Goal: Task Accomplishment & Management: Use online tool/utility

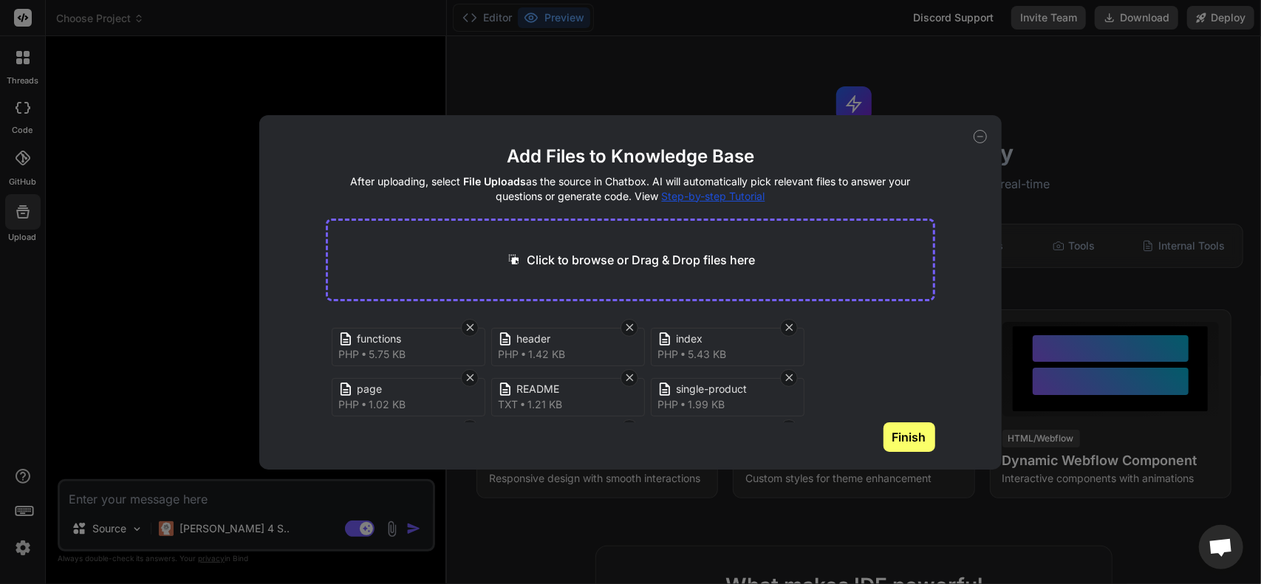
click at [910, 448] on button "Finish" at bounding box center [910, 438] width 52 height 30
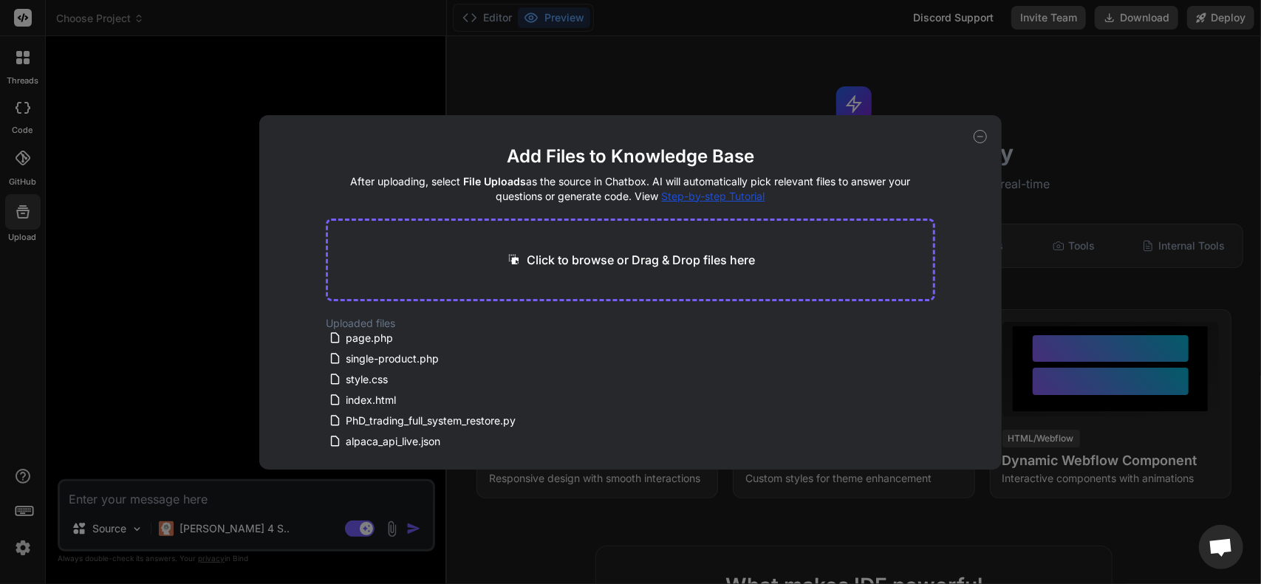
scroll to position [186, 0]
click at [425, 83] on div "Add Files to Knowledge Base After uploading, select File Uploads as the source …" at bounding box center [630, 292] width 1261 height 584
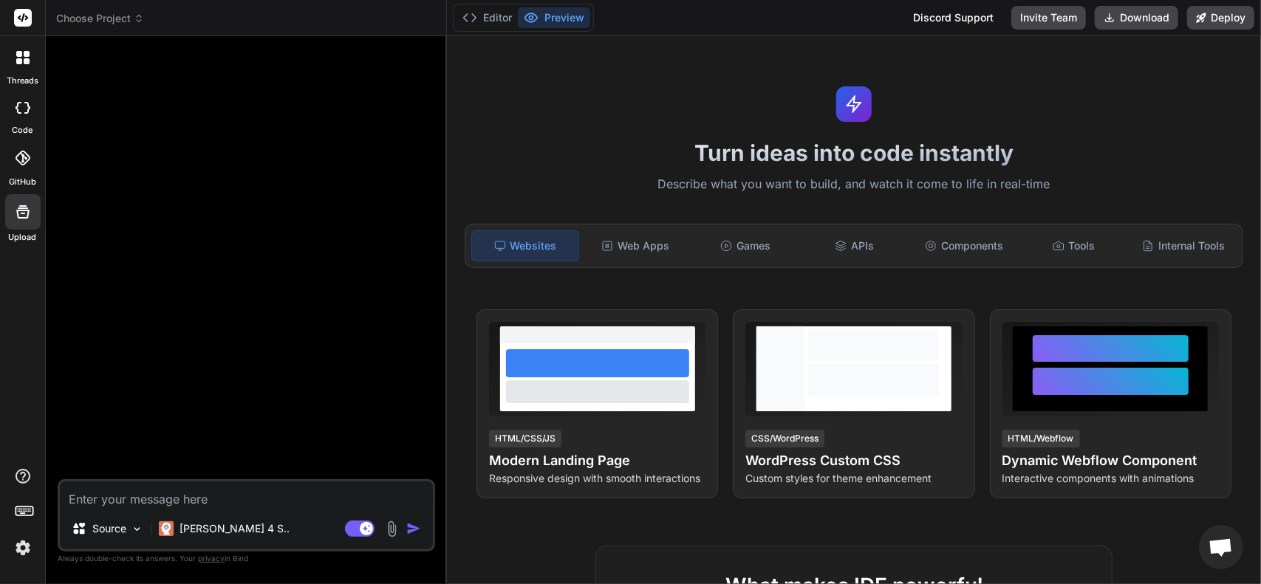
click at [25, 216] on icon at bounding box center [23, 212] width 18 height 18
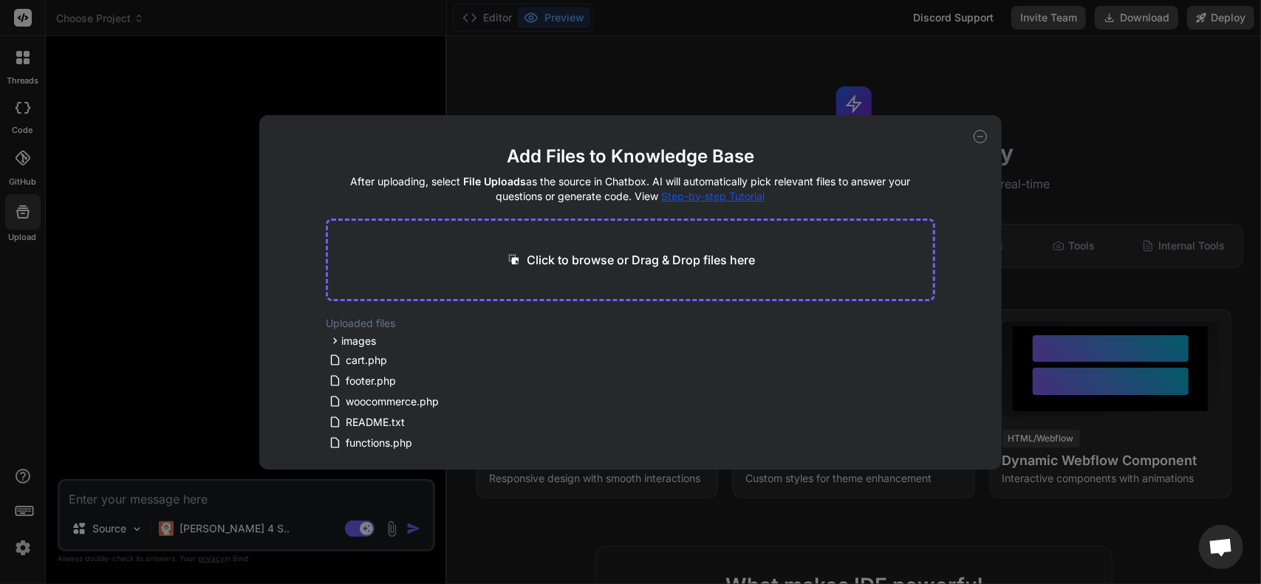
scroll to position [0, 0]
click at [977, 134] on icon at bounding box center [980, 136] width 13 height 13
type textarea "x"
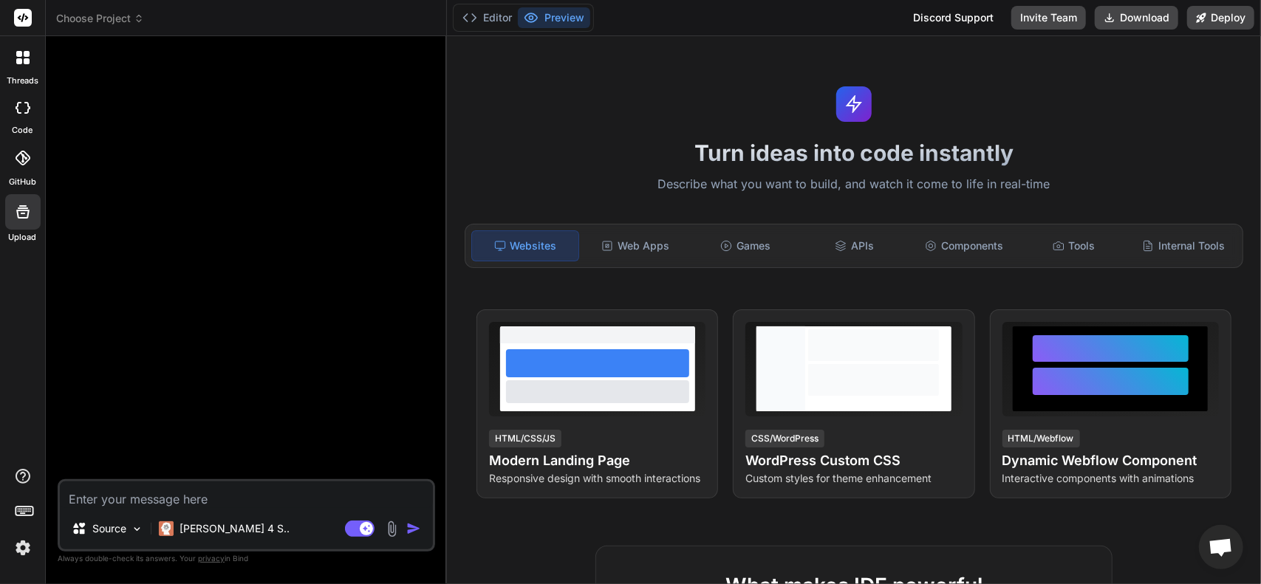
click at [188, 502] on textarea at bounding box center [246, 495] width 373 height 27
click at [188, 503] on textarea at bounding box center [246, 495] width 373 height 27
type textarea "t"
type textarea "x"
type textarea "th"
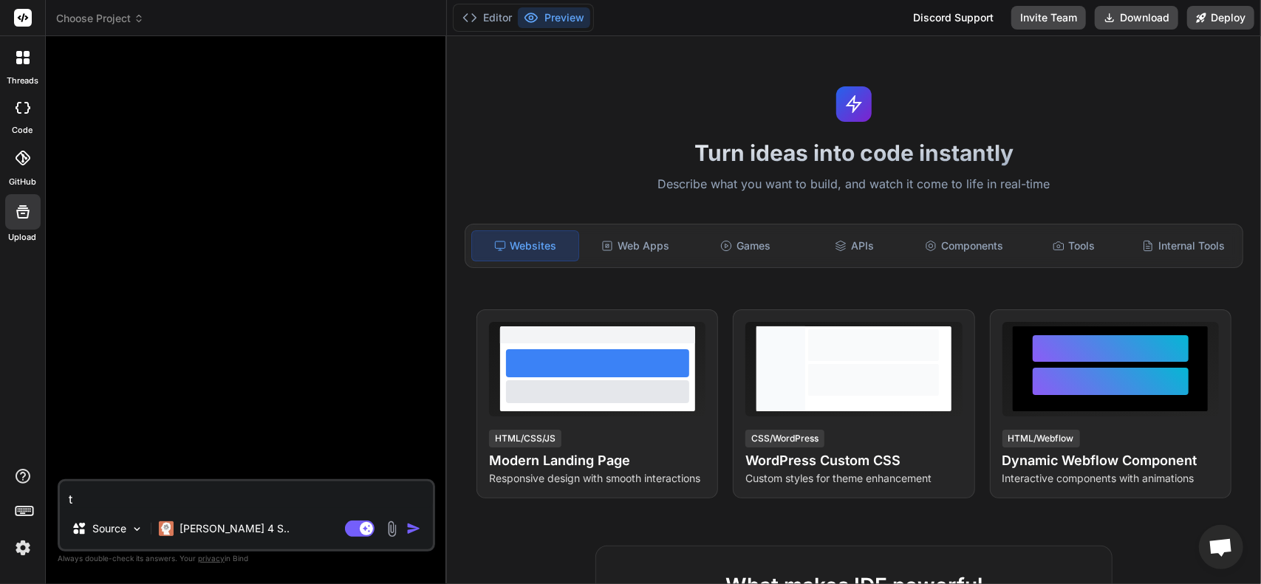
type textarea "x"
type textarea "the"
type textarea "x"
type textarea "the"
type textarea "x"
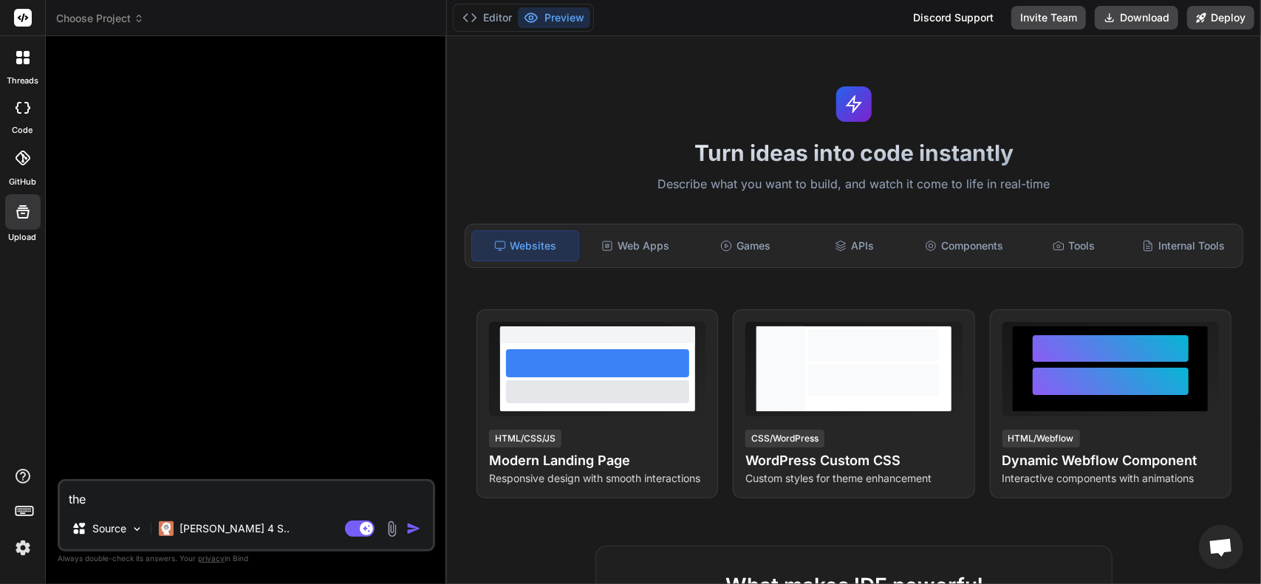
type textarea "the h"
type textarea "x"
type textarea "the he"
type textarea "x"
type textarea "the hea"
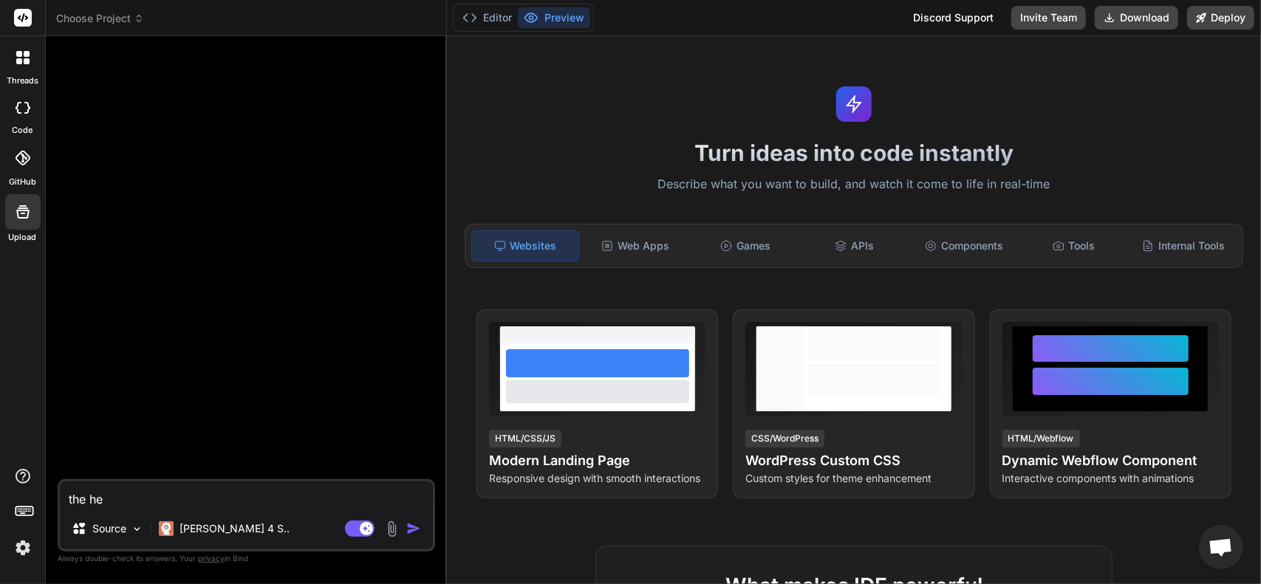
type textarea "x"
type textarea "the head"
type textarea "x"
type textarea "the heade"
type textarea "x"
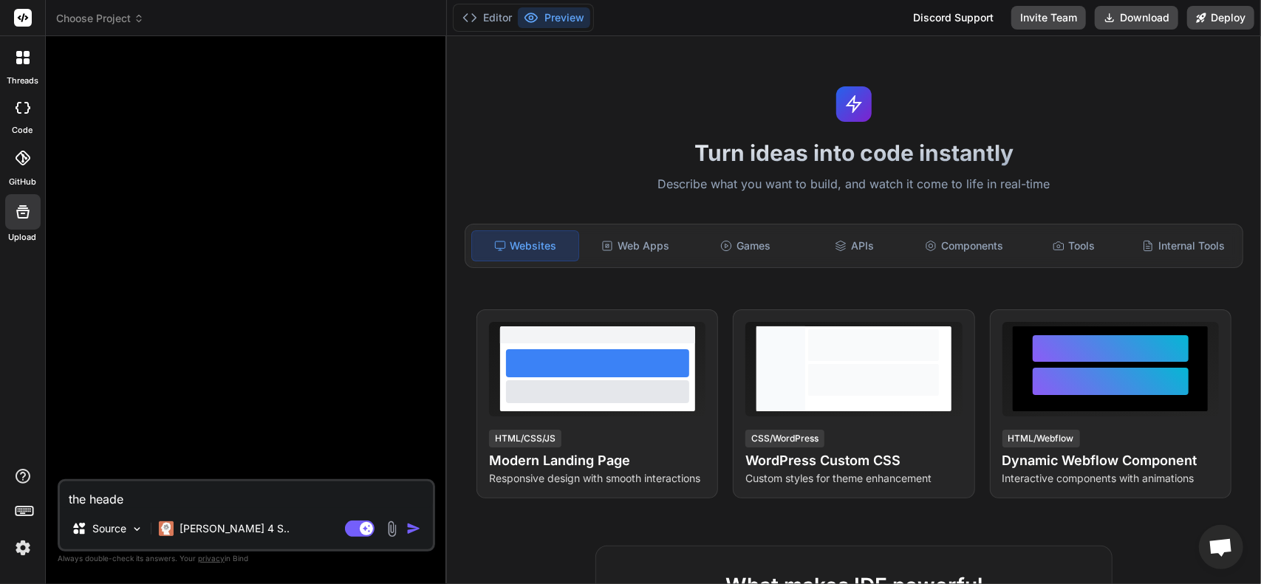
type textarea "the header"
type textarea "x"
type textarea "the header"
type textarea "x"
type textarea "the header i"
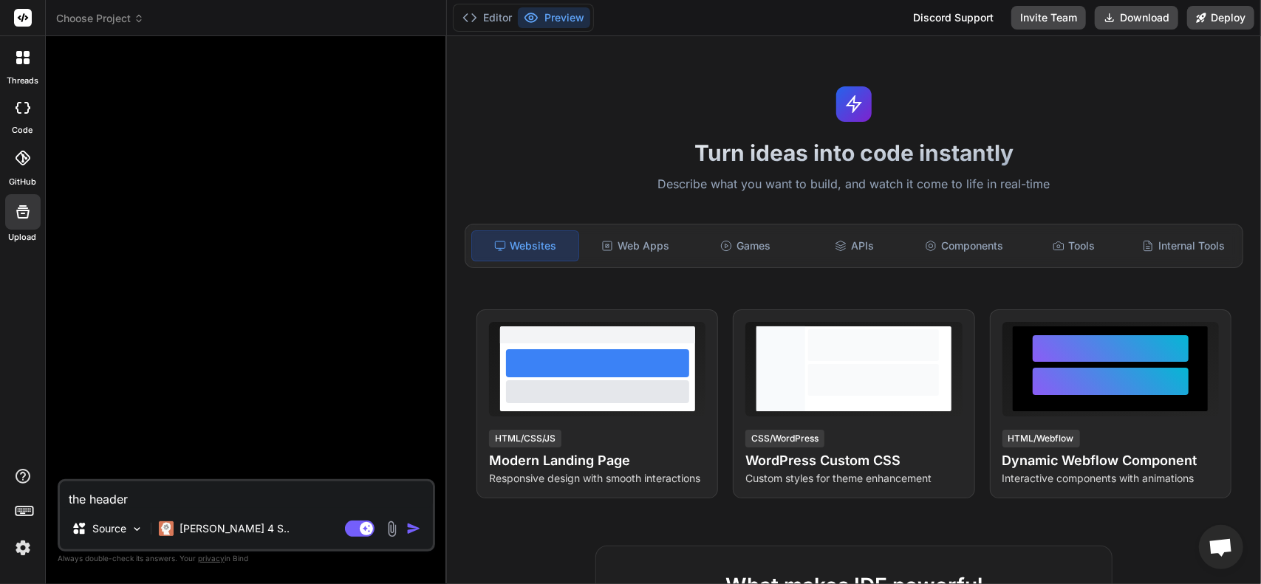
type textarea "x"
type textarea "the header is"
type textarea "x"
type textarea "the header is"
type textarea "x"
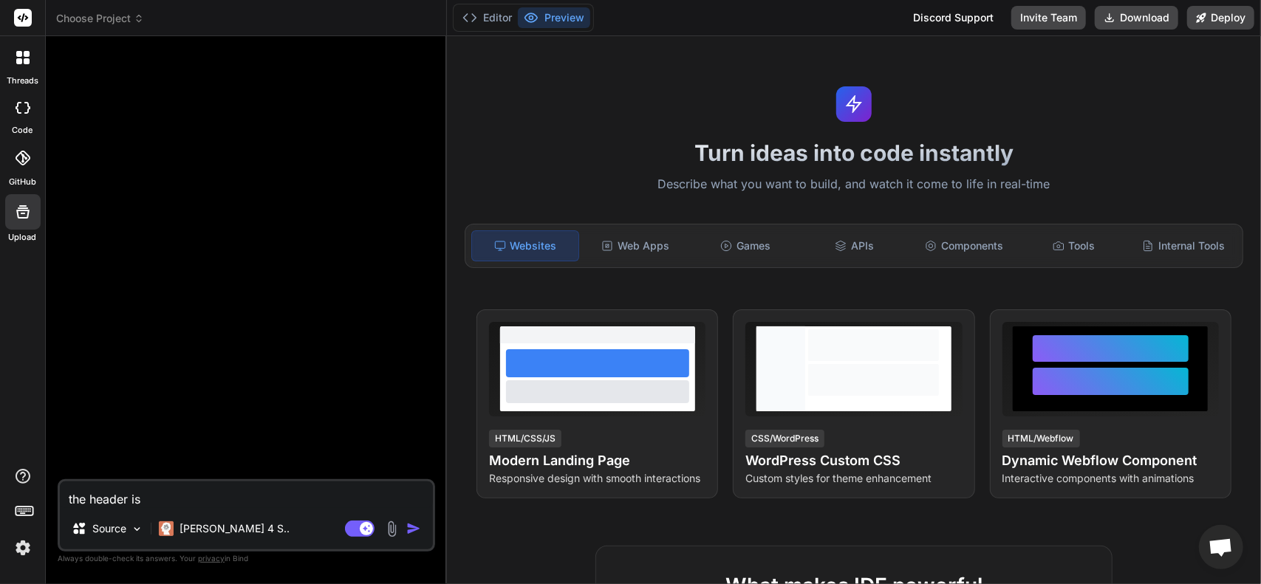
type textarea "the header is W"
type textarea "x"
type textarea "the header is Wa"
type textarea "x"
type textarea "the header is Wah"
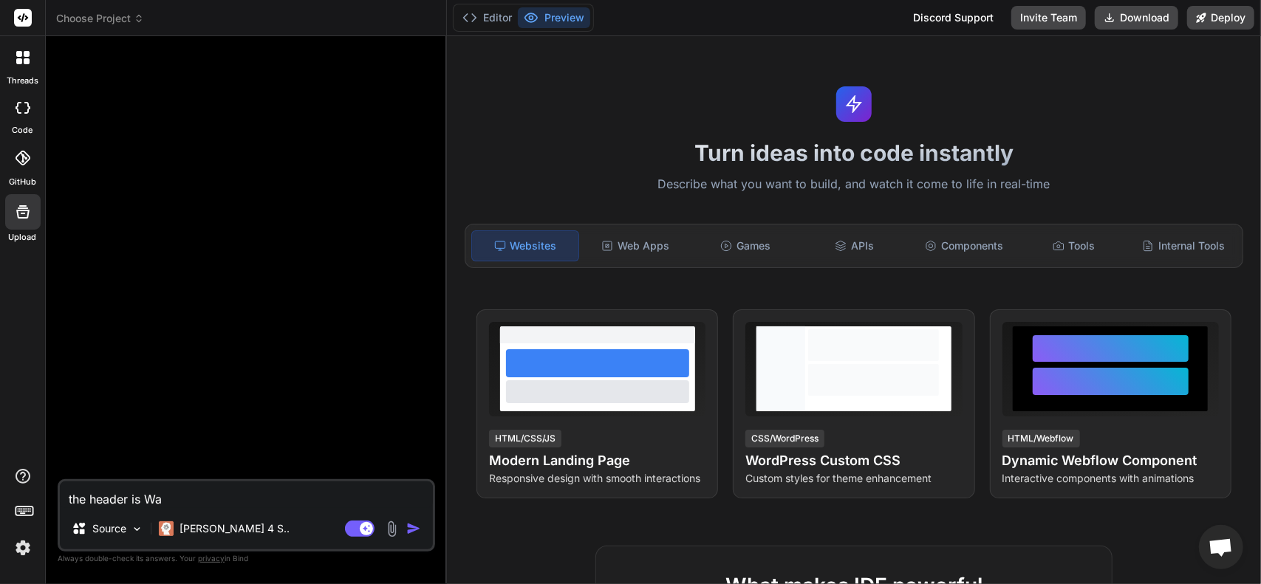
type textarea "x"
type textarea "the header is Wahy"
type textarea "x"
type textarea "the header is Wah"
type textarea "x"
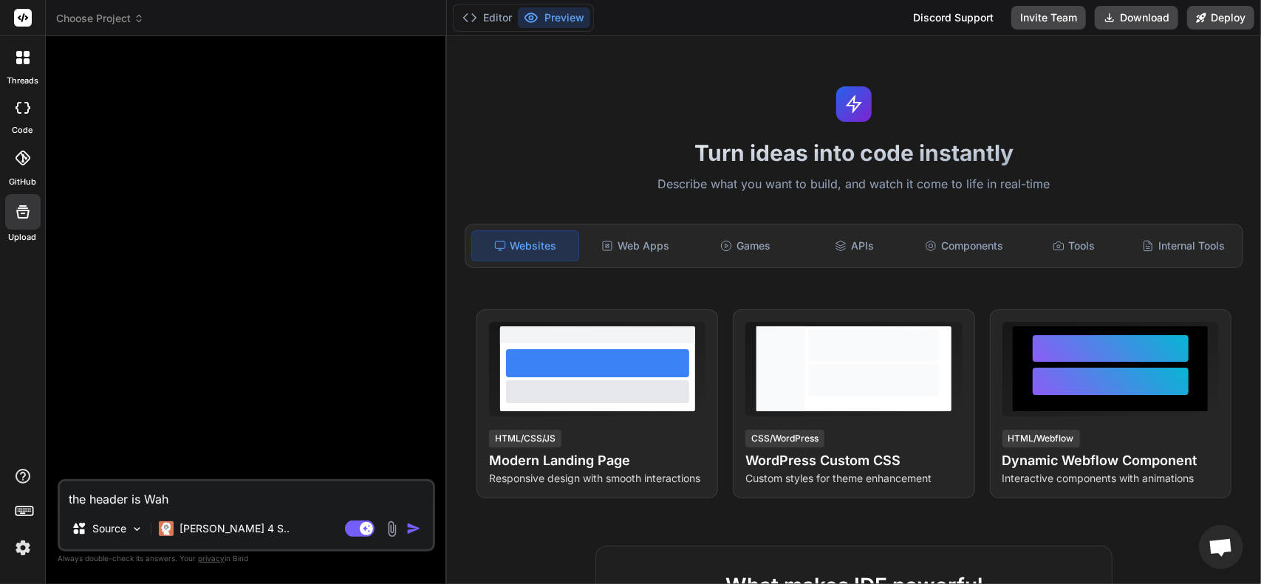
type textarea "the header is Wa"
type textarea "x"
type textarea "the header is W"
type textarea "x"
type textarea "the header is"
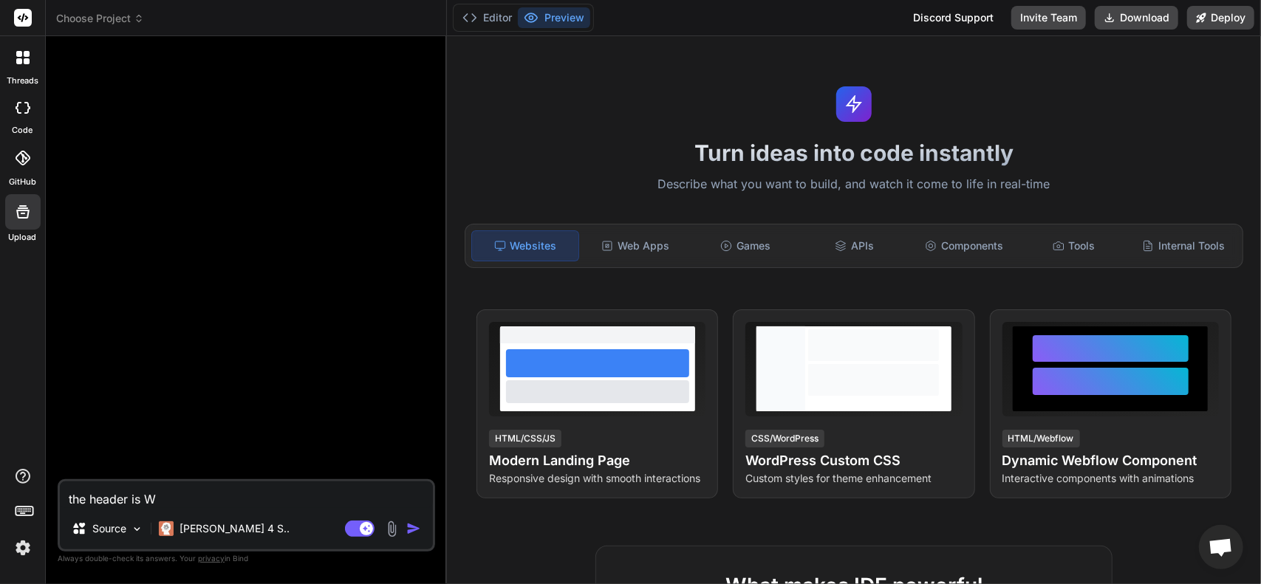
type textarea "x"
type textarea "the header is w"
type textarea "x"
type textarea "the header is wh"
type textarea "x"
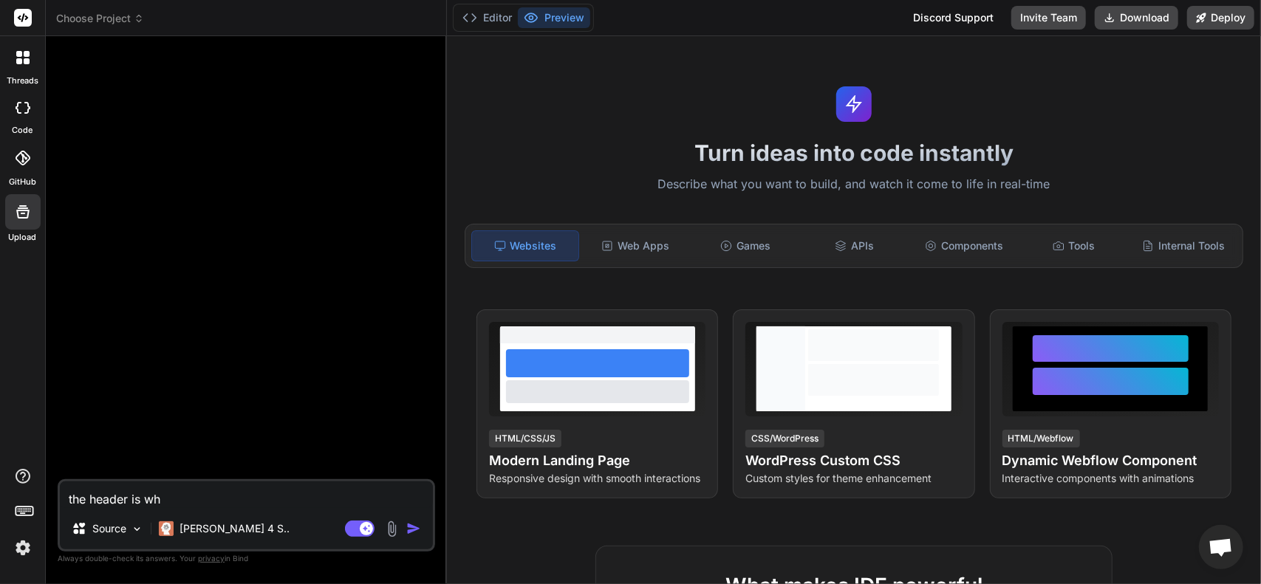
type textarea "the header is wha"
type textarea "x"
type textarea "the header is wh"
type textarea "x"
type textarea "the header is w"
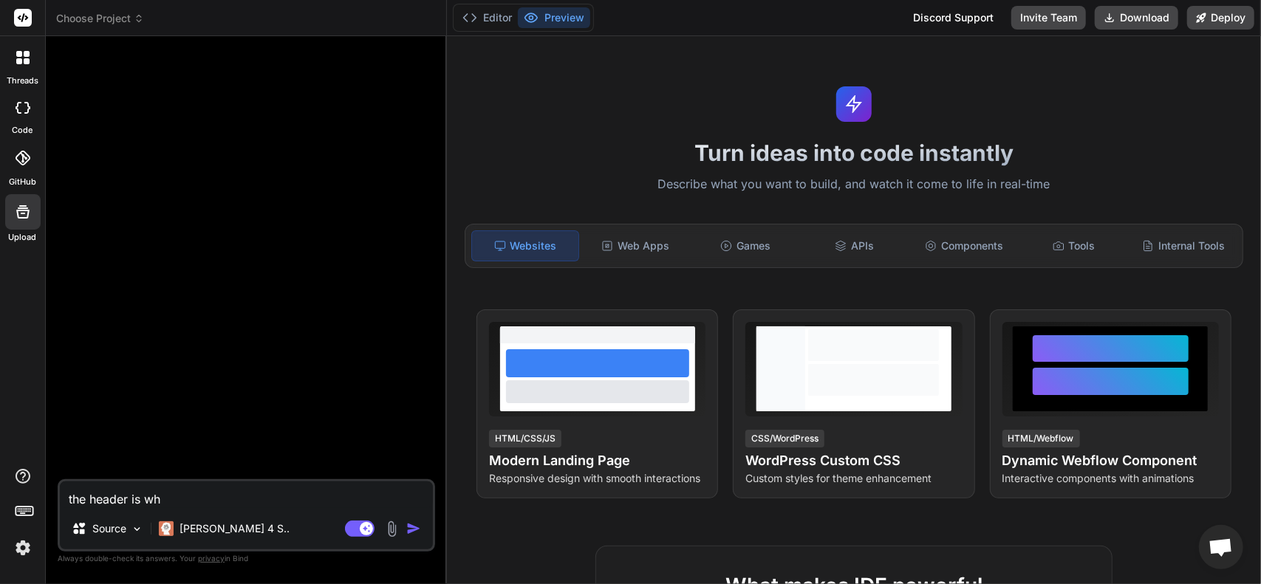
type textarea "x"
type textarea "the header is wa"
type textarea "x"
type textarea "the header is way"
type textarea "x"
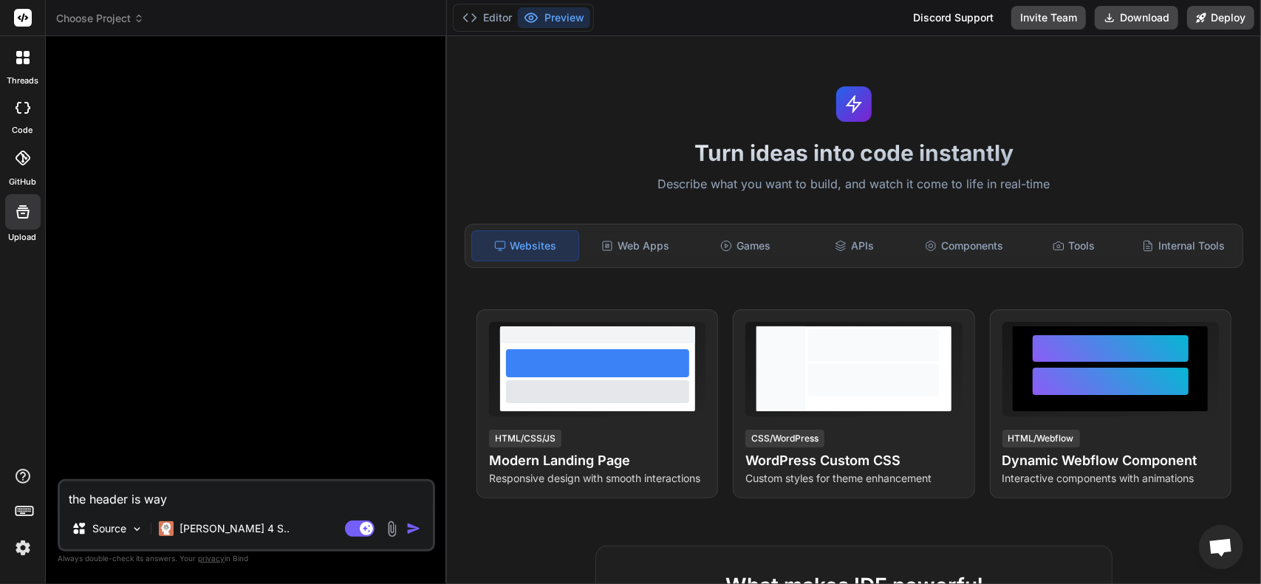
type textarea "the header is way"
type textarea "x"
type textarea "the header is way t"
type textarea "x"
type textarea "the header is way to"
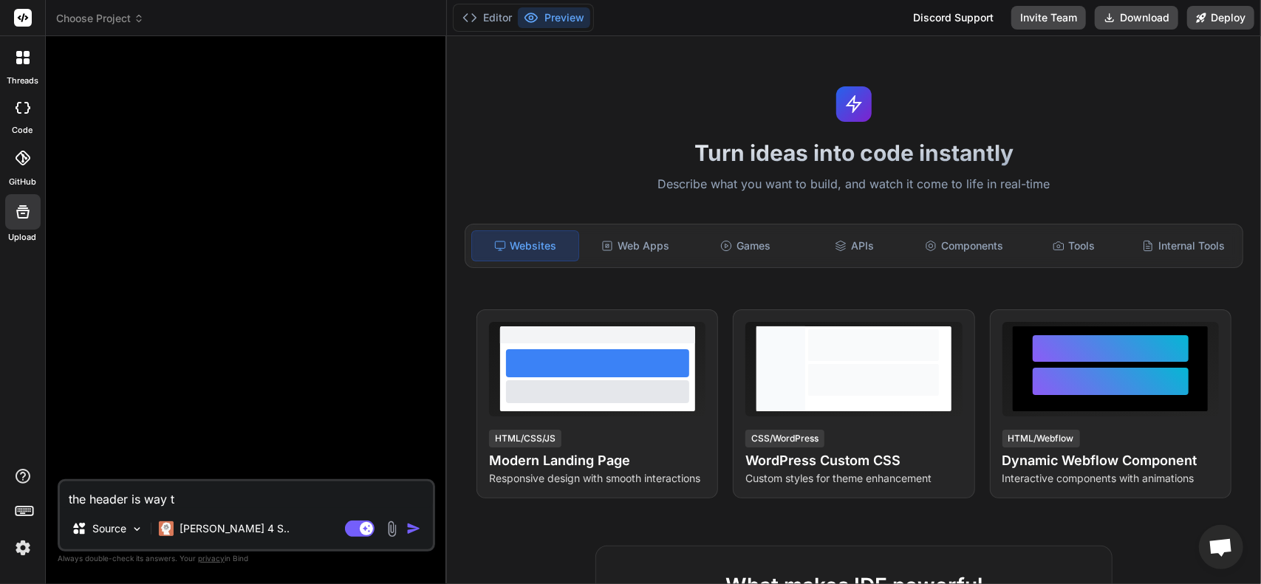
type textarea "x"
type textarea "the header is way too"
type textarea "x"
type textarea "the header is way too"
type textarea "x"
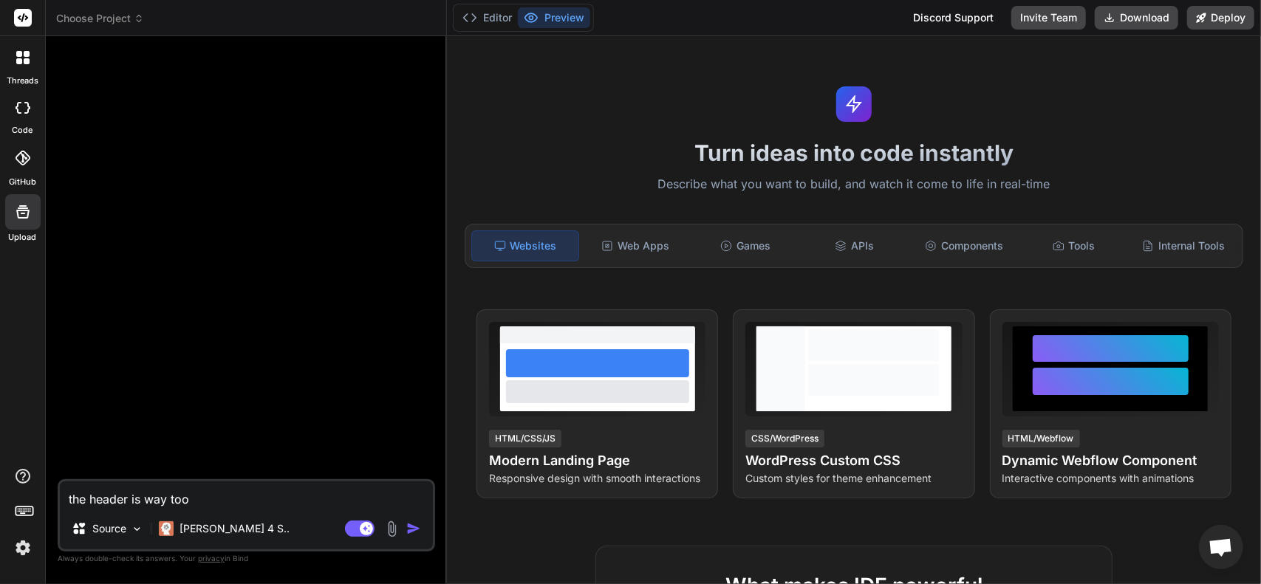
type textarea "the header is way too b"
type textarea "x"
type textarea "the header is way too bi"
type textarea "x"
type textarea "the header is way too big"
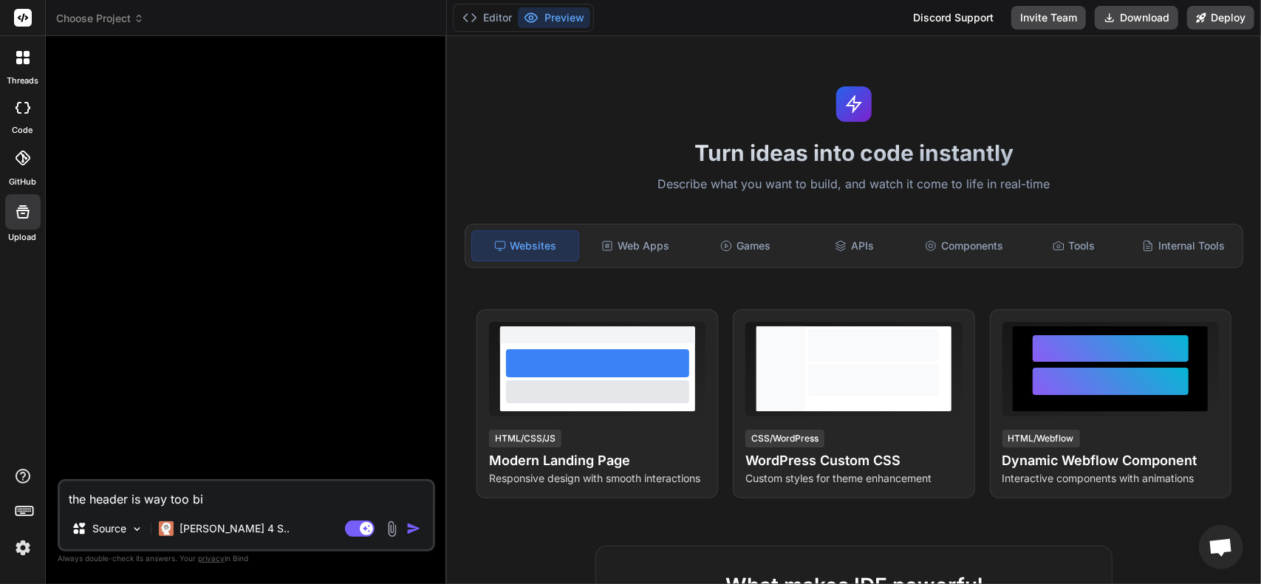
type textarea "x"
type textarea "the header is way too big"
type textarea "x"
type textarea "the header is way too big f"
type textarea "x"
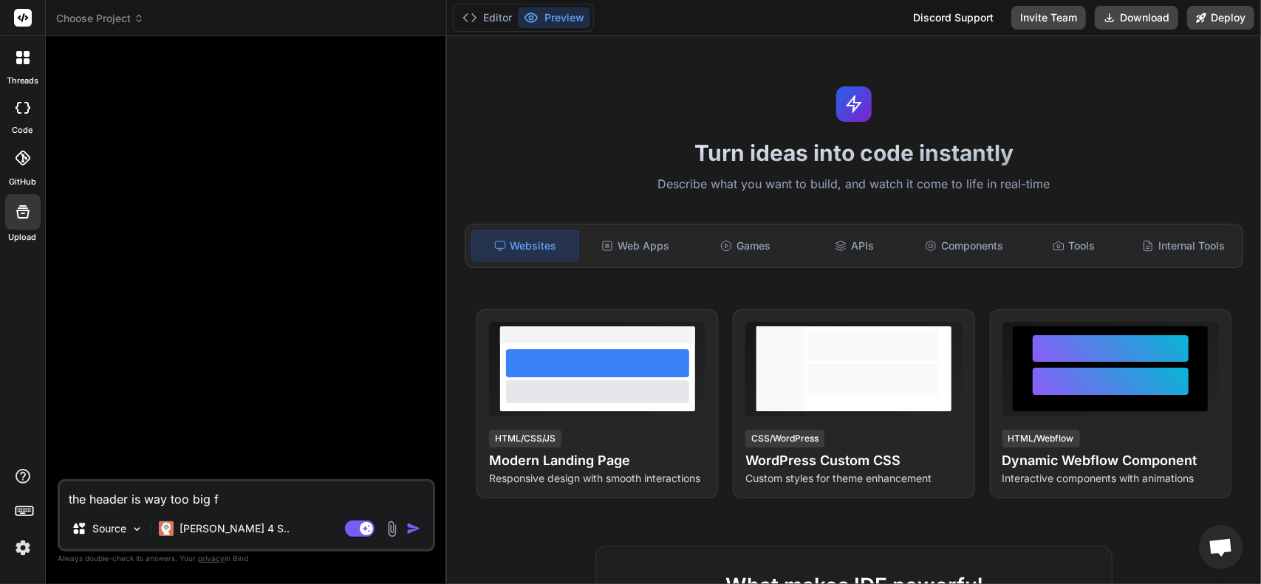
type textarea "the header is way too big fo"
type textarea "x"
type textarea "the header is way too big for"
type textarea "x"
type textarea "the header is way too big for"
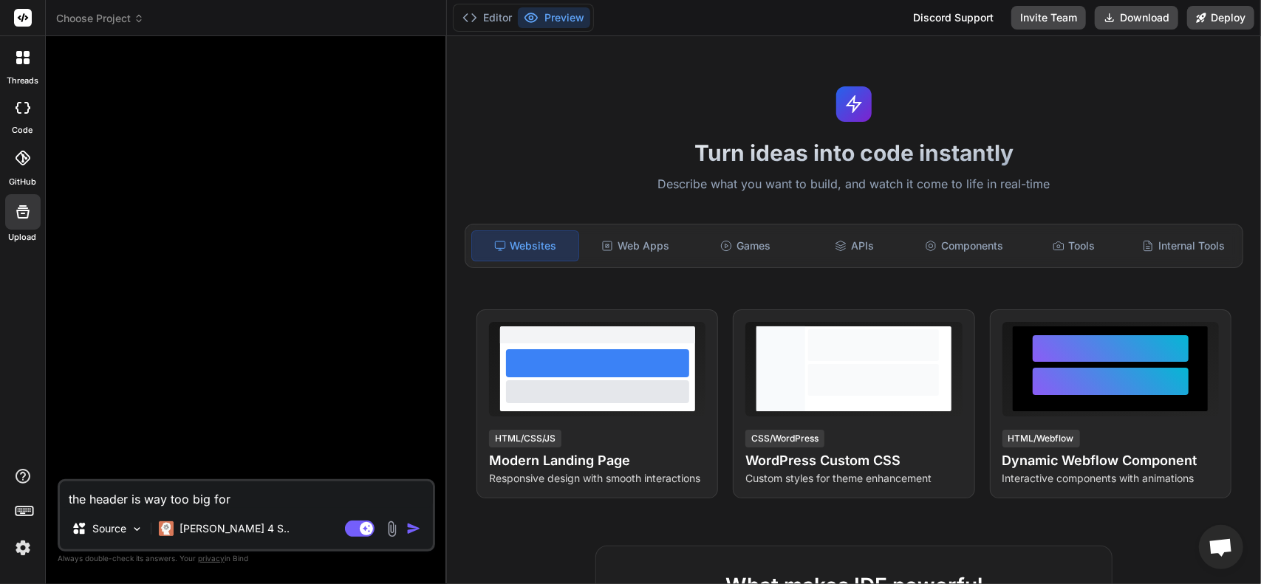
type textarea "x"
type textarea "the header is way too big for a"
type textarea "x"
type textarea "the header is way too big for a"
type textarea "x"
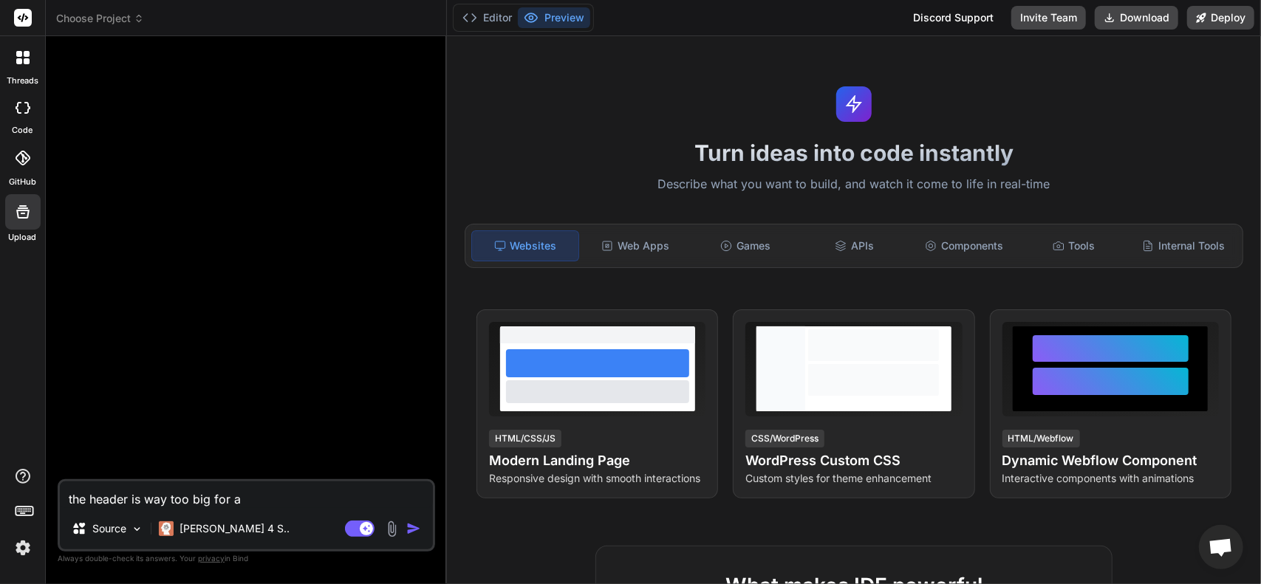
type textarea "the header is way too big for a m"
type textarea "x"
type textarea "the header is way too big for a mo"
type textarea "x"
type textarea "the header is way too big for a mob"
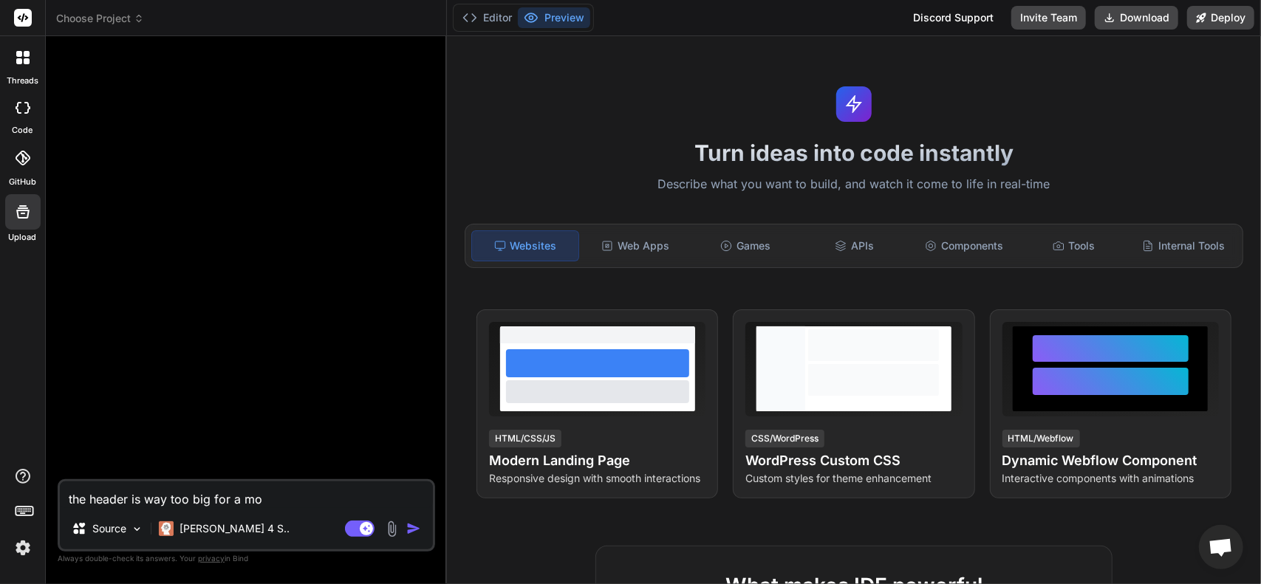
type textarea "x"
type textarea "the header is way too big for a mobi"
type textarea "x"
type textarea "the header is way too big for a mobil"
type textarea "x"
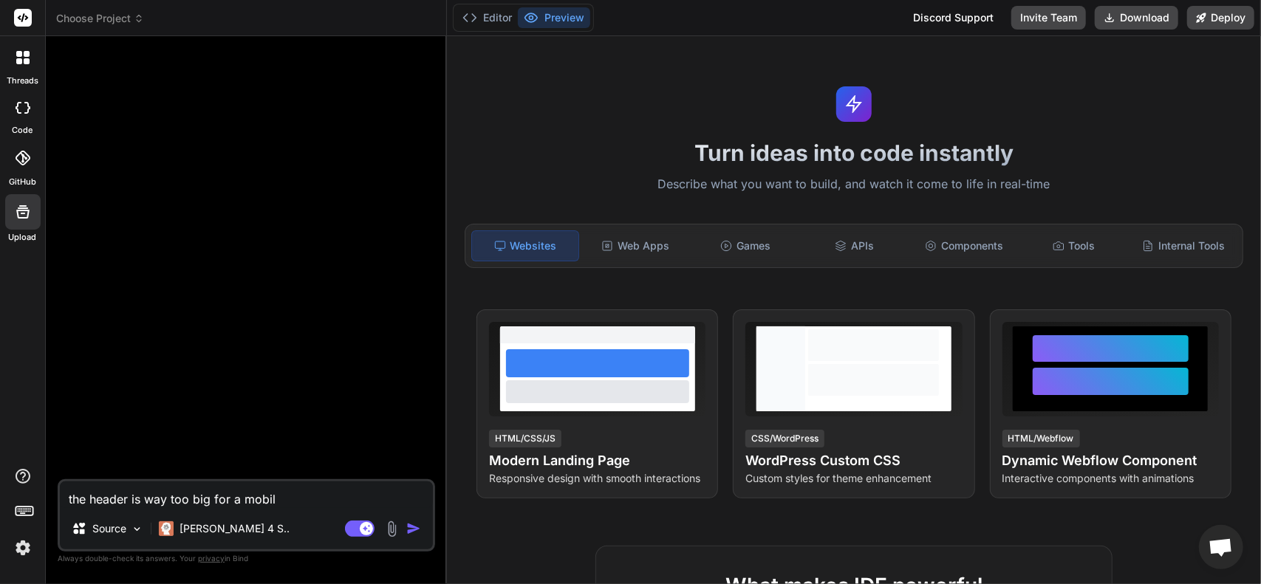
type textarea "the header is way too big for a mobile"
type textarea "x"
type textarea "the header is way too big for a mobile"
type textarea "x"
type textarea "the header is way too big for a mobile o"
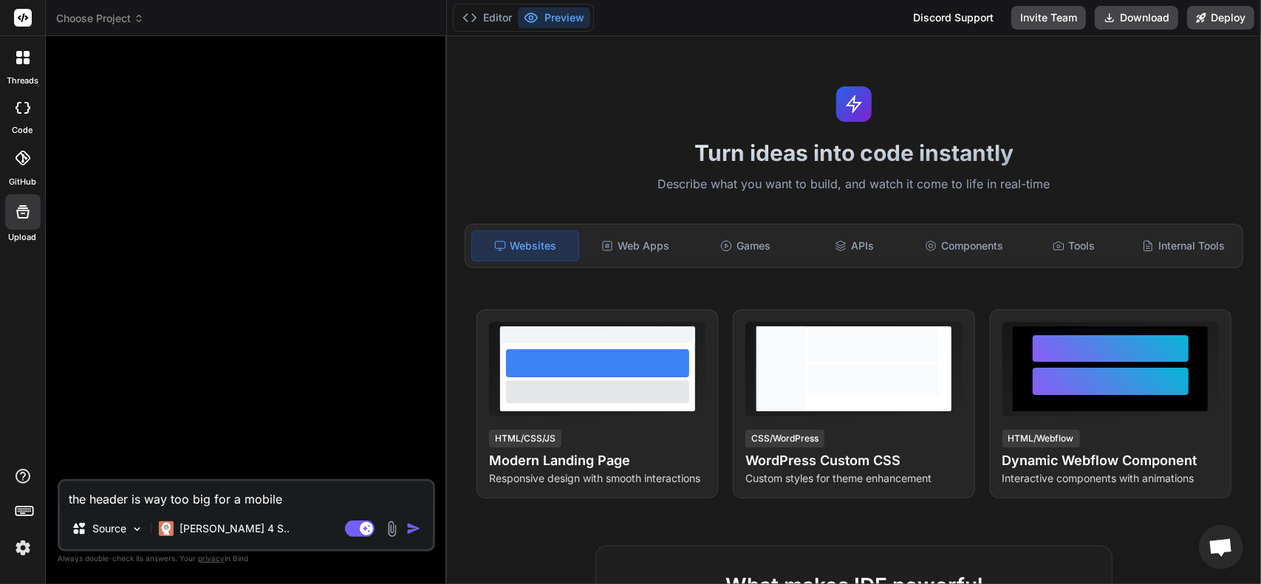
type textarea "x"
type textarea "the header is way too big for a mobile or"
type textarea "x"
type textarea "the header is way too big for a mobile or"
type textarea "x"
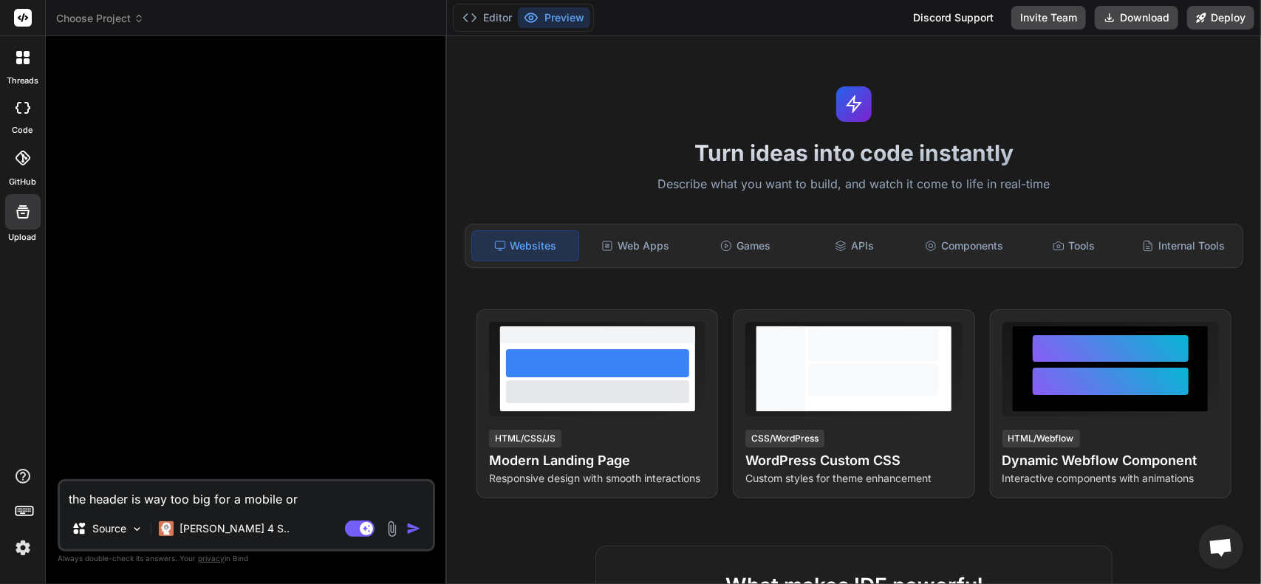
type textarea "the header is way too big for a mobile or t"
type textarea "x"
type textarea "the header is way too big for a mobile or ta"
type textarea "x"
type textarea "the header is way too big for a mobile or tab"
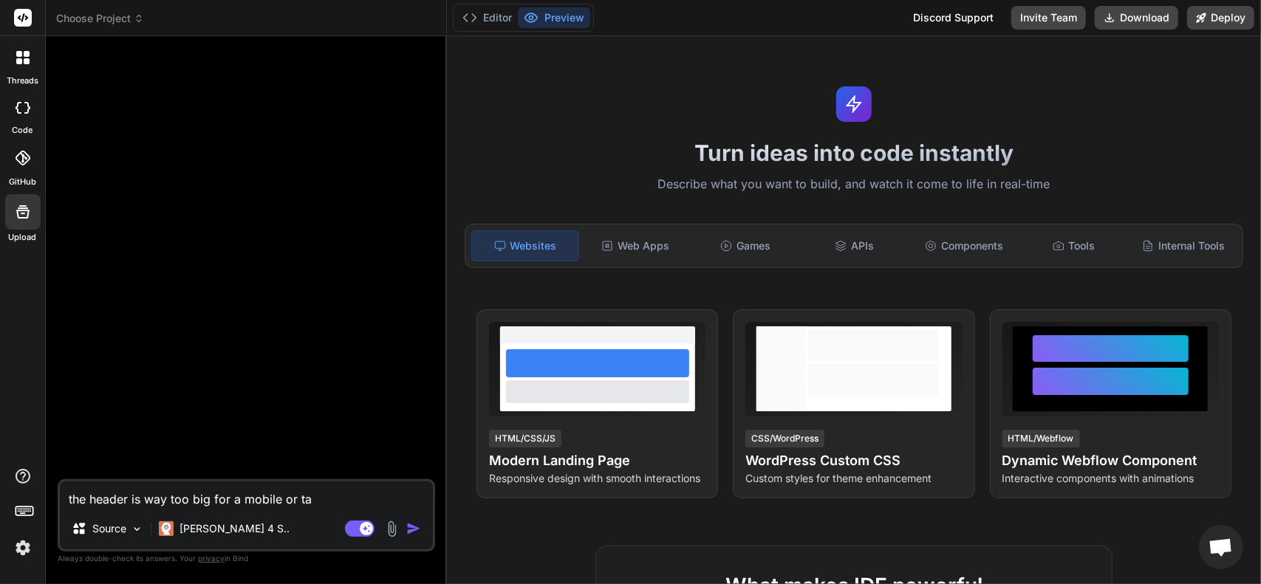
type textarea "x"
type textarea "the header is way too big for a mobile or tabl"
type textarea "x"
type textarea "the header is way too big for a mobile or table"
type textarea "x"
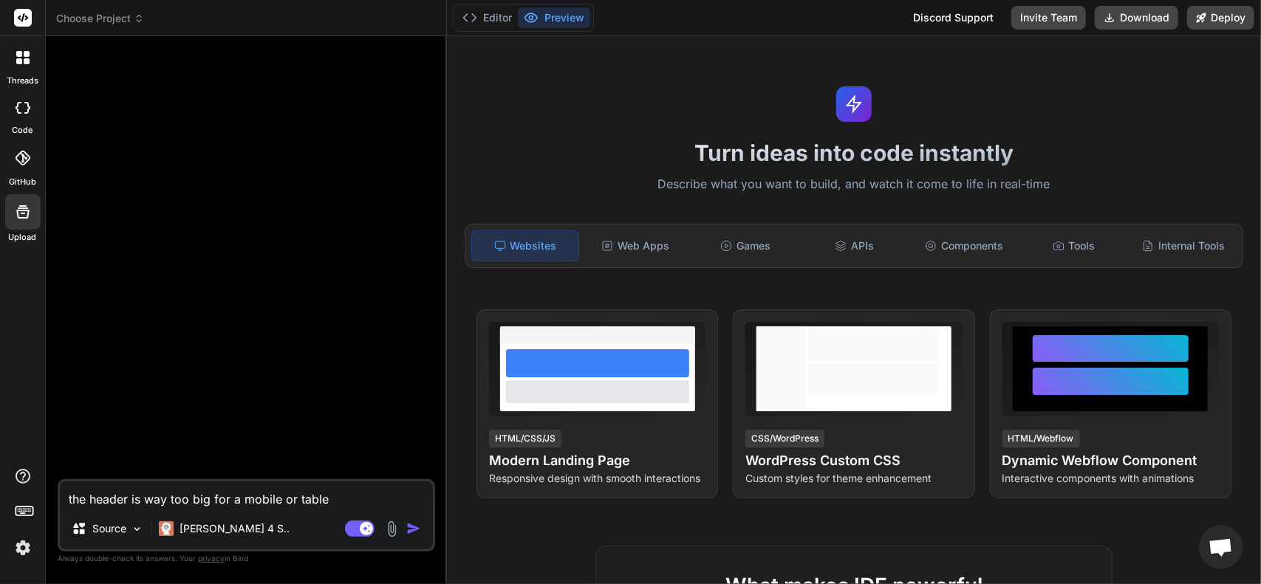
type textarea "the header is way too big for a mobile or tablet"
type textarea "x"
type textarea "the header is way too big for a mobile or tablet"
type textarea "x"
type textarea "the header is way too big for a mobile or tablet v"
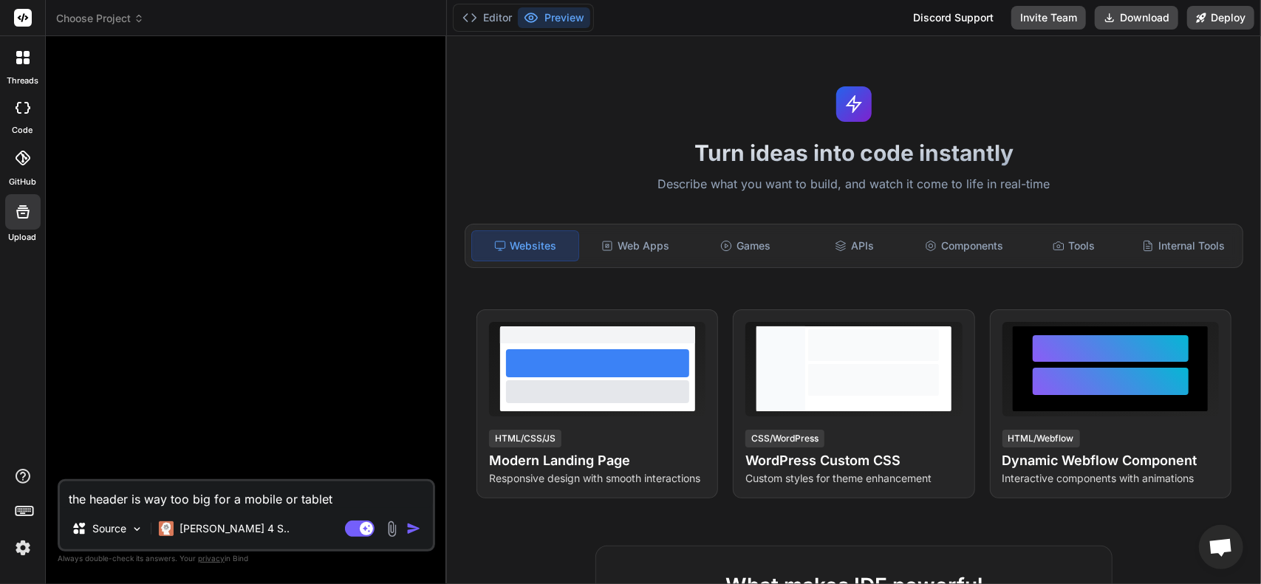
type textarea "x"
type textarea "the header is way too big for a mobile or tablet vi"
type textarea "x"
type textarea "the header is way too big for a mobile or tablet vie"
type textarea "x"
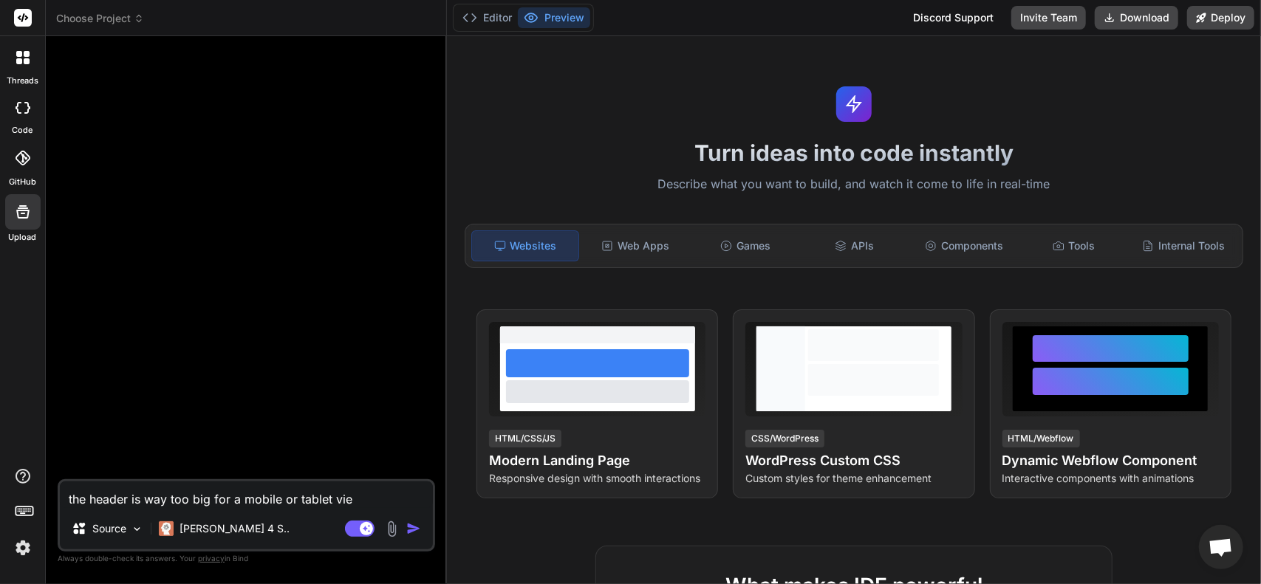
type textarea "the header is way too big for a mobile or tablet view"
type textarea "x"
type textarea "the header is way too big for a mobile or tablet view."
type textarea "x"
type textarea "the header is way too big for a mobile or tablet view."
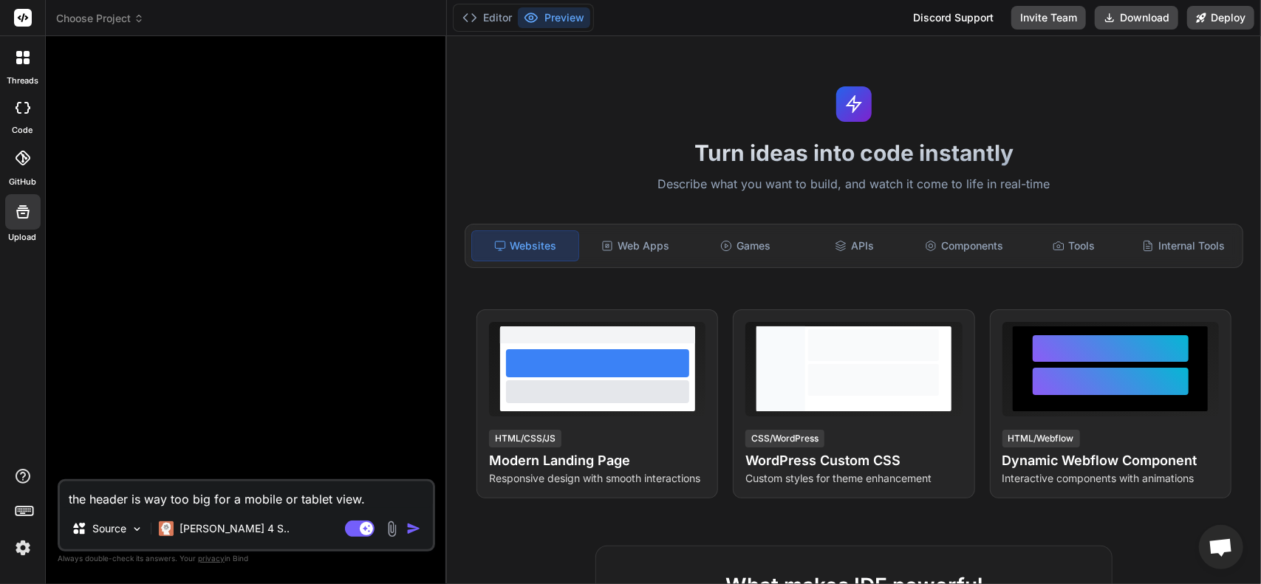
type textarea "x"
type textarea "the header is way too big for a mobile or tablet view."
type textarea "x"
click at [386, 500] on textarea "the header is way too big for a mobile or tablet view." at bounding box center [246, 495] width 373 height 27
type textarea "the header is way too big for a mobile or tablet view. A"
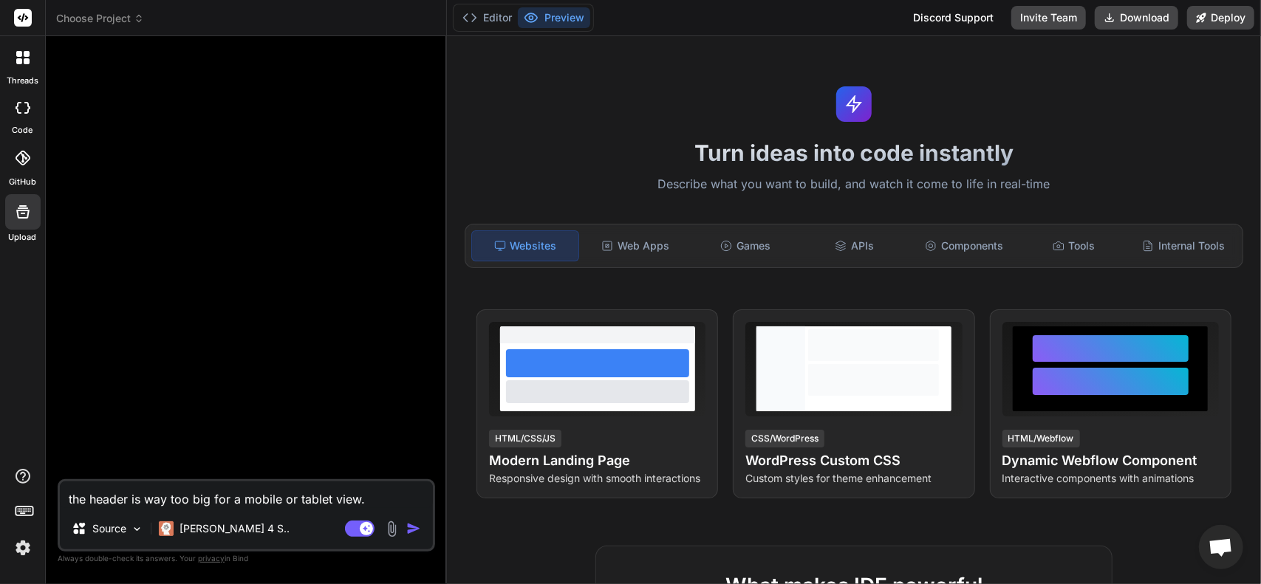
type textarea "x"
type textarea "the header is way too big for a mobile or tablet view. Al"
type textarea "x"
type textarea "the header is way too big for a mobile or tablet view. Als"
type textarea "x"
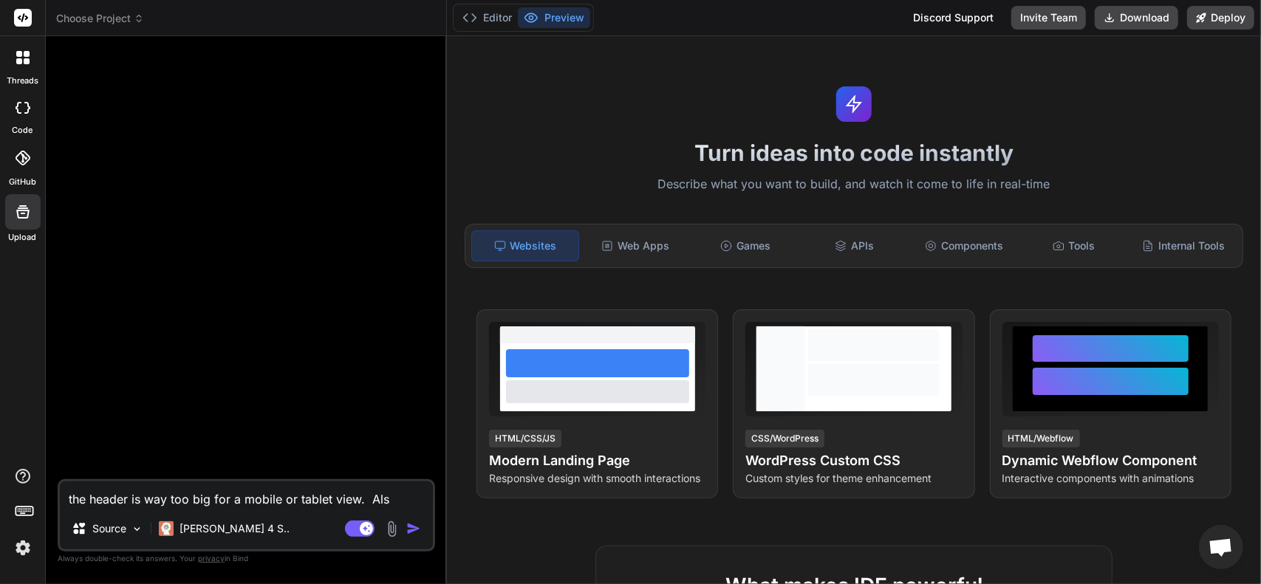
type textarea "the header is way too big for a mobile or tablet view. Also"
type textarea "x"
type textarea "the header is way too big for a mobile or tablet view. Also"
type textarea "x"
type textarea "the header is way too big for a mobile or tablet view. Also t"
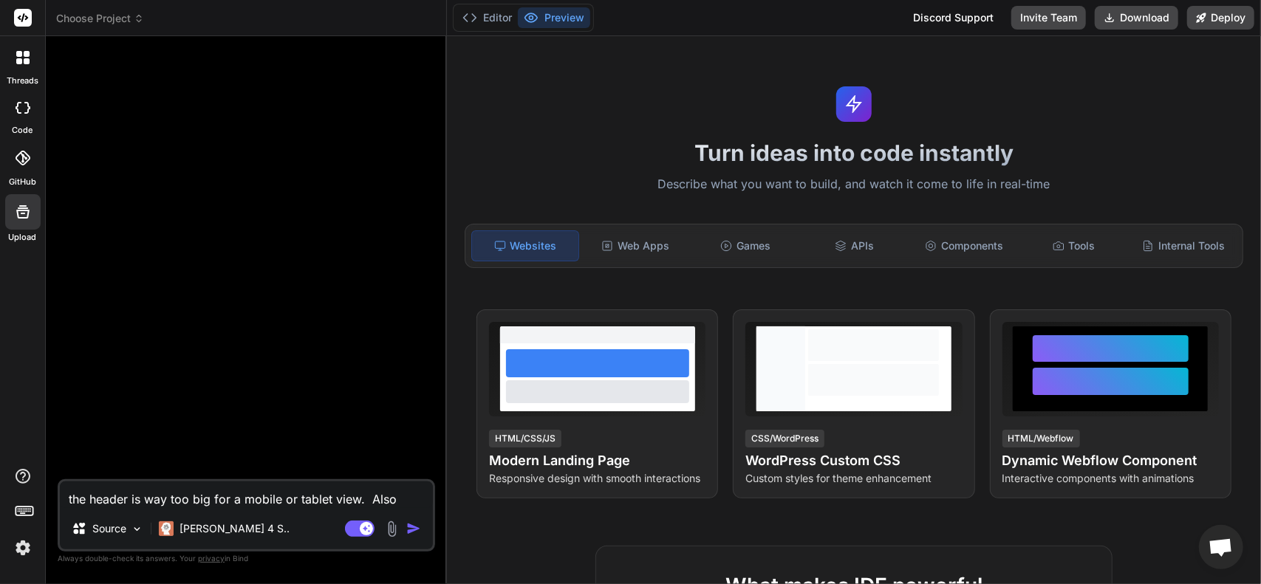
type textarea "x"
type textarea "the header is way too big for a mobile or tablet view. Also th"
type textarea "x"
type textarea "the header is way too big for a mobile or tablet view. Also the"
type textarea "x"
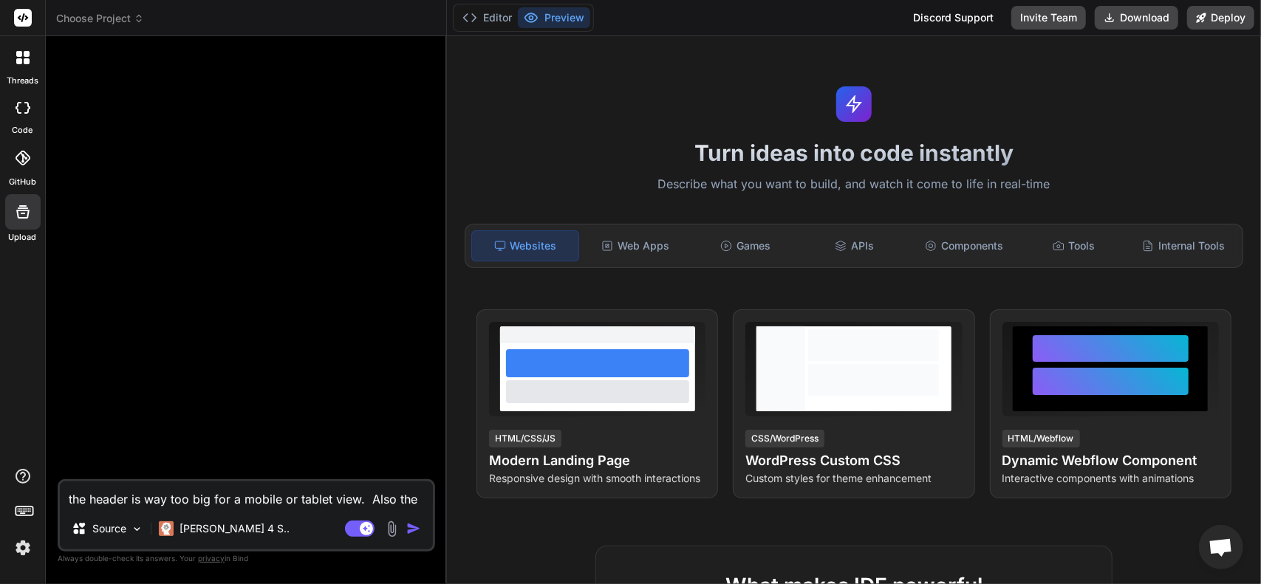
type textarea "the header is way too big for a mobile or tablet view. Also the"
type textarea "x"
type textarea "the header is way too big for a mobile or tablet view. Also the w"
type textarea "x"
type textarea "the header is way too big for a mobile or tablet view. Also the we"
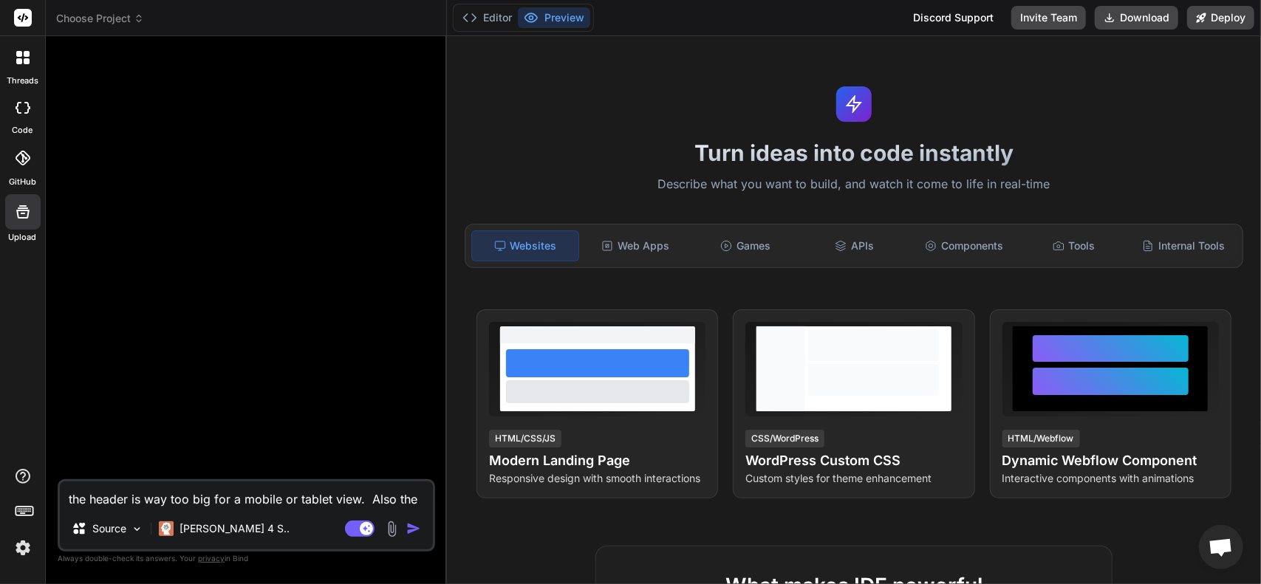
type textarea "x"
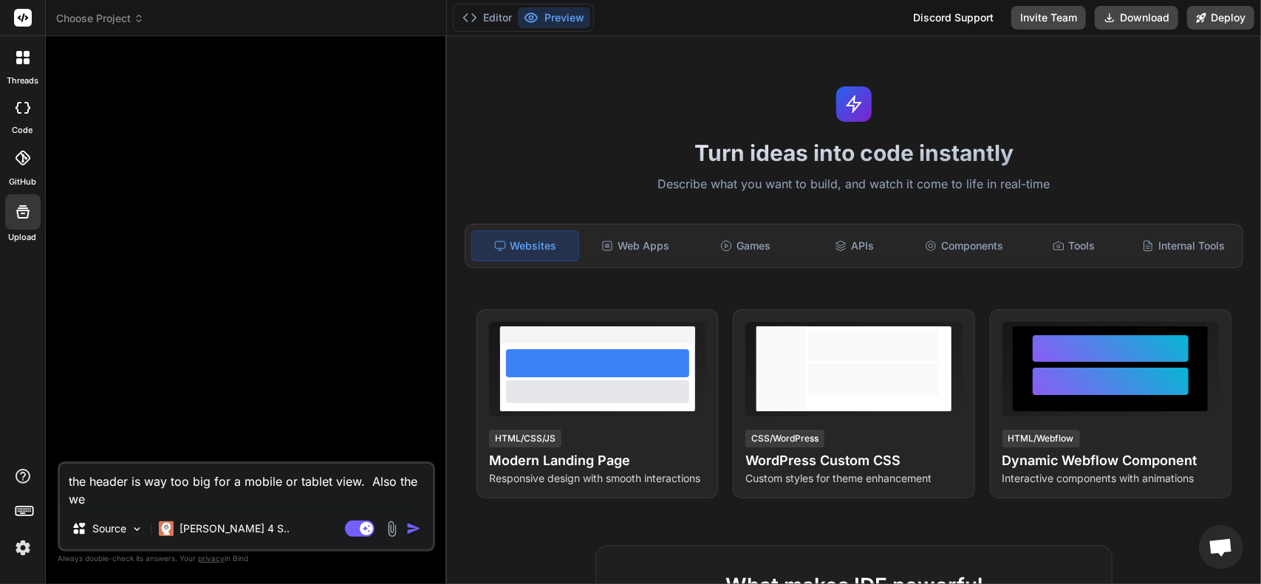
type textarea "the header is way too big for a mobile or tablet view. Also the web"
type textarea "x"
type textarea "the header is way too big for a mobile or tablet view. Also the webs"
type textarea "x"
type textarea "the header is way too big for a mobile or tablet view. Also the websi"
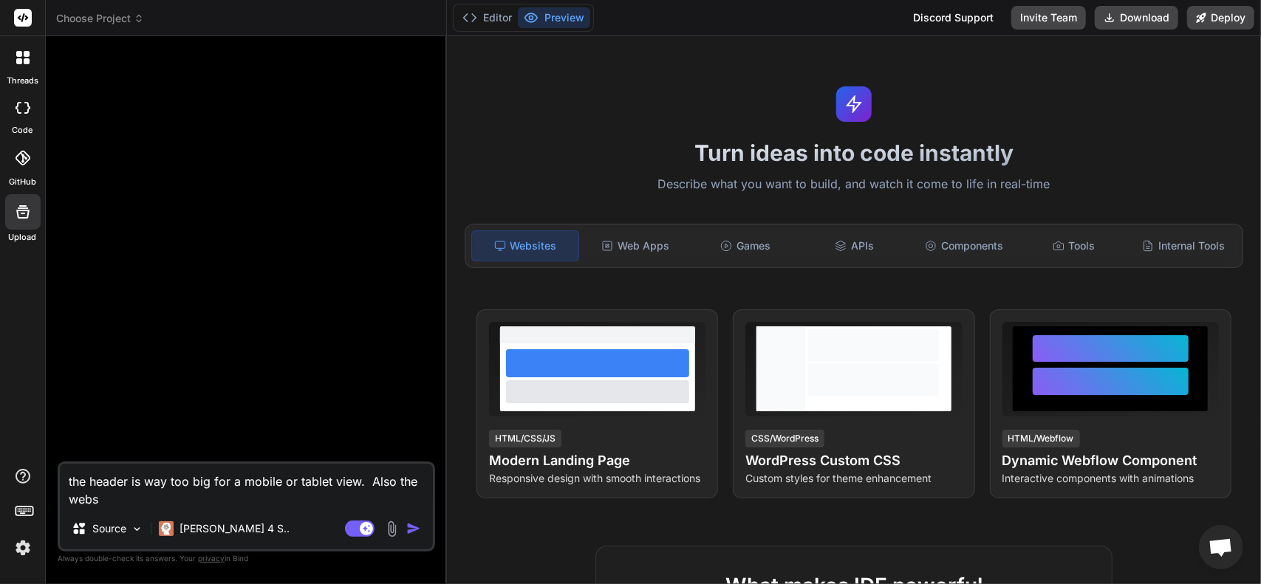
type textarea "x"
type textarea "the header is way too big for a mobile or tablet view. Also the websit"
type textarea "x"
type textarea "the header is way too big for a mobile or tablet view. Also the websit"
type textarea "x"
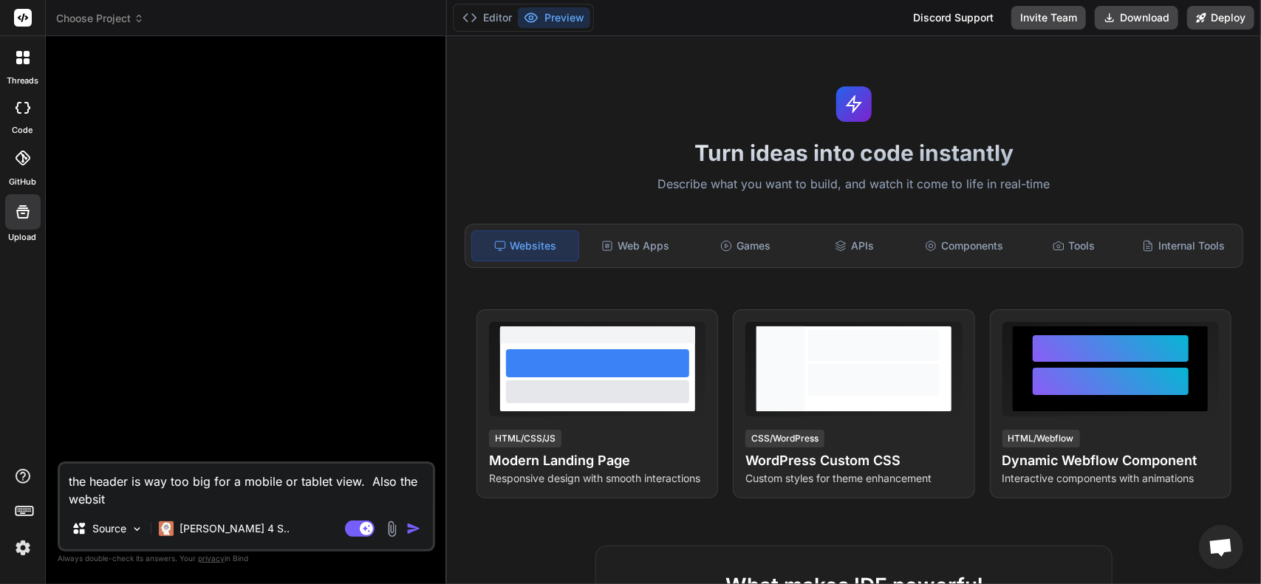
type textarea "the header is way too big for a mobile or tablet view. Also the websit"
type textarea "x"
type textarea "the header is way too big for a mobile or tablet view. Also the website"
type textarea "x"
type textarea "the header is way too big for a mobile or tablet view. Also the website"
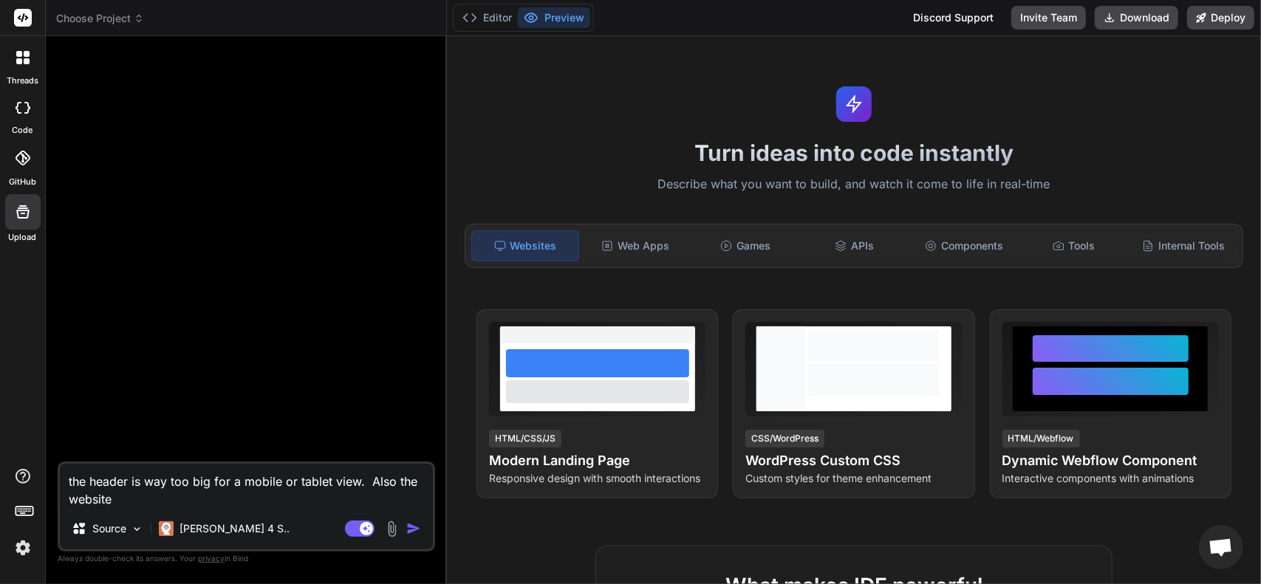
type textarea "x"
type textarea "the header is way too big for a mobile or tablet view. Also the website i"
type textarea "x"
type textarea "the header is way too big for a mobile or tablet view. Also the website is"
type textarea "x"
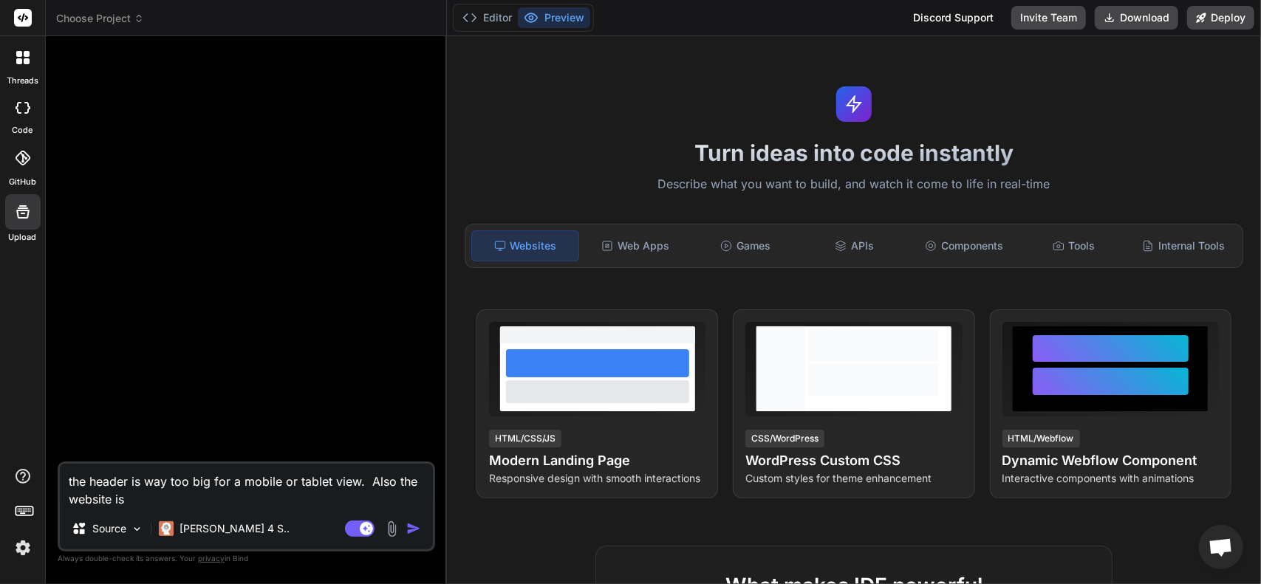
type textarea "the header is way too big for a mobile or tablet view. Also the website is"
type textarea "x"
type textarea "the header is way too big for a mobile or tablet view. Also the website is n"
type textarea "x"
type textarea "the header is way too big for a mobile or tablet view. Also the website is no"
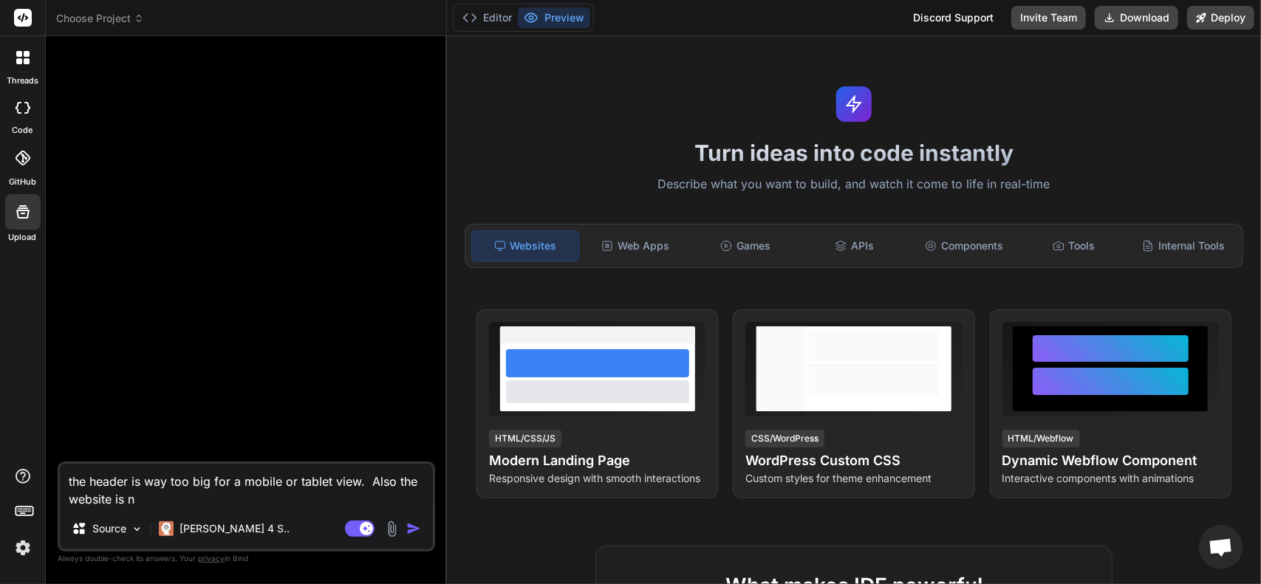
type textarea "x"
type textarea "the header is way too big for a mobile or tablet view. Also the website is not"
type textarea "x"
type textarea "the header is way too big for a mobile or tablet view. Also the website is not"
type textarea "x"
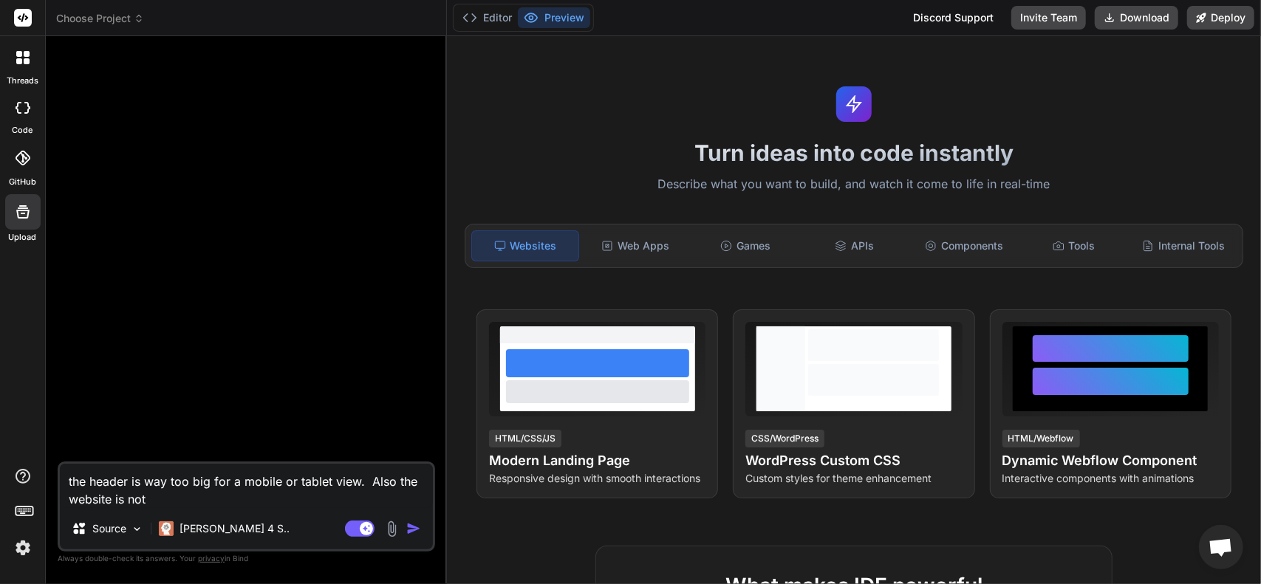
type textarea "the header is way too big for a mobile or tablet view. Also the website is not m"
type textarea "x"
type textarea "the header is way too big for a mobile or tablet view. Also the website is not …"
type textarea "x"
type textarea "the header is way too big for a mobile or tablet view. Also the website is not …"
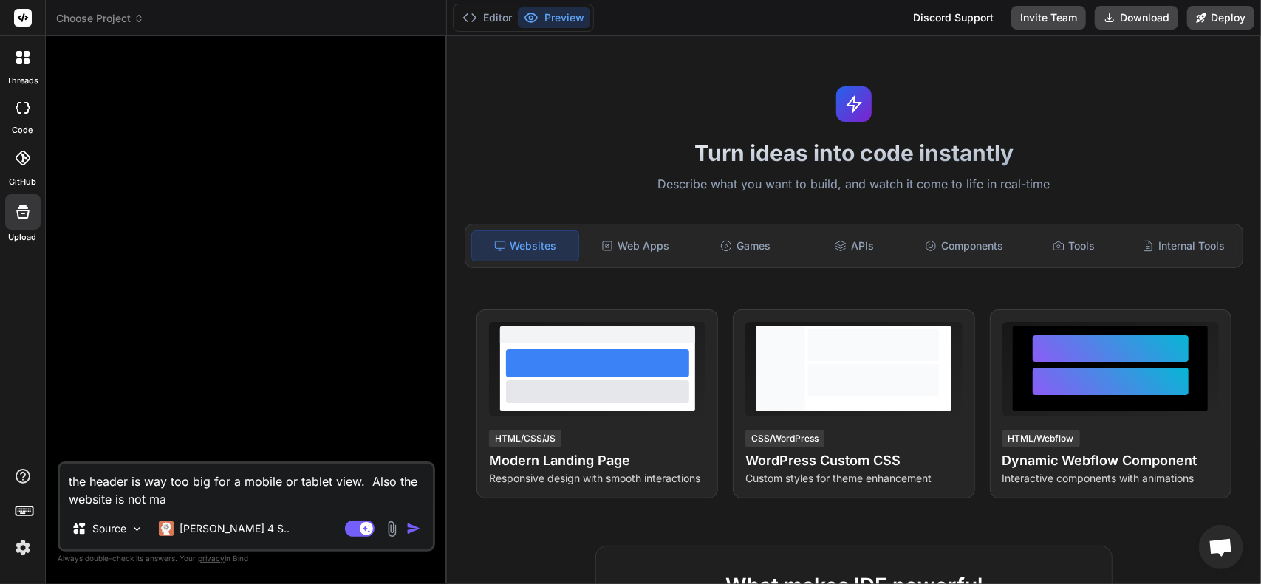
type textarea "x"
type textarea "the header is way too big for a mobile or tablet view. Also the website is not …"
type textarea "x"
type textarea "the header is way too big for a mobile or tablet view. Also the website is not …"
type textarea "x"
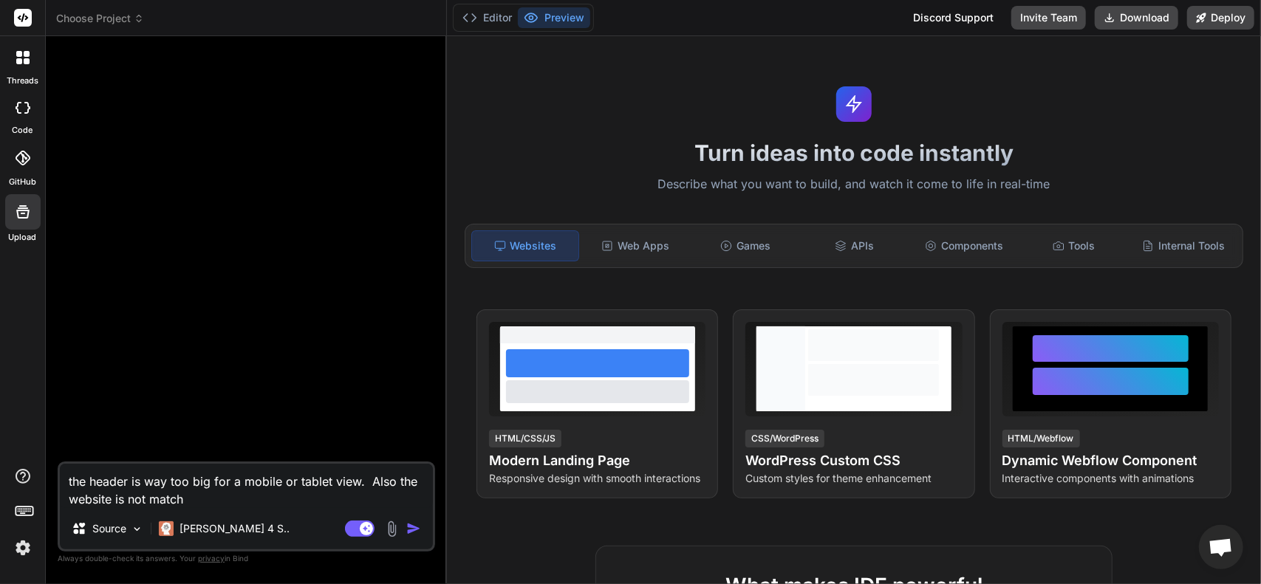
type textarea "the header is way too big for a mobile or tablet view. Also the website is not …"
click at [411, 525] on img "button" at bounding box center [413, 529] width 15 height 15
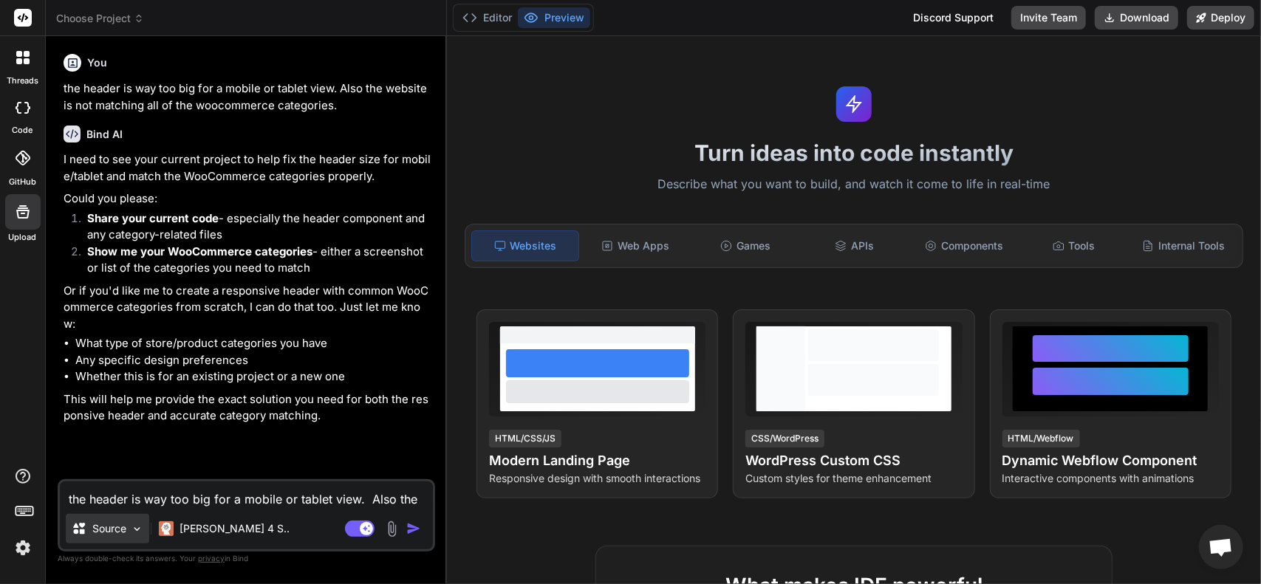
click at [134, 530] on img at bounding box center [137, 529] width 13 height 13
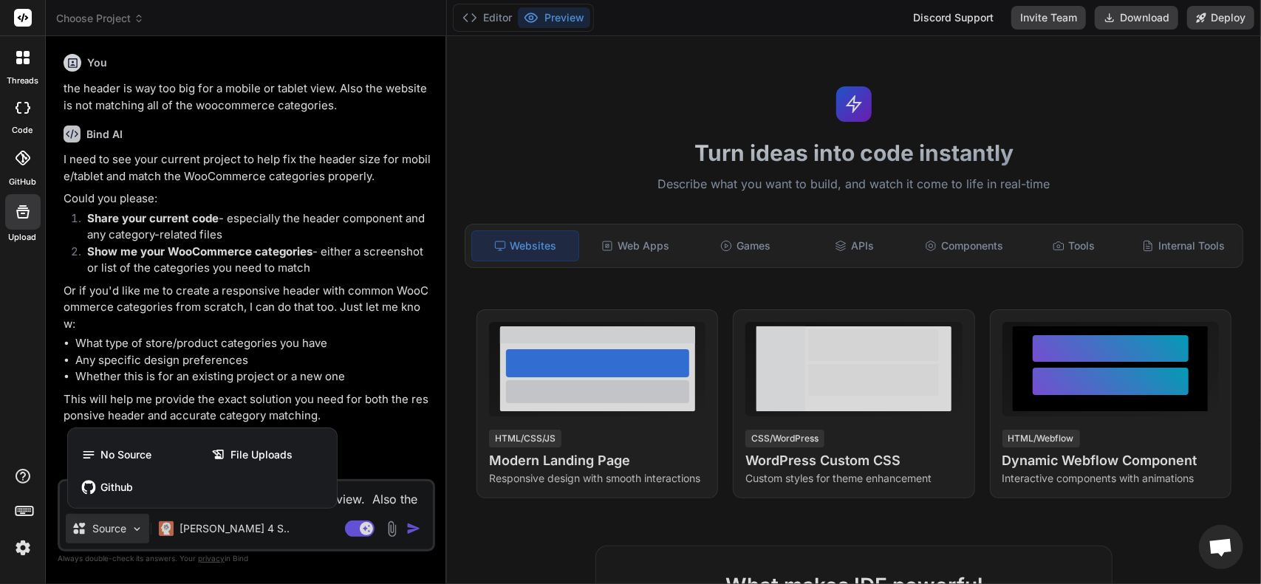
click at [134, 530] on div at bounding box center [630, 292] width 1261 height 584
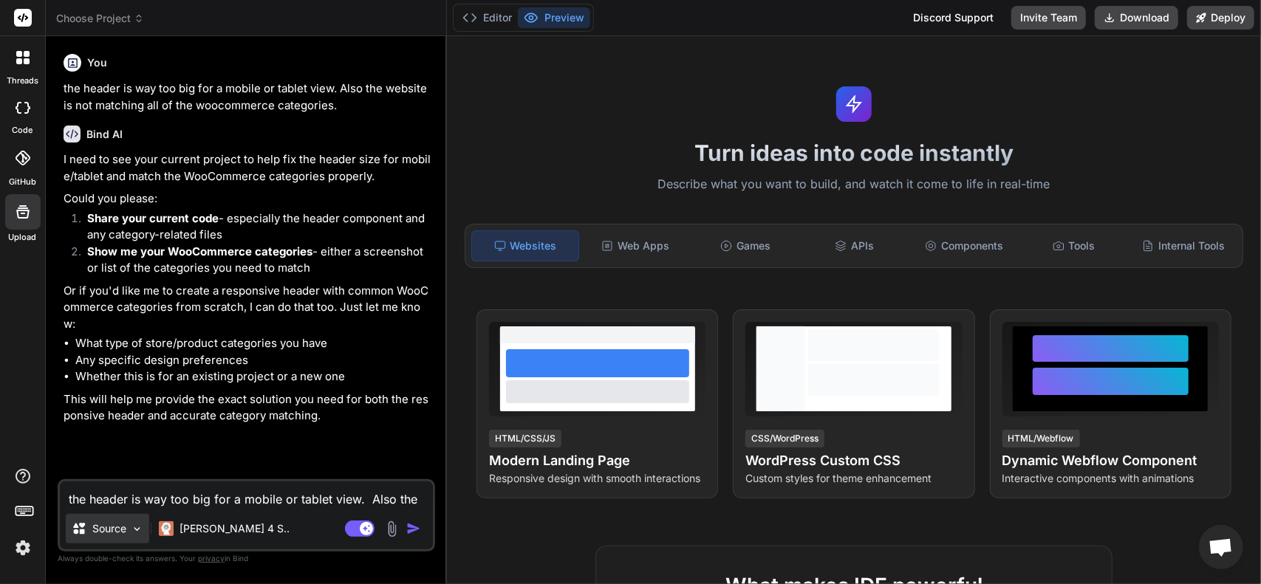
click at [127, 527] on div "Source" at bounding box center [107, 529] width 83 height 30
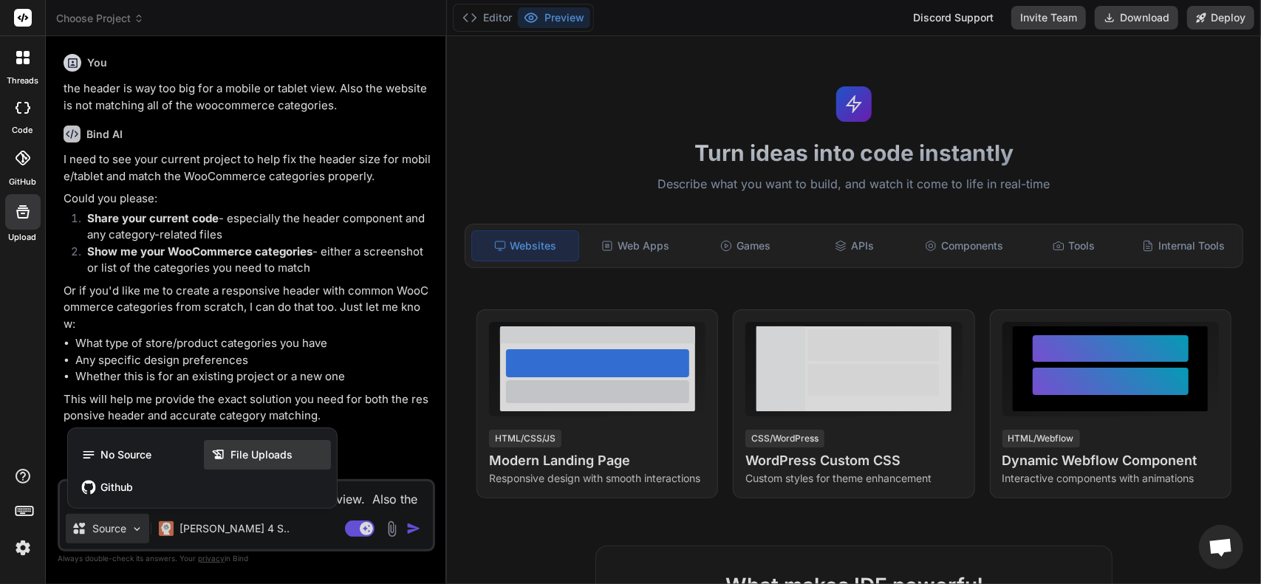
click at [234, 459] on span "File Uploads" at bounding box center [261, 455] width 62 height 15
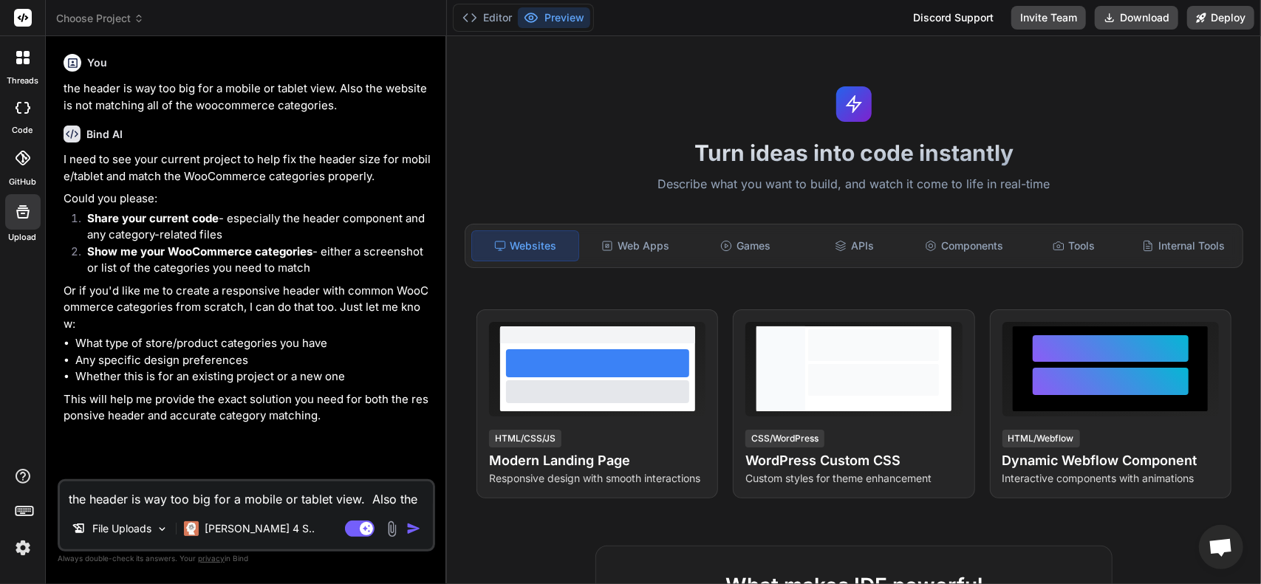
click at [229, 488] on textarea "the header is way too big for a mobile or tablet view. Also the website is not …" at bounding box center [246, 495] width 373 height 27
click at [225, 488] on textarea "the header is way too big for a mobile or tablet view. Also the website is not …" at bounding box center [246, 495] width 373 height 27
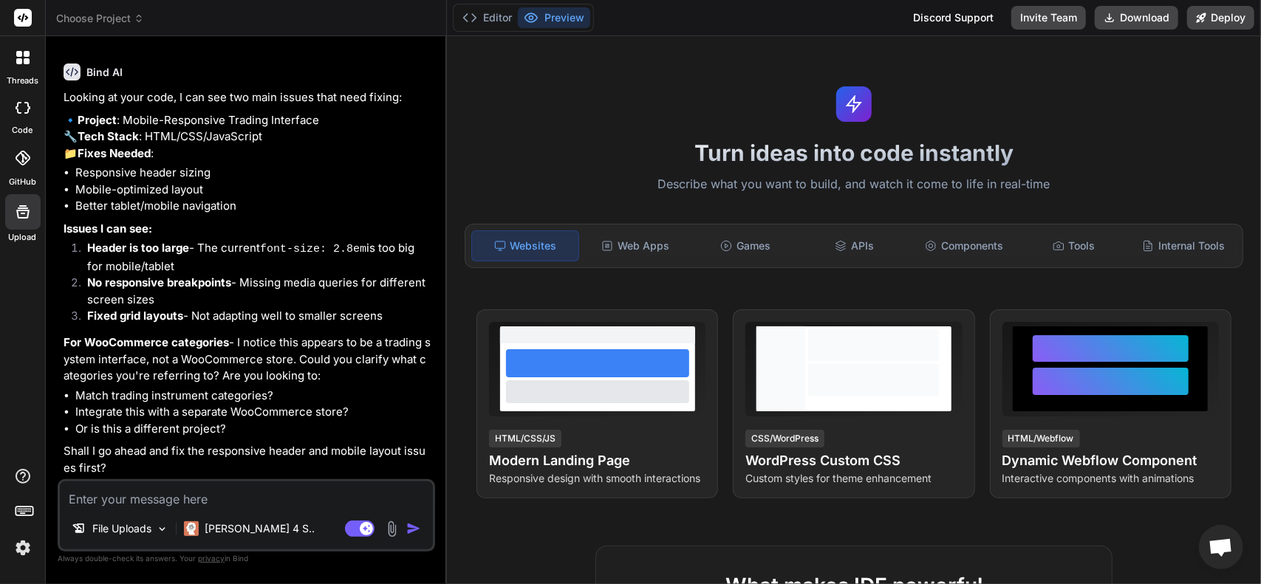
scroll to position [439, 0]
click at [168, 496] on textarea at bounding box center [246, 495] width 373 height 27
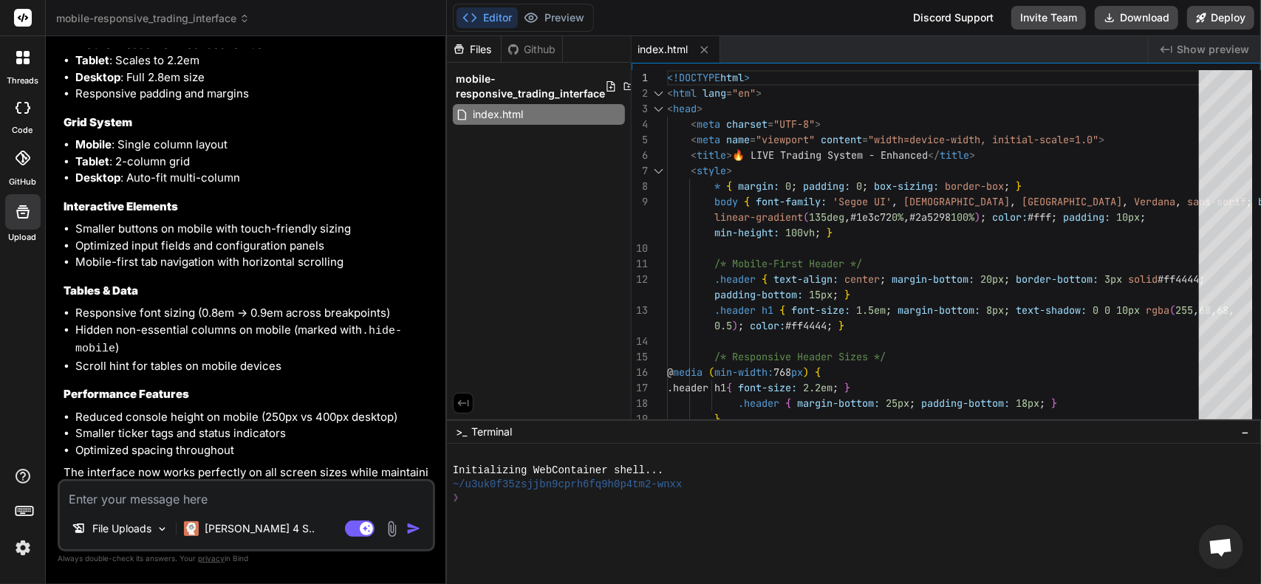
scroll to position [1197, 0]
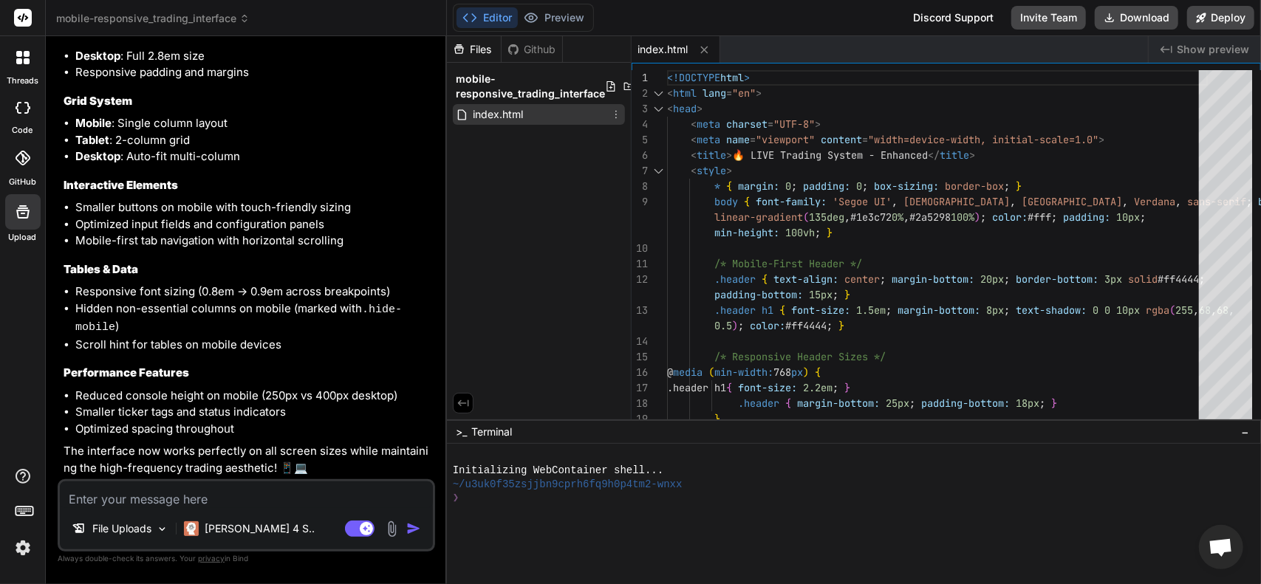
click at [560, 116] on div "index.html" at bounding box center [539, 114] width 172 height 21
click at [615, 116] on icon at bounding box center [616, 115] width 12 height 12
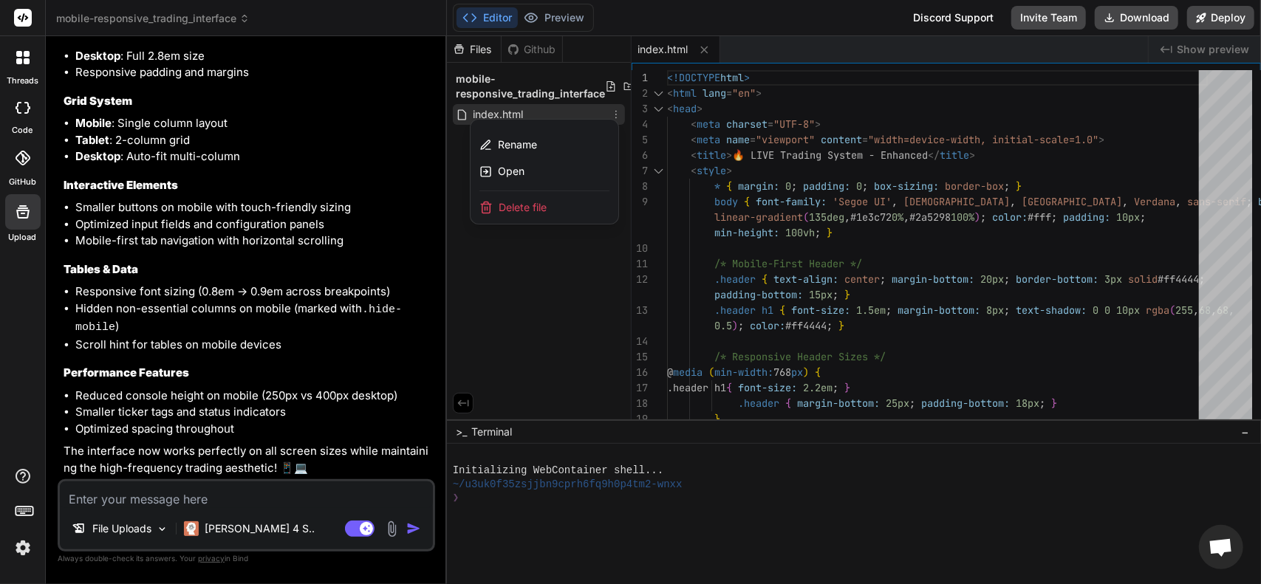
click at [615, 115] on div at bounding box center [854, 310] width 814 height 548
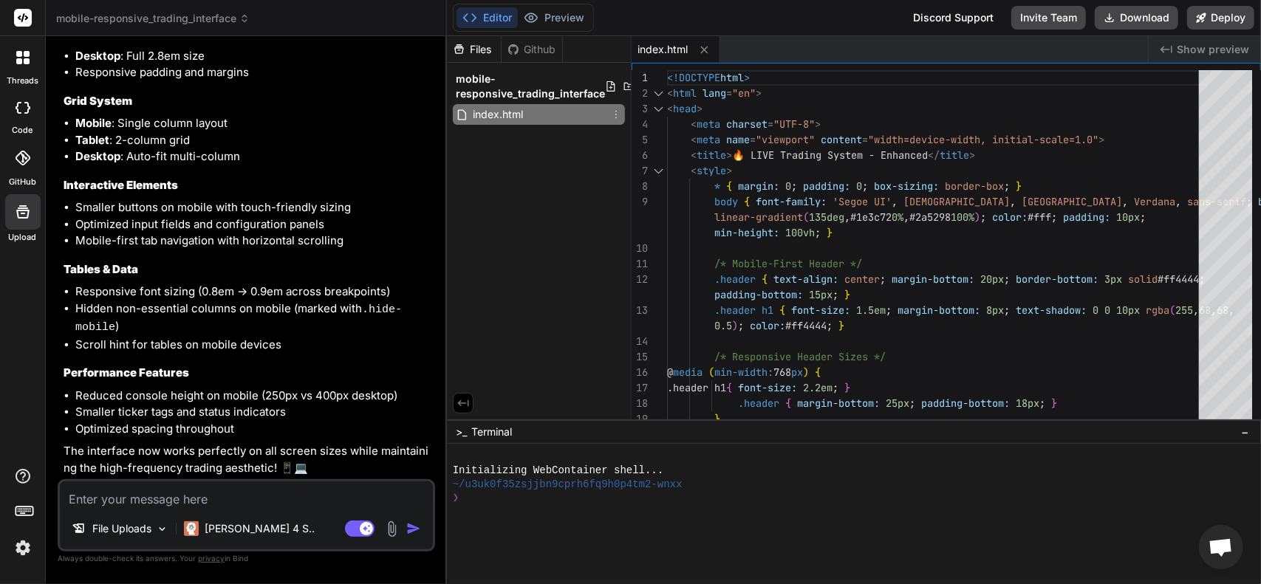
drag, startPoint x: 530, startPoint y: 113, endPoint x: 496, endPoint y: 174, distance: 70.1
click at [497, 174] on div "Files Github mobile-responsive_trading_interface index.html" at bounding box center [539, 227] width 185 height 383
drag, startPoint x: 510, startPoint y: 118, endPoint x: 471, endPoint y: 157, distance: 54.9
click at [471, 157] on div "Files Github mobile-responsive_trading_interface index.html" at bounding box center [539, 227] width 185 height 383
click at [1115, 14] on icon at bounding box center [1110, 18] width 12 height 12
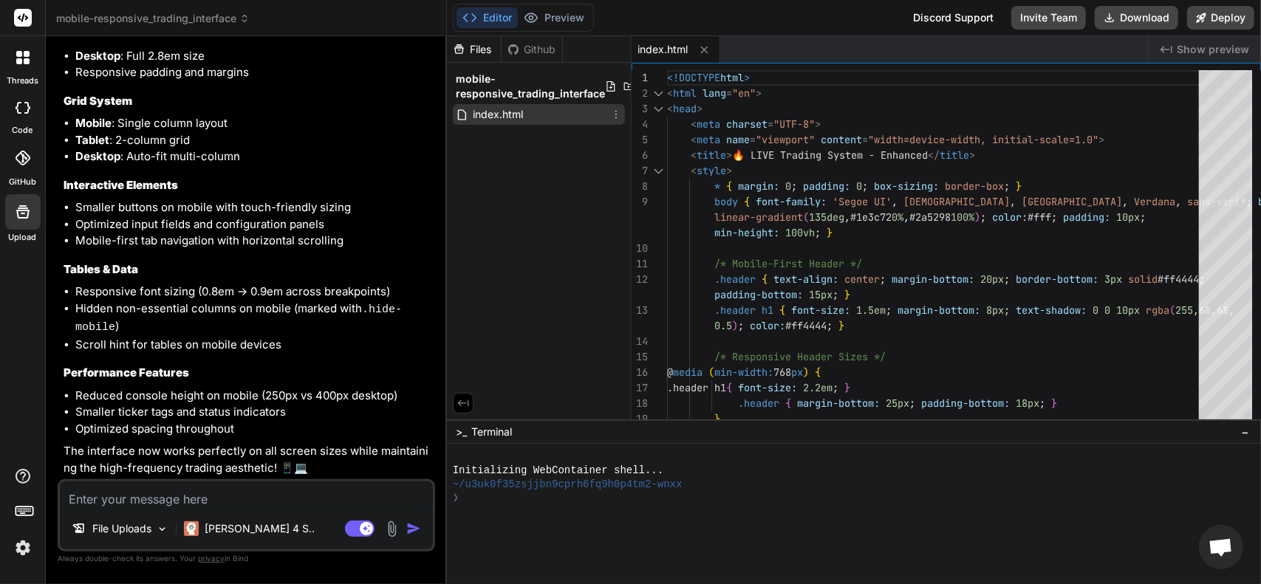
click at [618, 115] on icon at bounding box center [616, 115] width 12 height 12
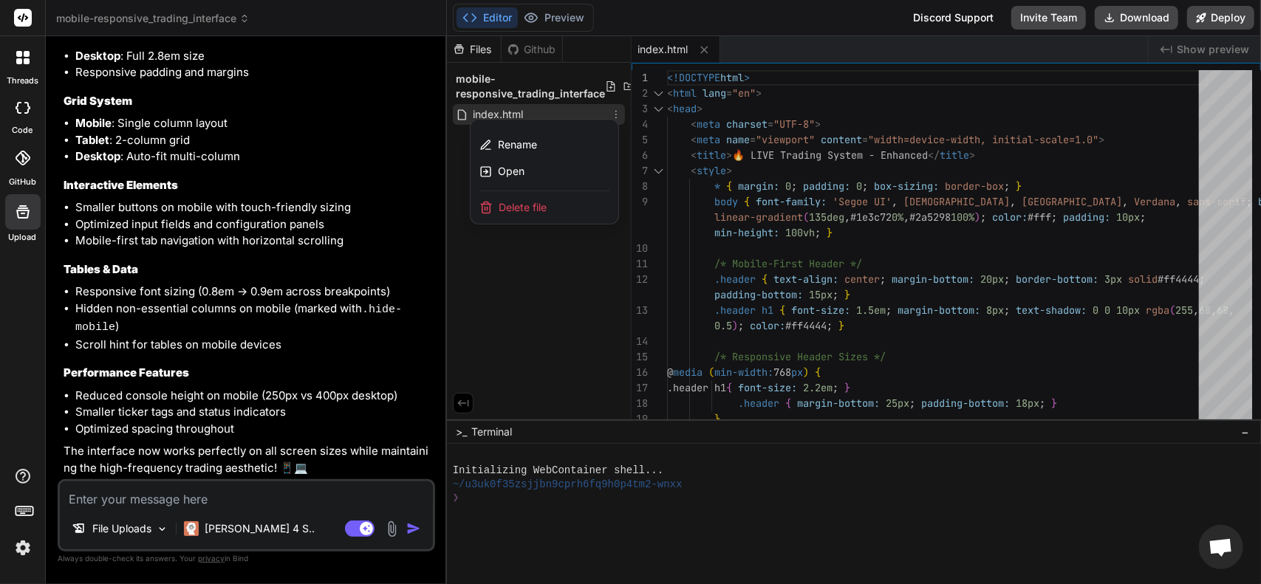
click at [618, 115] on div at bounding box center [854, 310] width 814 height 548
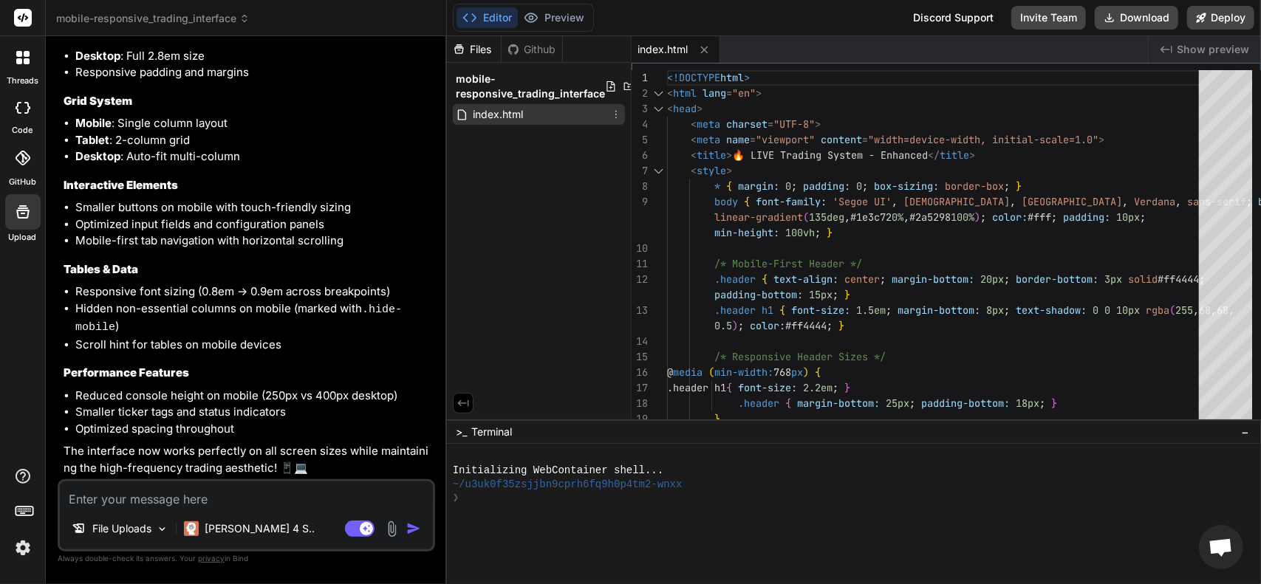
click at [618, 115] on icon at bounding box center [616, 115] width 12 height 12
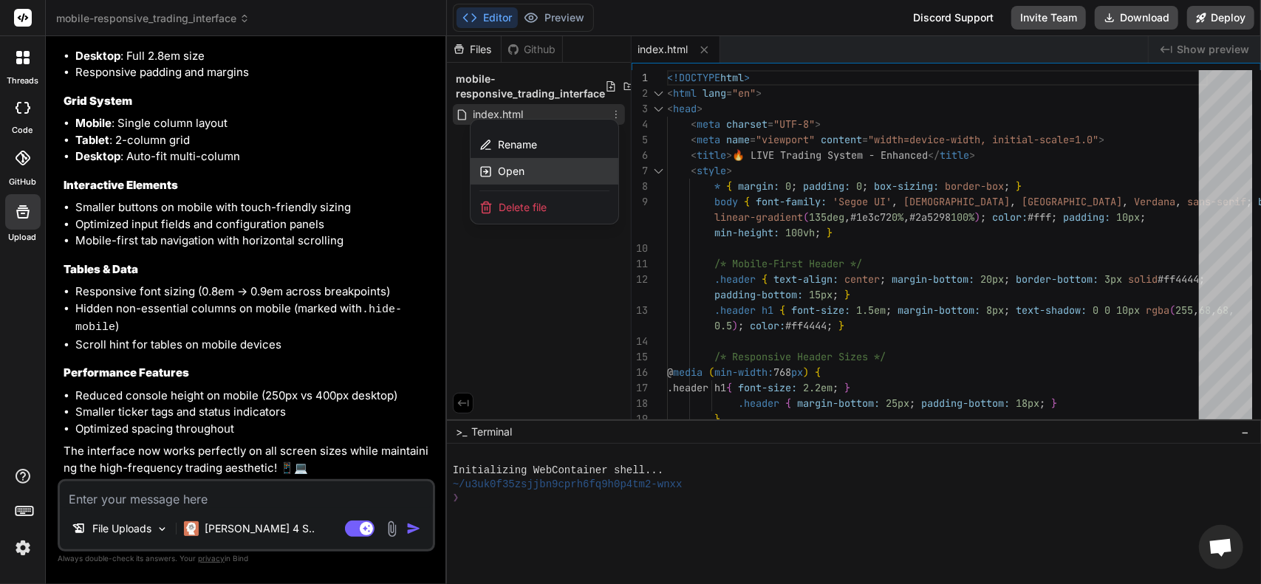
click at [502, 170] on span "Open" at bounding box center [511, 171] width 27 height 15
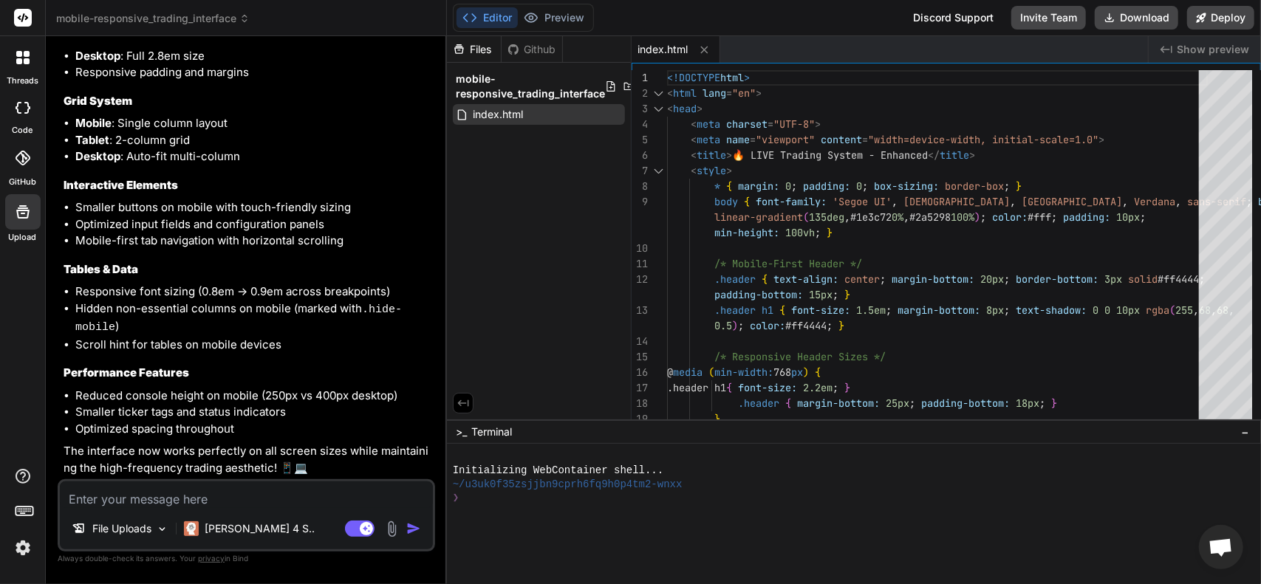
click at [795, 39] on div "index.html" at bounding box center [890, 49] width 516 height 27
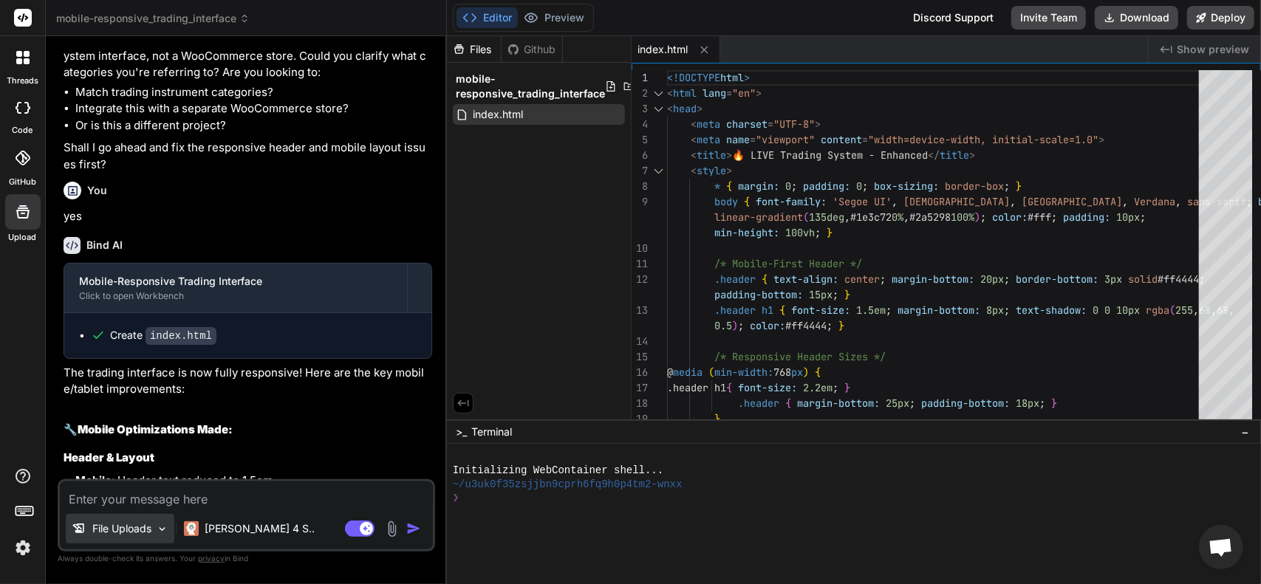
scroll to position [755, 0]
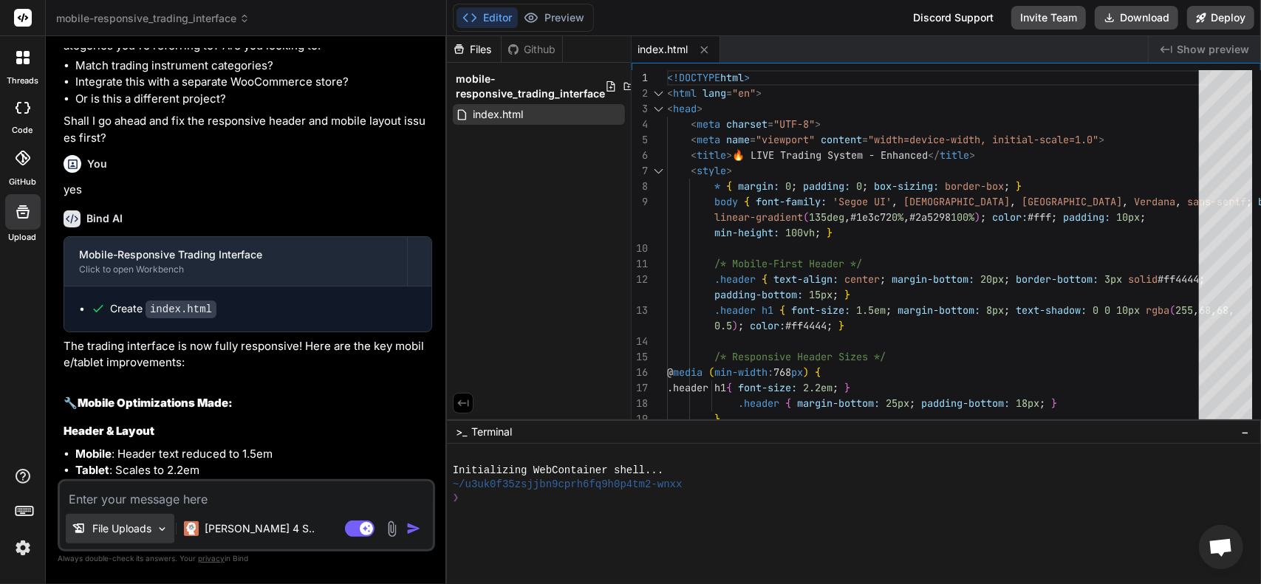
click at [148, 522] on p "File Uploads" at bounding box center [121, 529] width 59 height 15
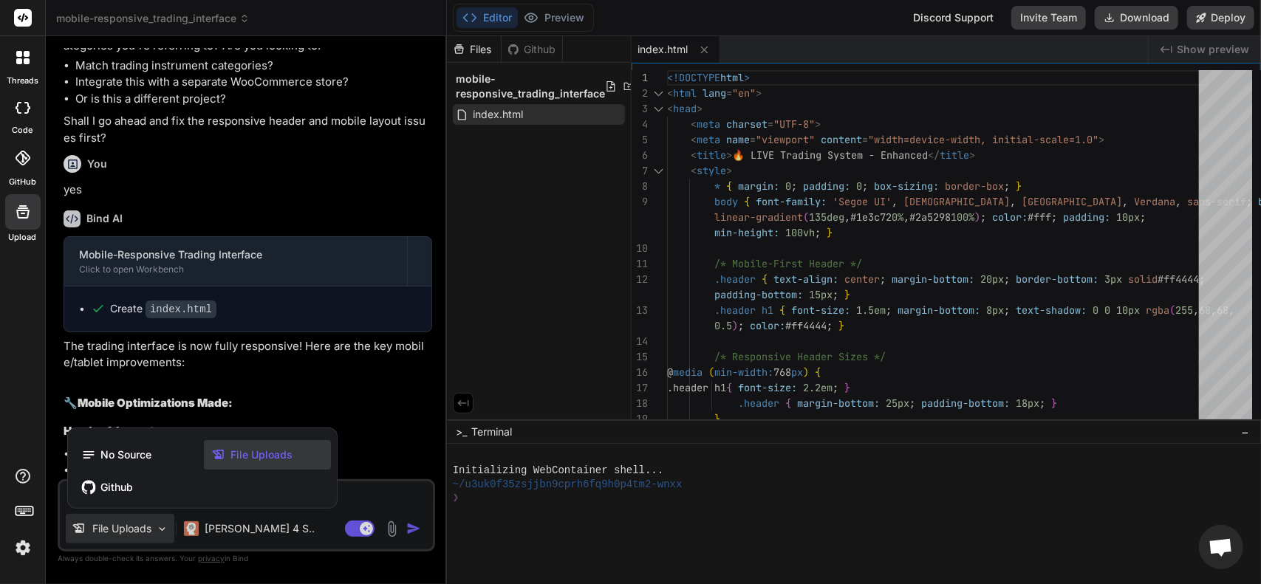
click at [244, 461] on span "File Uploads" at bounding box center [261, 455] width 62 height 15
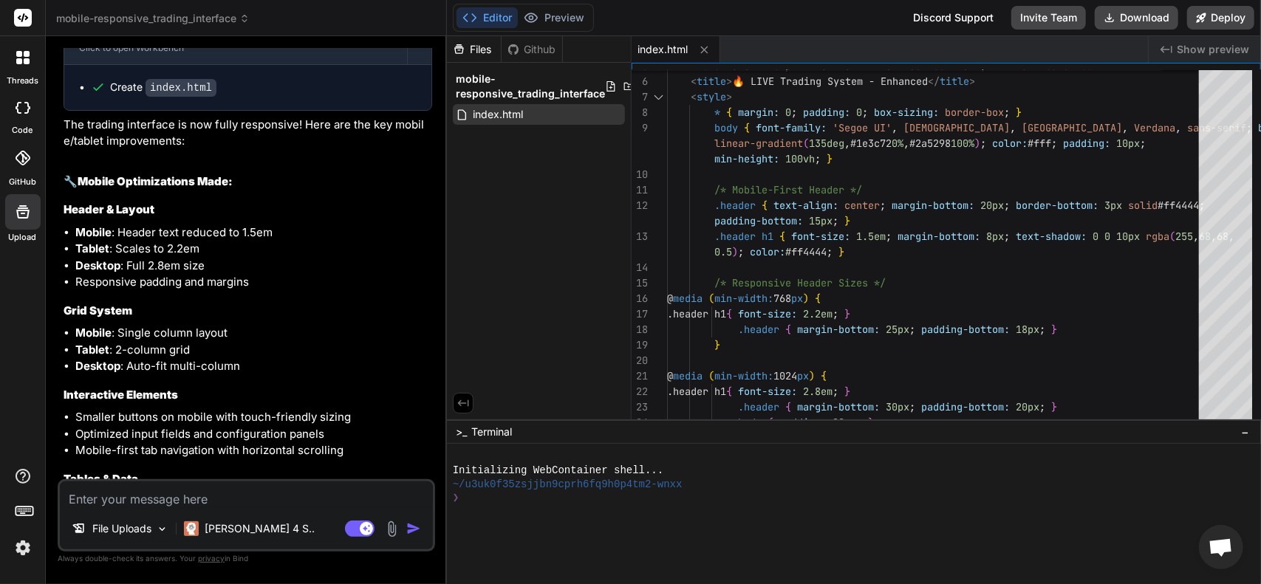
scroll to position [1197, 0]
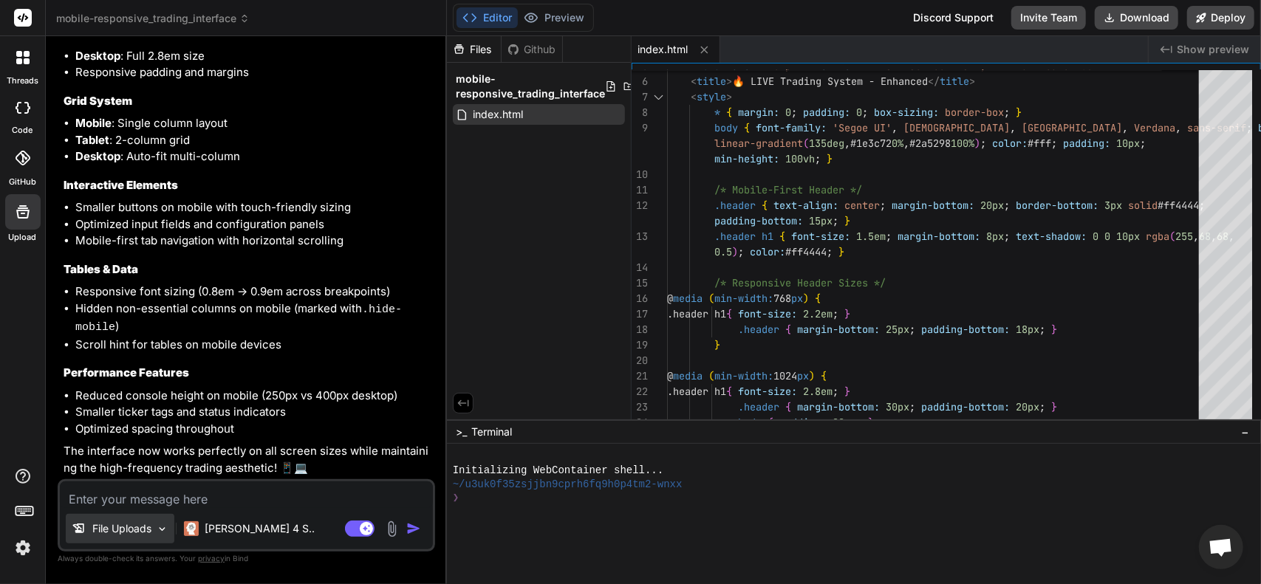
click at [146, 536] on p "File Uploads" at bounding box center [121, 529] width 59 height 15
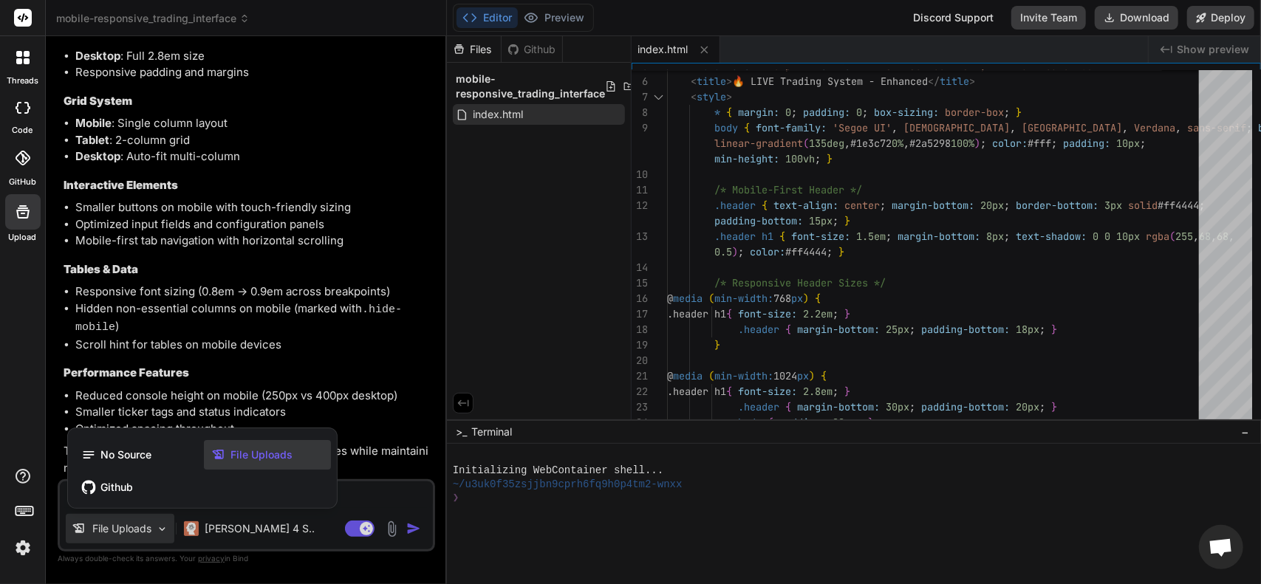
click at [238, 453] on span "File Uploads" at bounding box center [261, 455] width 62 height 15
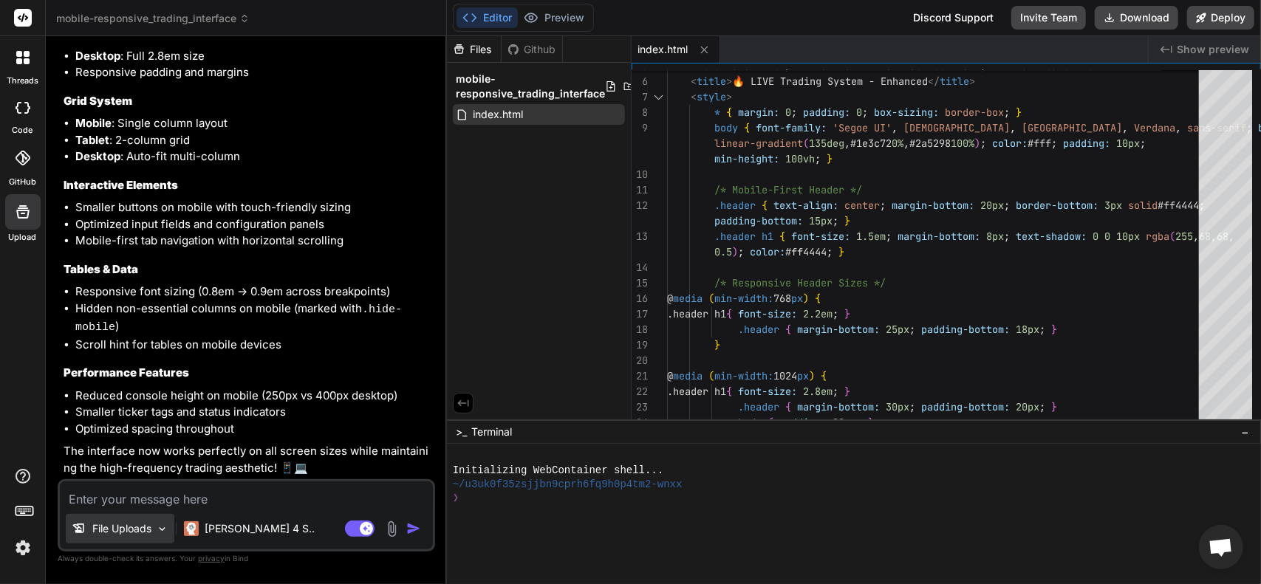
click at [160, 529] on img at bounding box center [162, 529] width 13 height 13
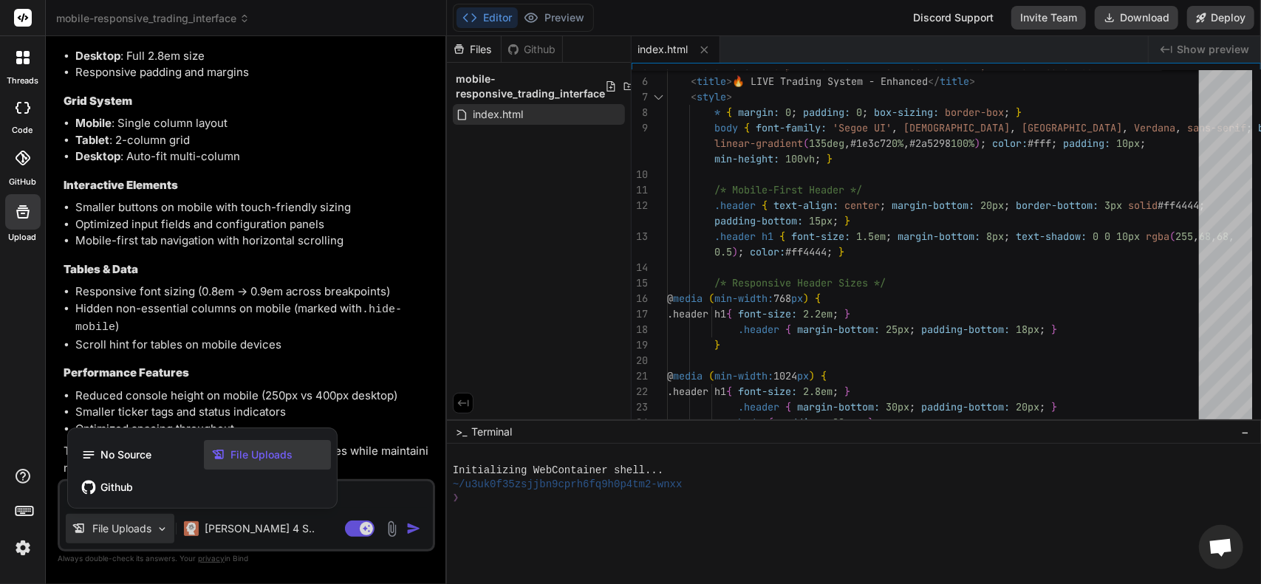
click at [238, 454] on span "File Uploads" at bounding box center [261, 455] width 62 height 15
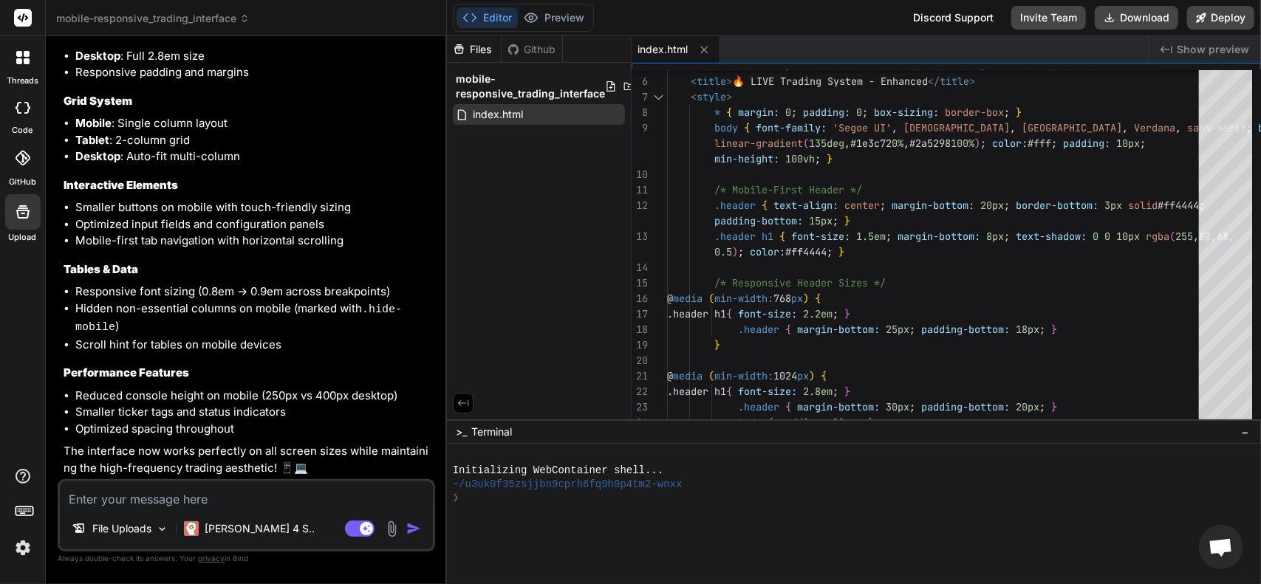
click at [27, 222] on div at bounding box center [22, 211] width 35 height 35
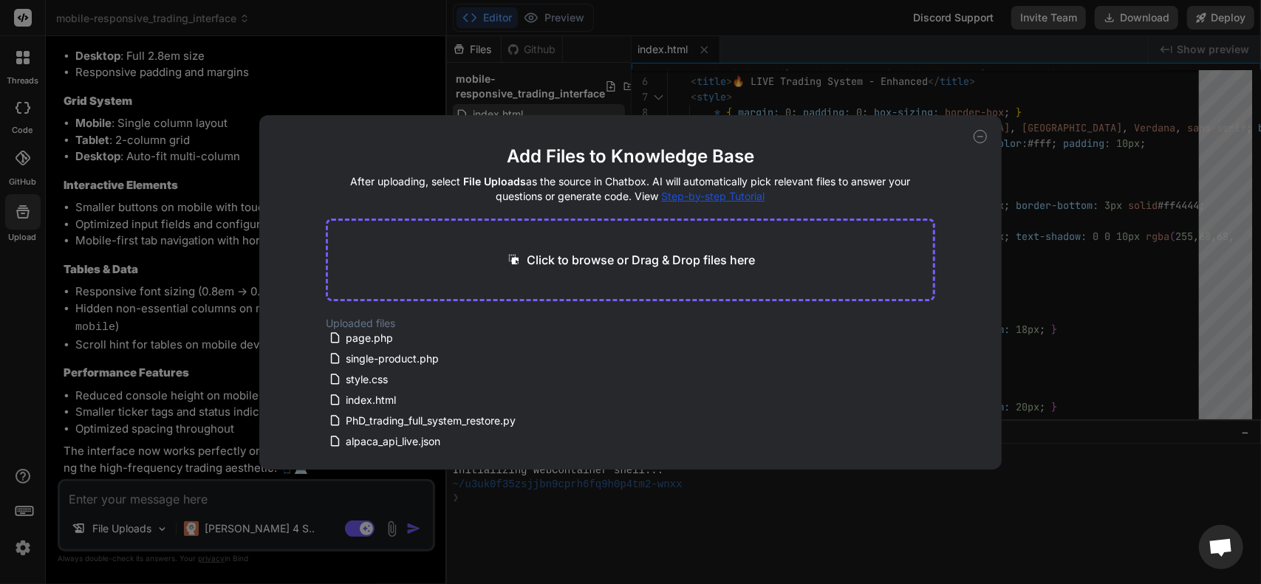
scroll to position [186, 0]
click at [396, 395] on span "index.html" at bounding box center [370, 398] width 53 height 18
click at [524, 394] on icon at bounding box center [529, 397] width 13 height 13
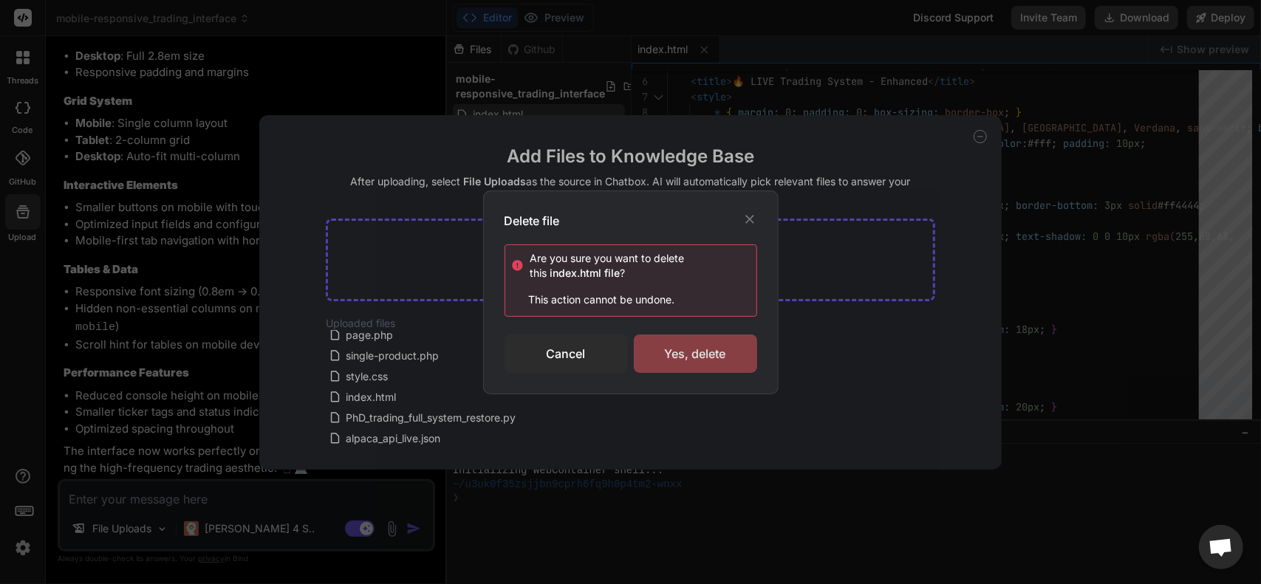
click at [677, 361] on div "Yes, delete" at bounding box center [695, 354] width 123 height 38
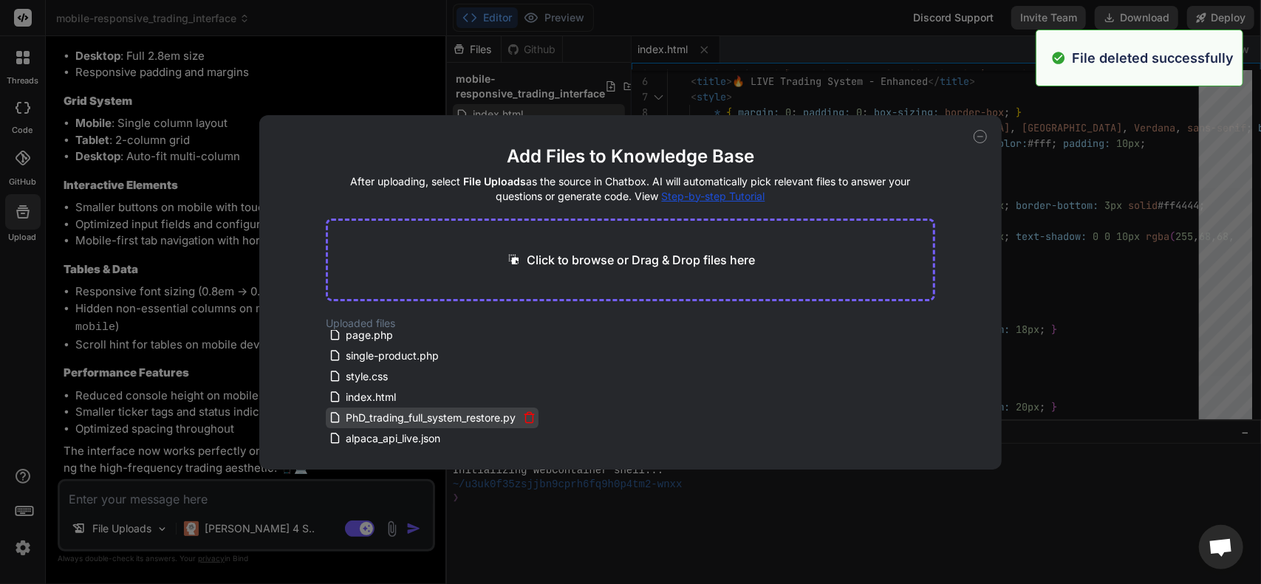
click at [530, 417] on icon at bounding box center [529, 418] width 7 height 8
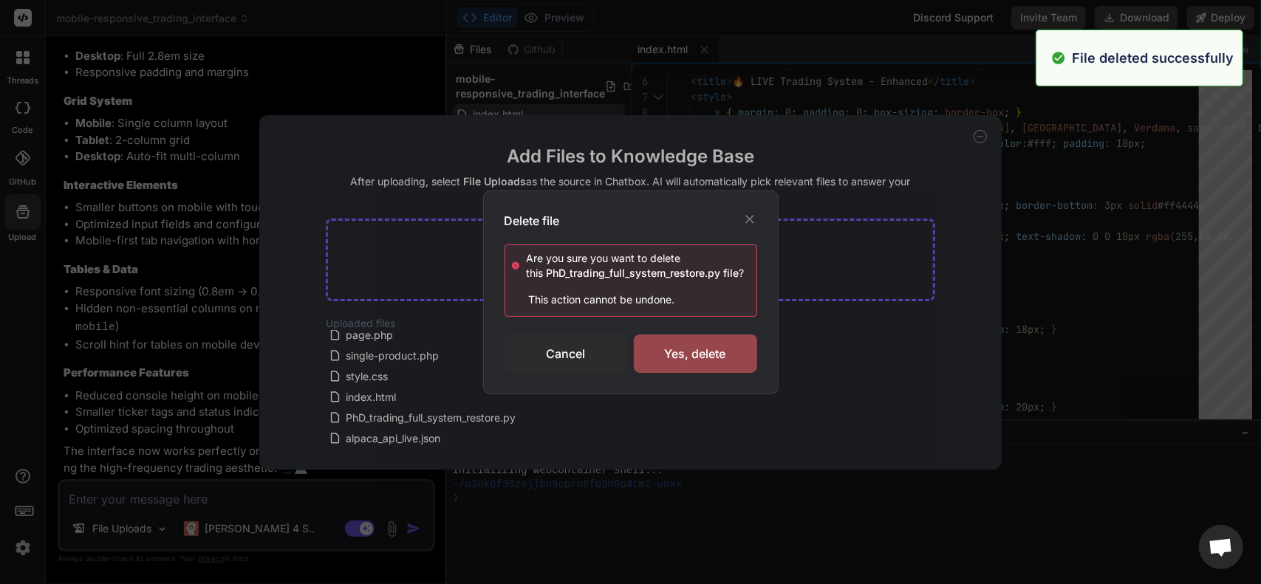
scroll to position [165, 0]
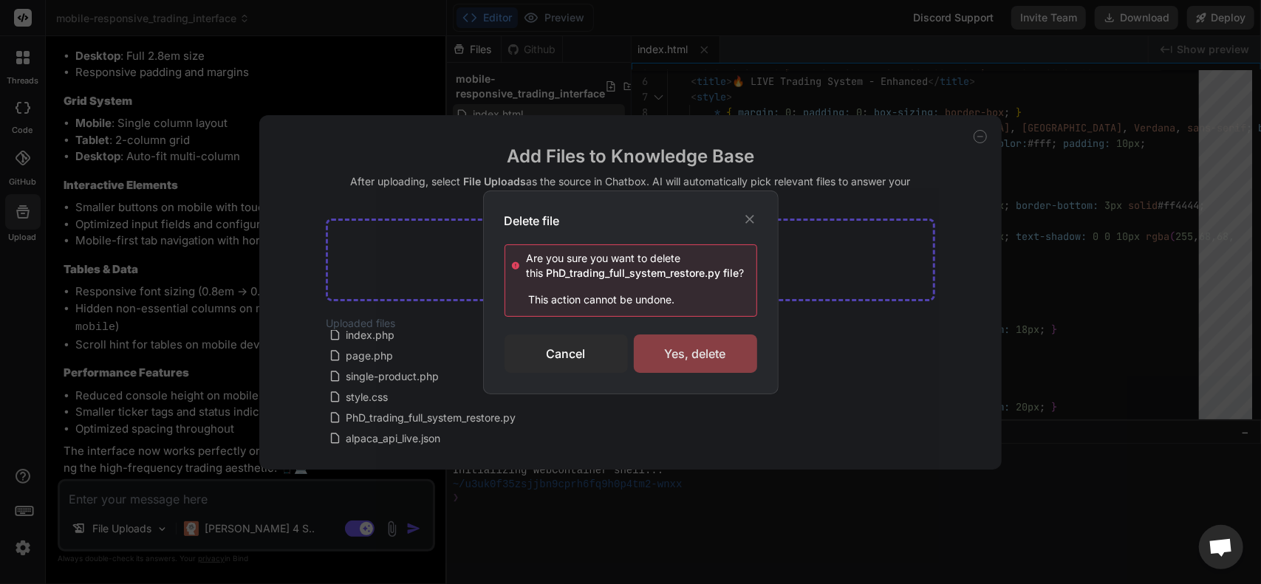
click at [669, 353] on div "Yes, delete" at bounding box center [695, 354] width 123 height 38
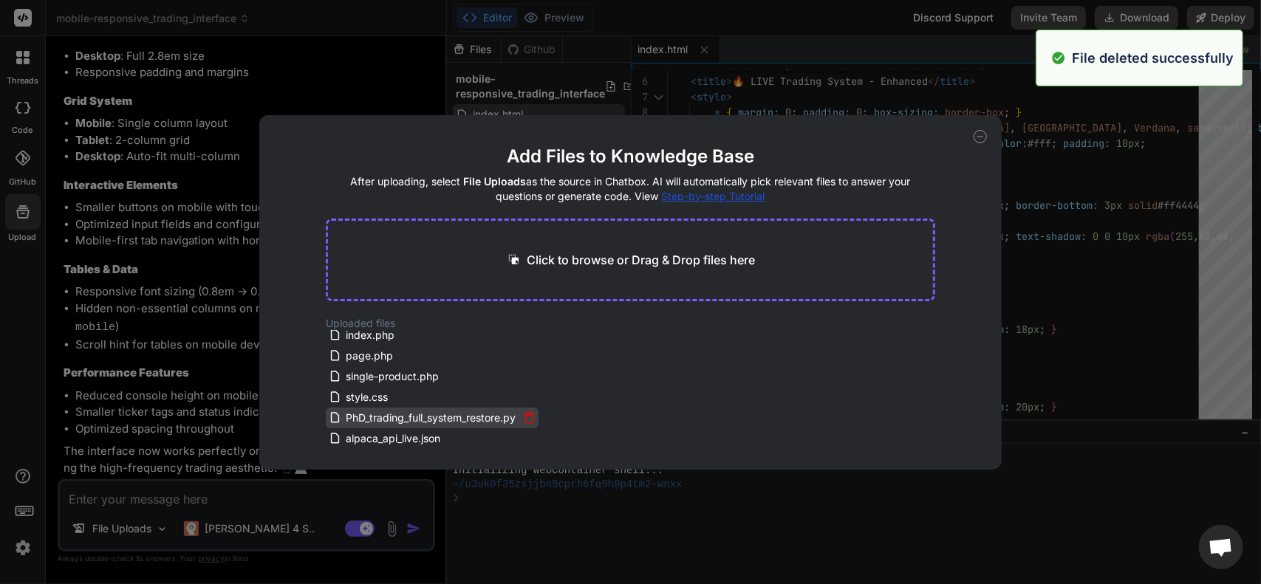
scroll to position [145, 0]
click at [529, 440] on icon at bounding box center [529, 438] width 13 height 13
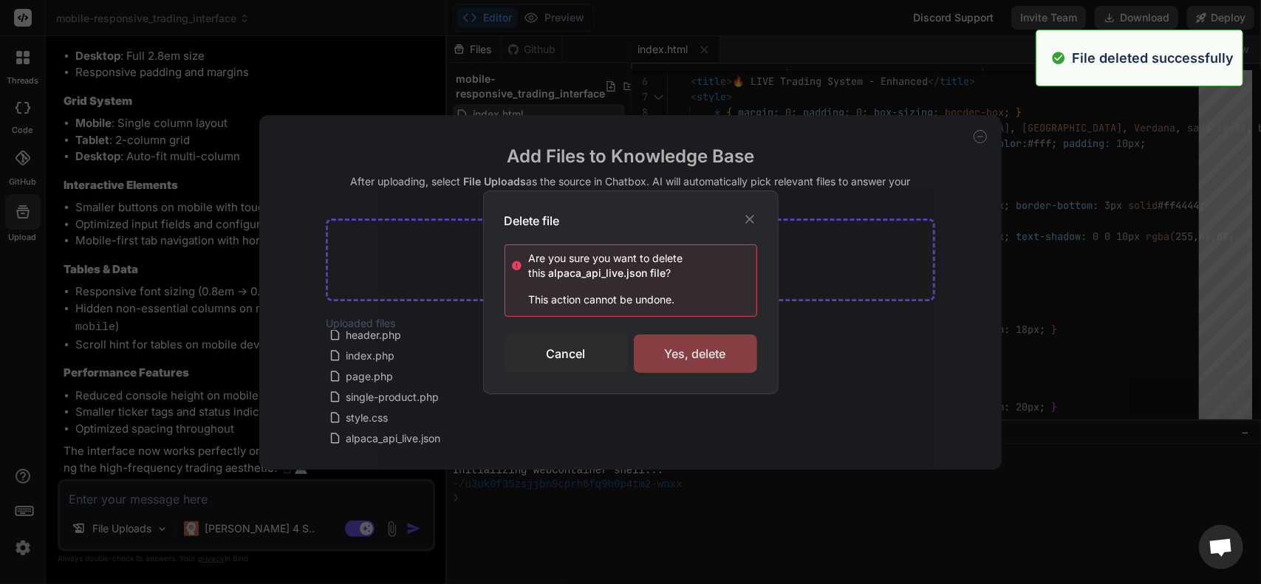
click at [686, 358] on div "Yes, delete" at bounding box center [695, 354] width 123 height 38
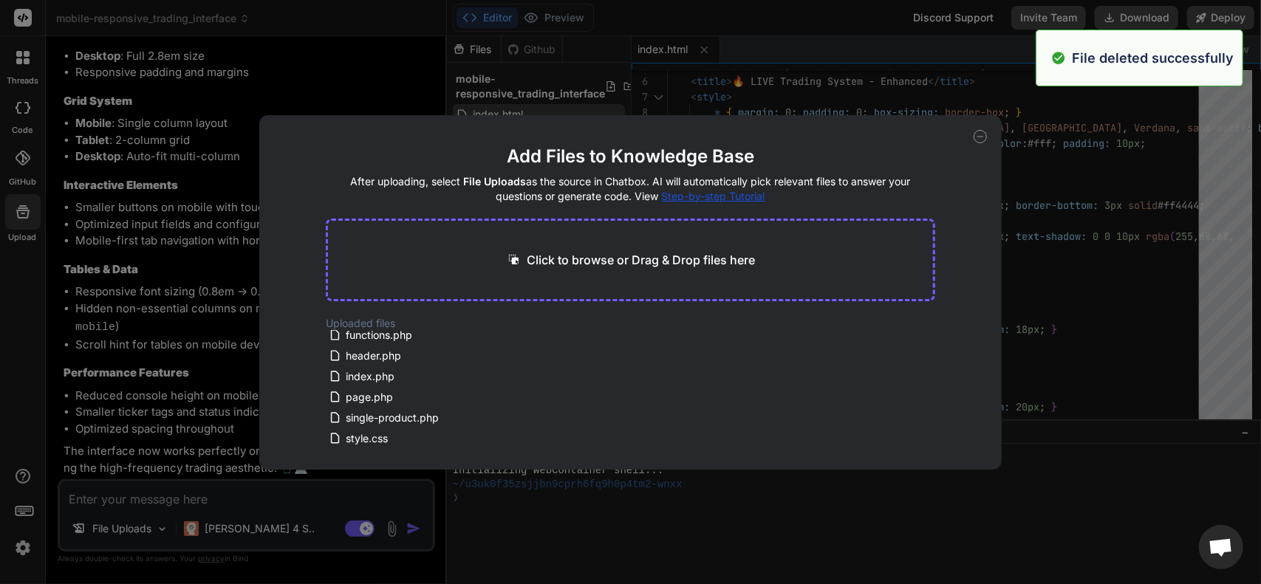
scroll to position [124, 0]
click at [980, 137] on icon at bounding box center [980, 136] width 13 height 13
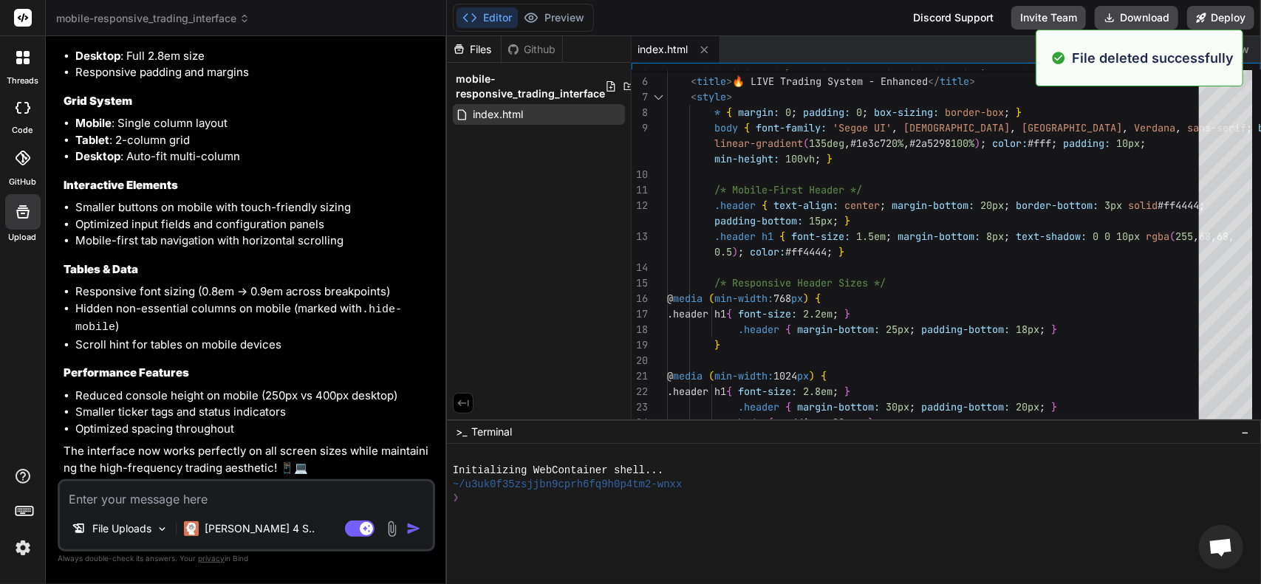
click at [253, 488] on textarea at bounding box center [246, 495] width 373 height 27
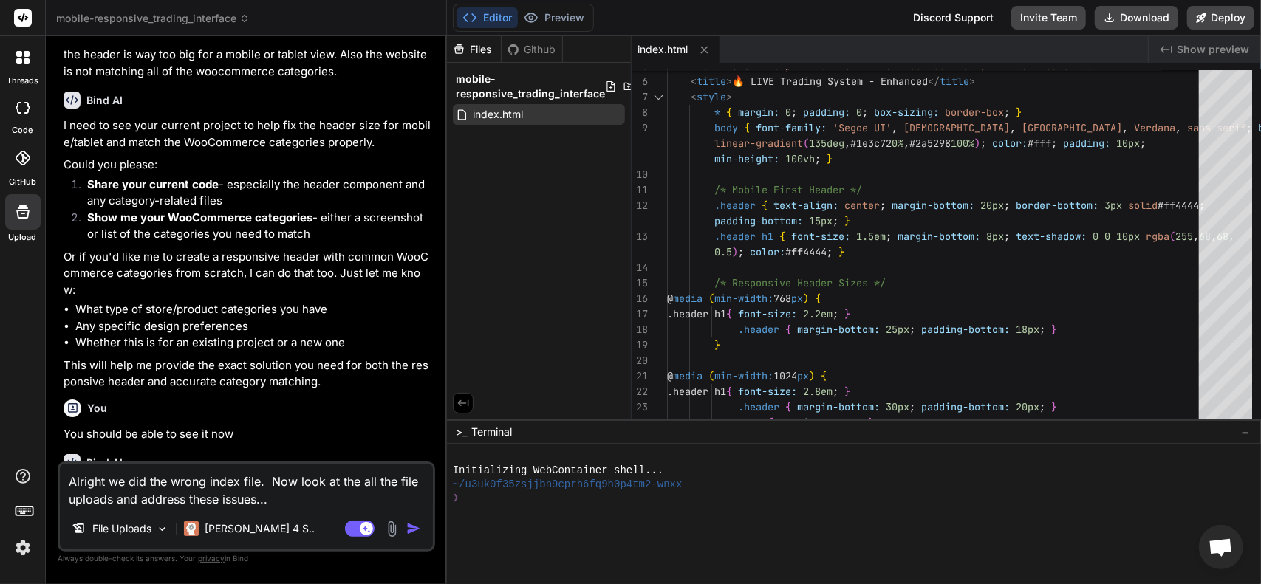
scroll to position [0, 0]
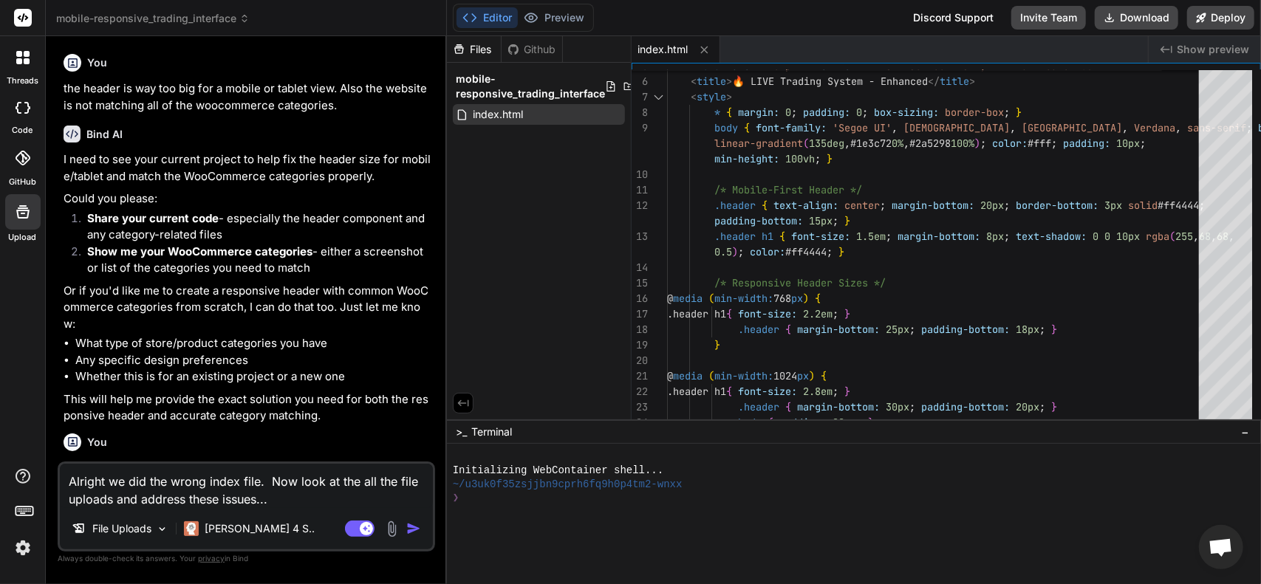
click at [68, 87] on p "the header is way too big for a mobile or tablet view. Also the website is not …" at bounding box center [248, 97] width 369 height 33
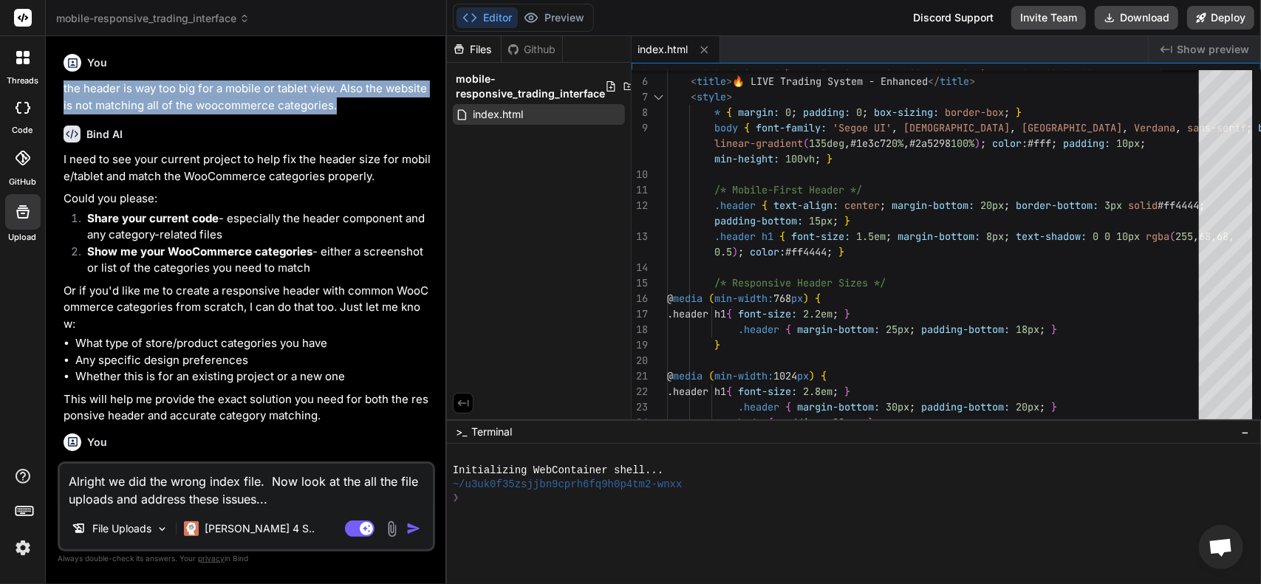
drag, startPoint x: 64, startPoint y: 91, endPoint x: 338, endPoint y: 100, distance: 274.2
click at [338, 100] on p "the header is way too big for a mobile or tablet view. Also the website is not …" at bounding box center [248, 97] width 369 height 33
copy p "the header is way too big for a mobile or tablet view. Also the website is not …"
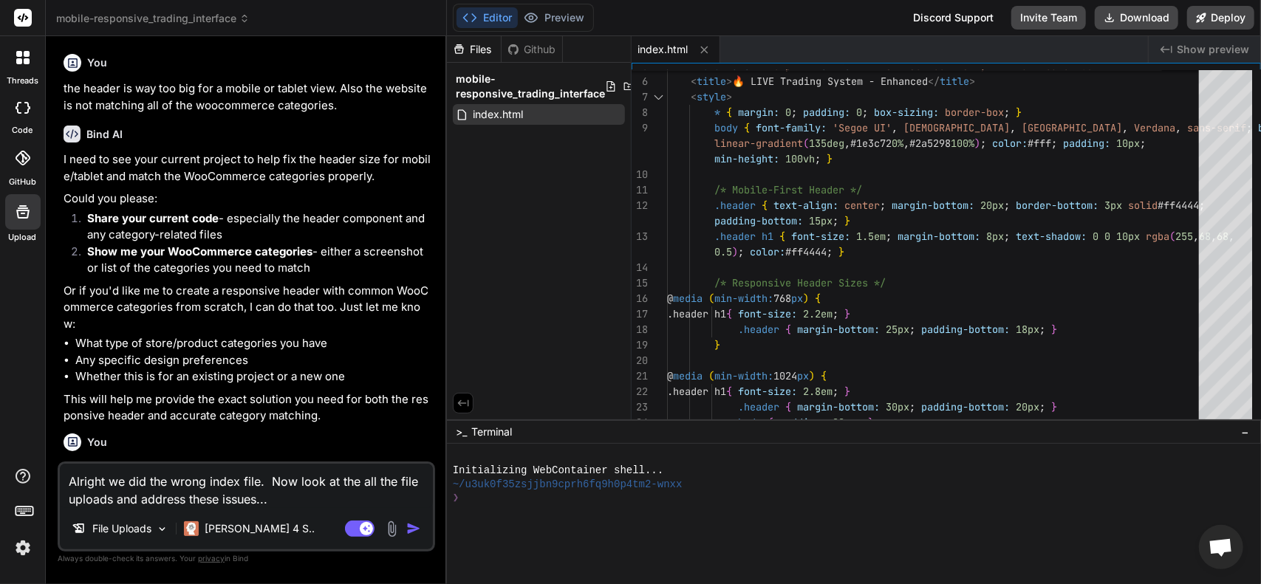
click at [284, 503] on textarea "Alright we did the wrong index file. Now look at the all the file uploads and a…" at bounding box center [246, 486] width 373 height 44
paste textarea "the header is way too big for a mobile or tablet view. Also the website is not …"
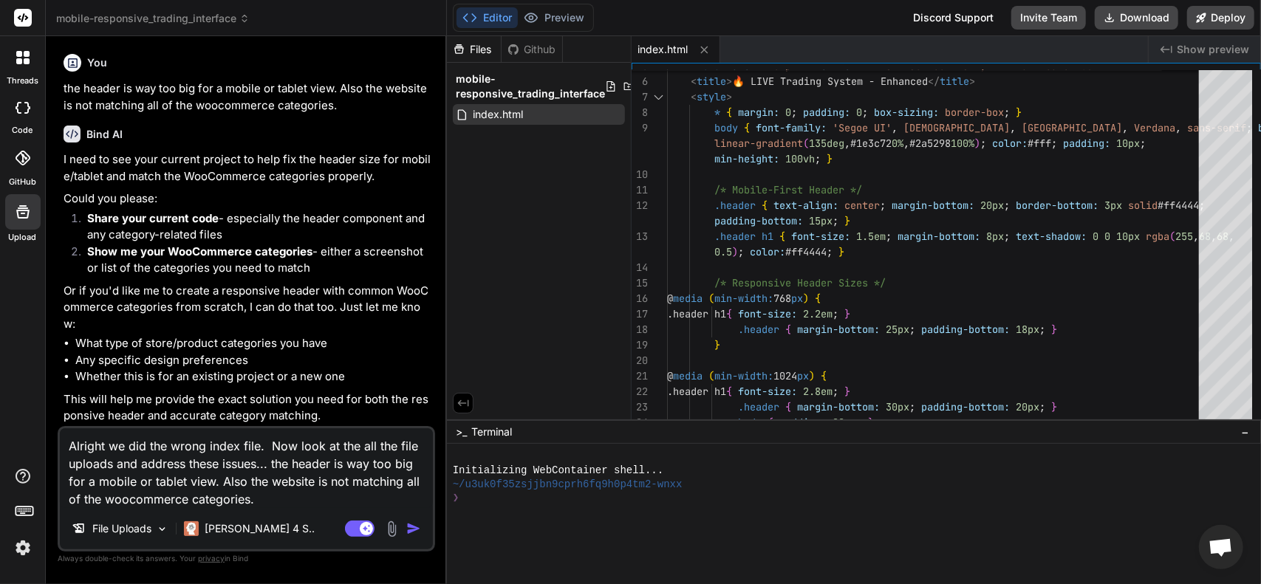
click at [406, 530] on div "Agent Mode. When this toggle is activated, AI automatically makes decisions, re…" at bounding box center [384, 529] width 85 height 18
click at [420, 527] on img "button" at bounding box center [413, 529] width 15 height 15
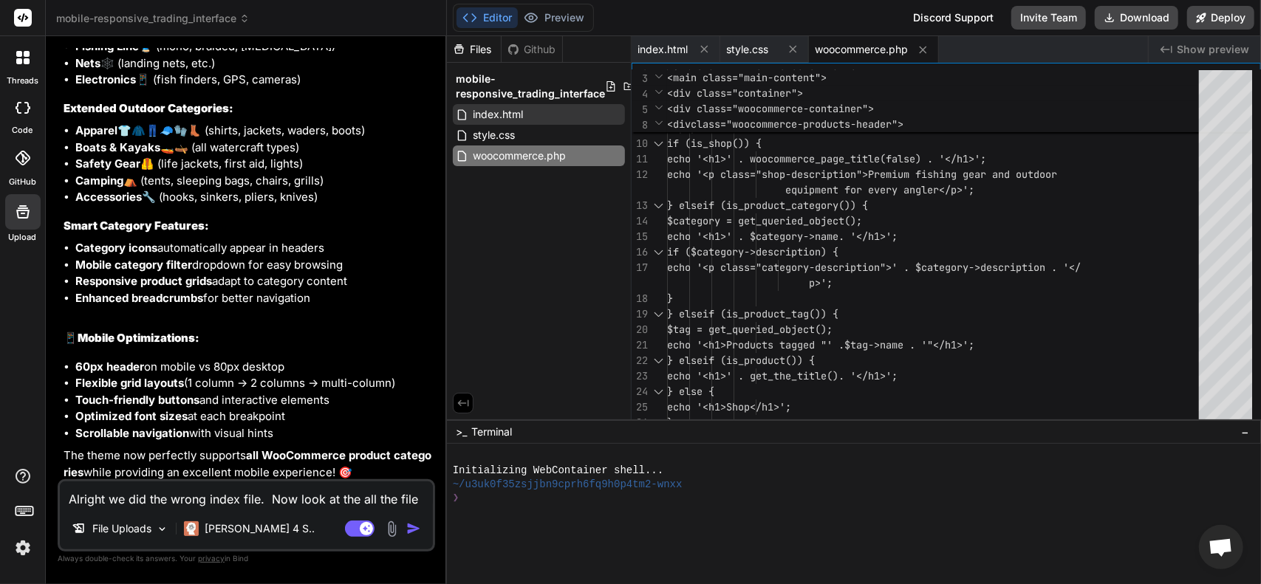
scroll to position [2371, 0]
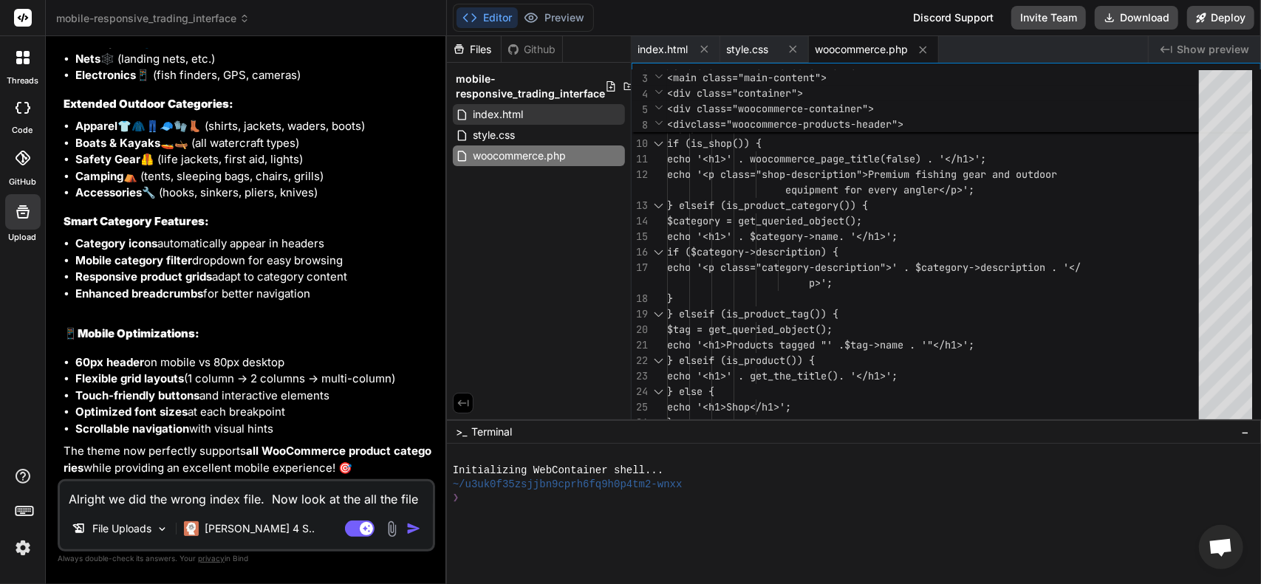
click at [260, 505] on textarea "Alright we did the wrong index file. Now look at the all the file uploads and a…" at bounding box center [246, 495] width 373 height 27
click at [257, 501] on textarea at bounding box center [246, 495] width 373 height 27
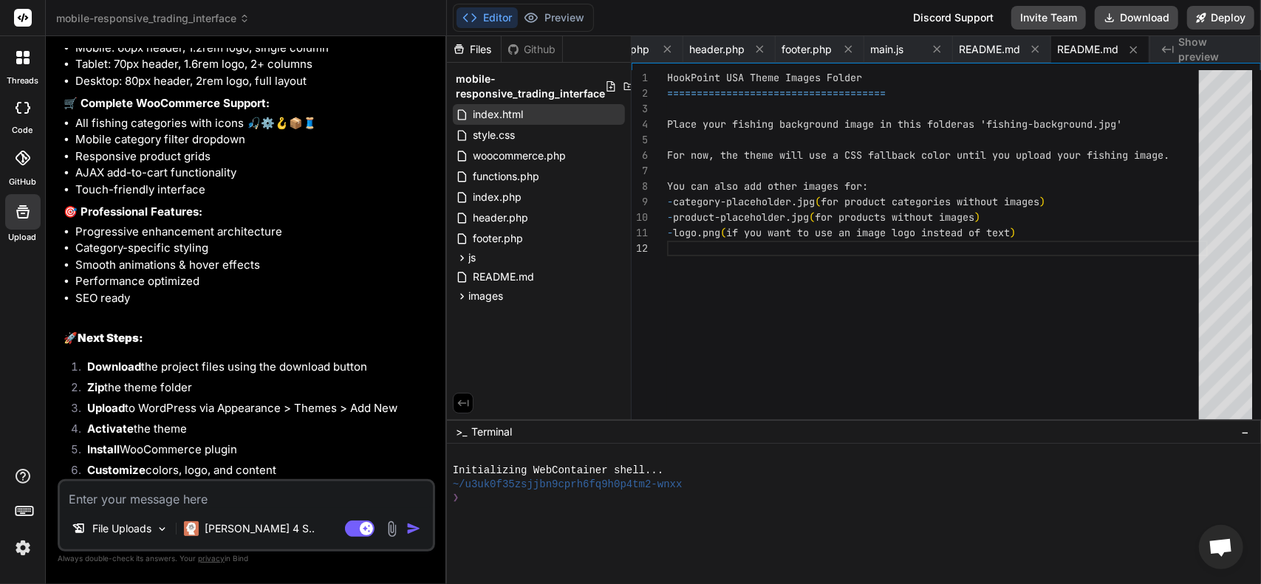
scroll to position [3538, 0]
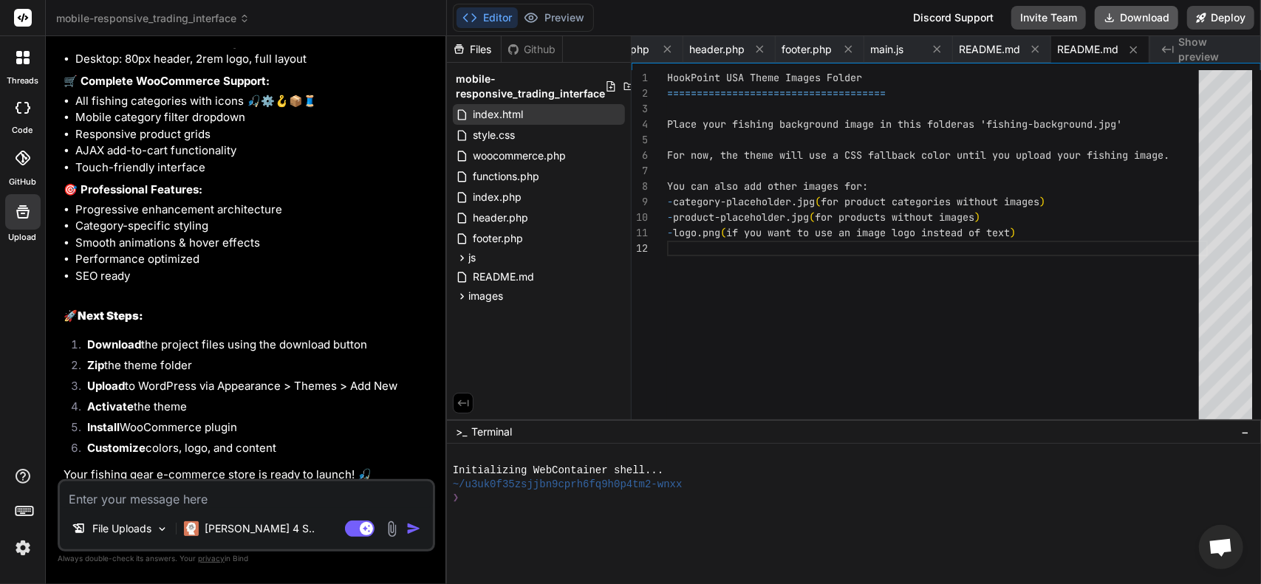
click at [1132, 17] on button "Download" at bounding box center [1136, 18] width 83 height 24
click at [233, 500] on textarea at bounding box center [246, 495] width 373 height 27
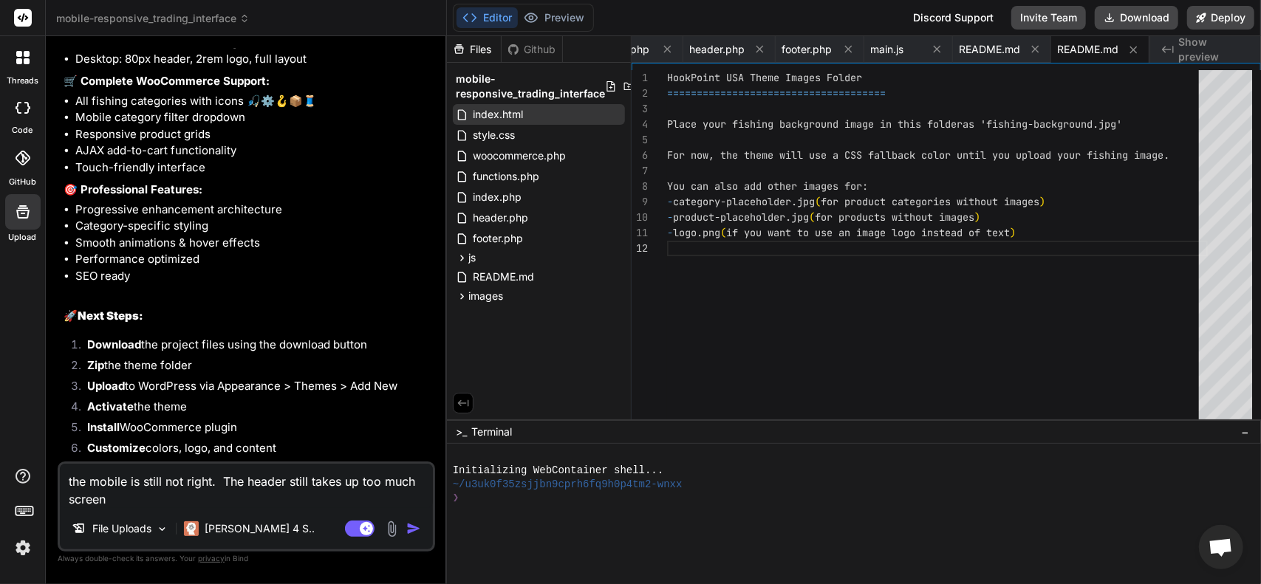
drag, startPoint x: 543, startPoint y: 87, endPoint x: 195, endPoint y: 497, distance: 537.7
click at [197, 497] on textarea "the mobile is still not right. The header still takes up too much screen" at bounding box center [246, 486] width 373 height 44
click at [102, 502] on textarea "the mobile is still not right. The header still takes up too much screen" at bounding box center [246, 486] width 373 height 44
click at [106, 501] on textarea "the mobile is still not right. The header still takes up too much screen" at bounding box center [246, 486] width 373 height 44
click at [125, 500] on textarea "the mobile is still not right. The header still takes up too much screen." at bounding box center [246, 486] width 373 height 44
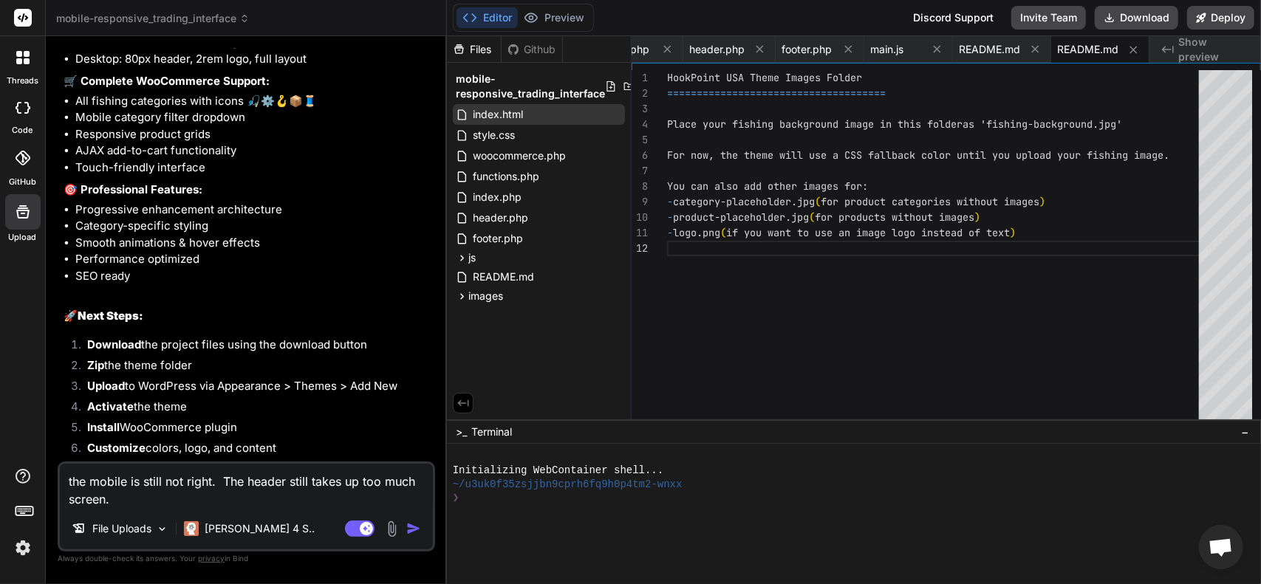
click at [131, 502] on textarea "the mobile is still not right. The header still takes up too much screen." at bounding box center [246, 486] width 373 height 44
paste textarea "Reels Fishing Rods Combo Fishing Rod & Reel Fishing Line Baits/Lures Soft Baits…"
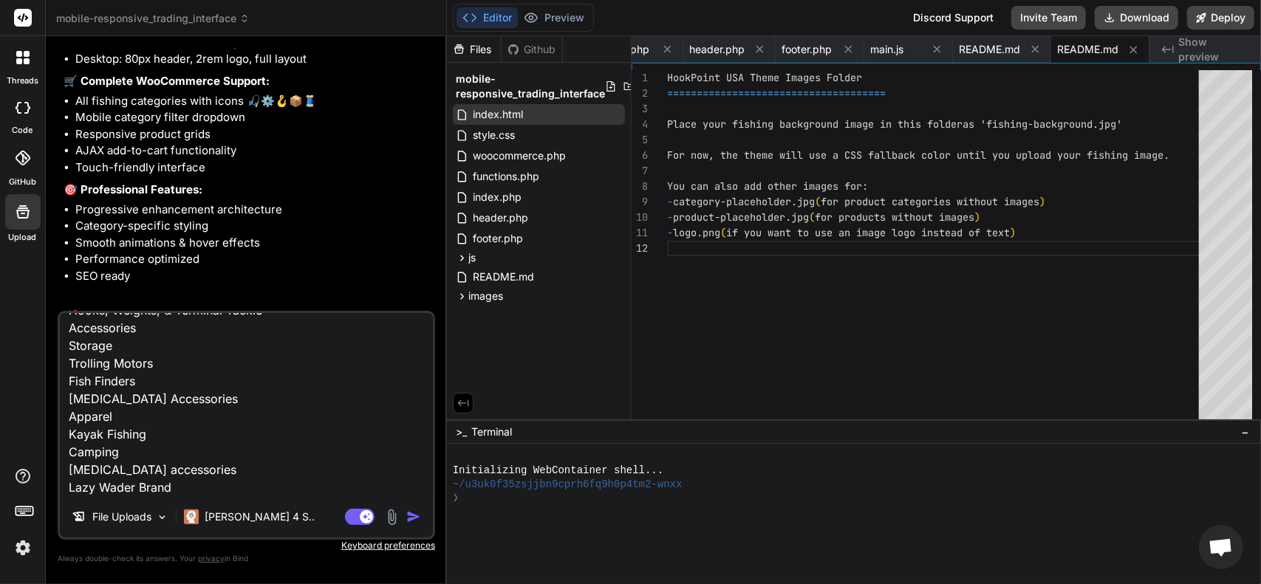
scroll to position [304, 0]
click at [417, 516] on img "button" at bounding box center [413, 517] width 15 height 15
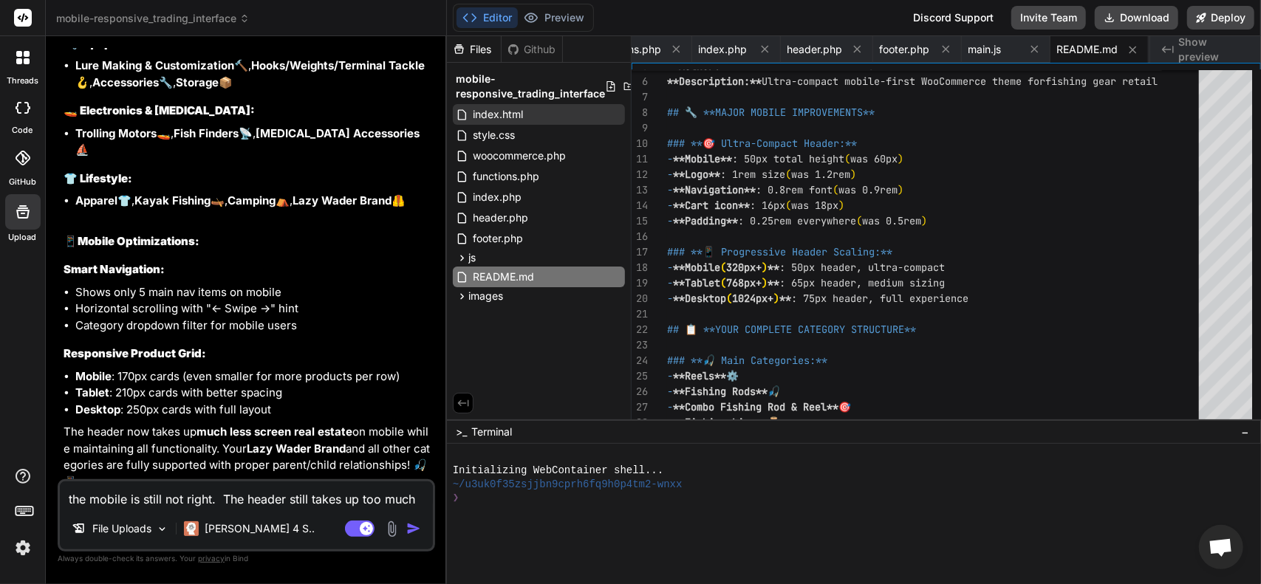
scroll to position [4960, 0]
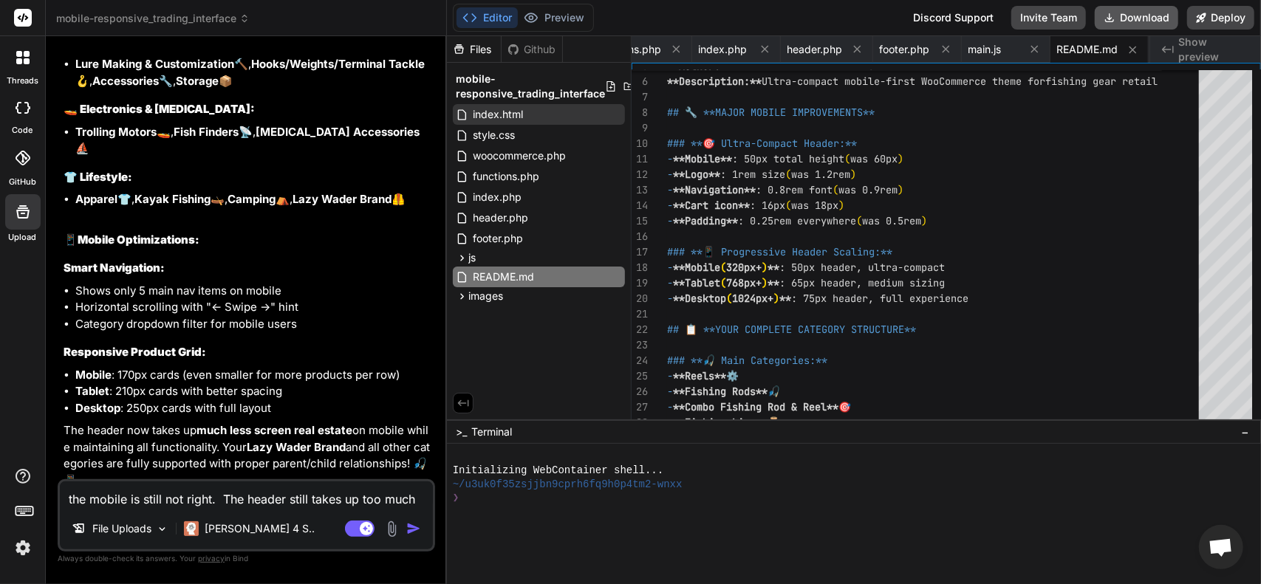
click at [1152, 15] on button "Download" at bounding box center [1136, 18] width 83 height 24
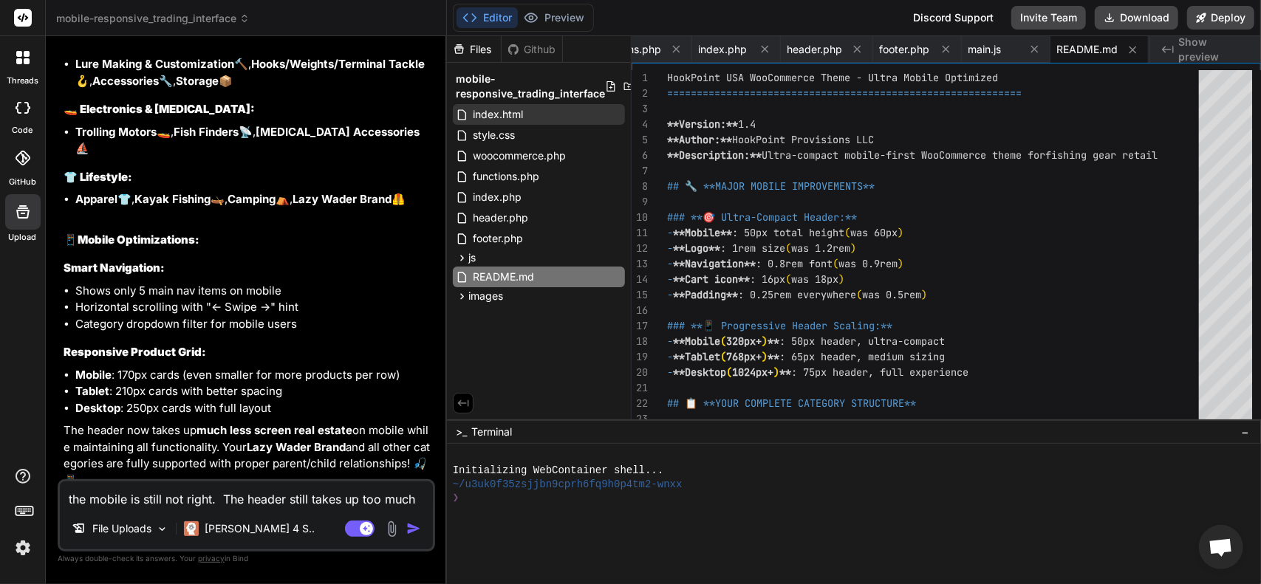
click at [391, 530] on img at bounding box center [391, 529] width 17 height 17
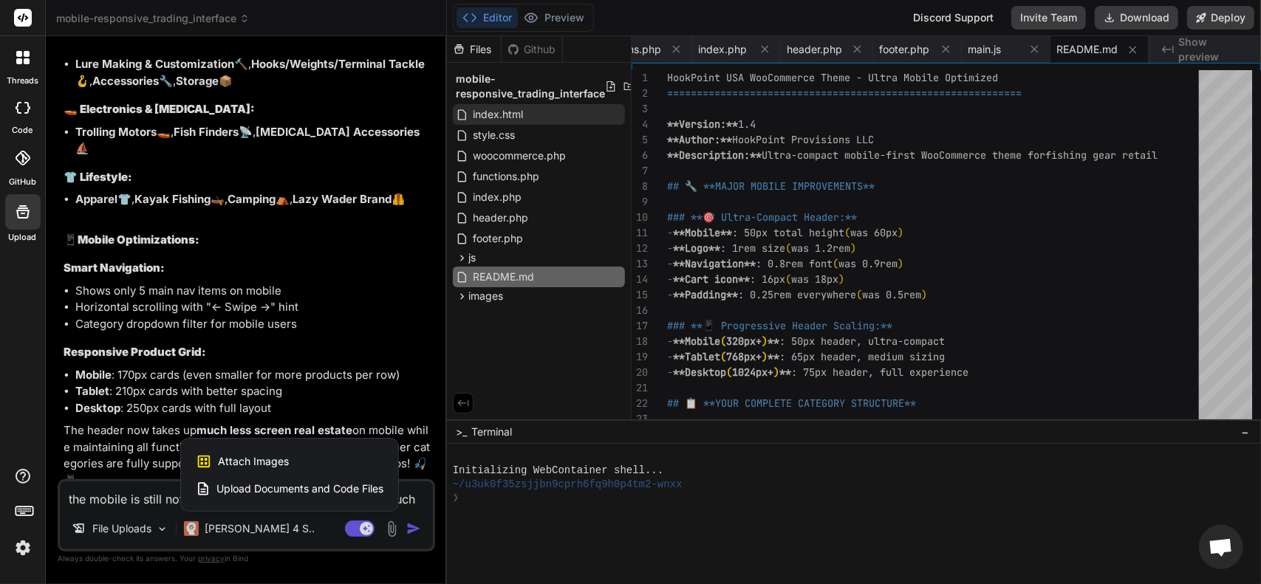
click at [250, 461] on span "Attach Images" at bounding box center [253, 461] width 71 height 15
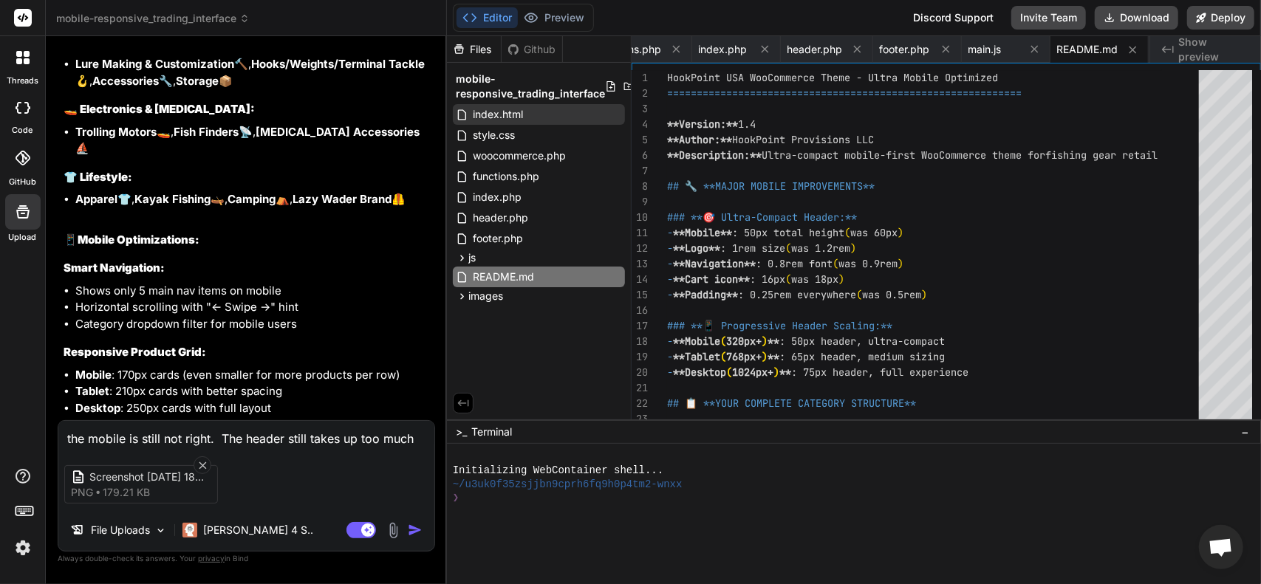
click at [158, 440] on textarea "the mobile is still not right. The header still takes up too much screen. My ca…" at bounding box center [246, 434] width 376 height 27
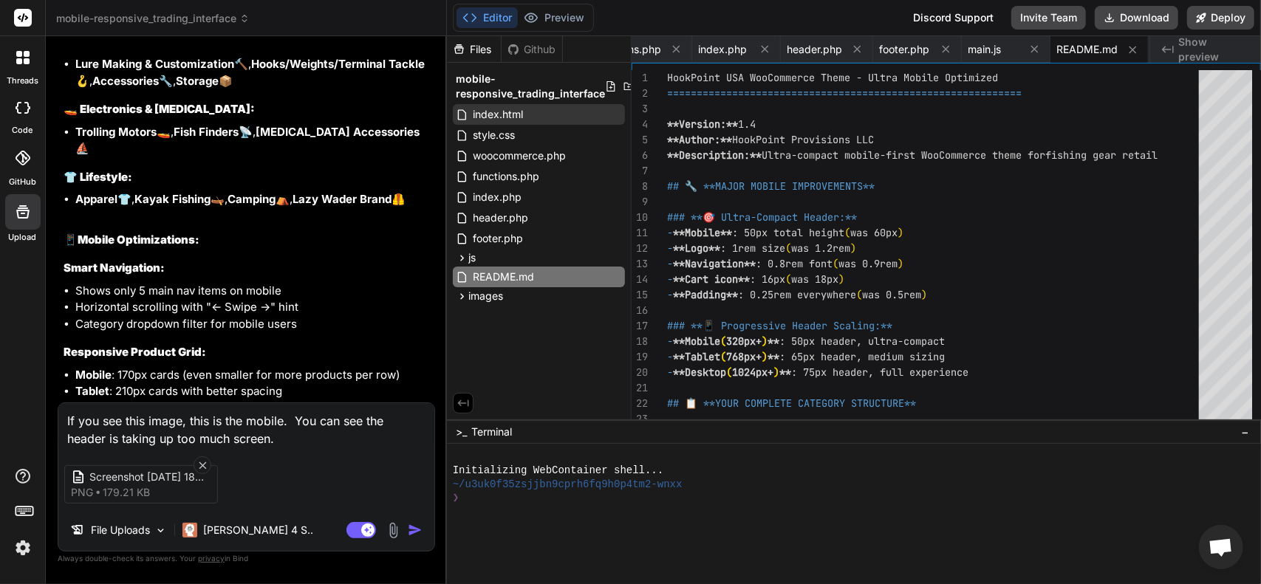
click at [411, 532] on img "button" at bounding box center [415, 530] width 15 height 15
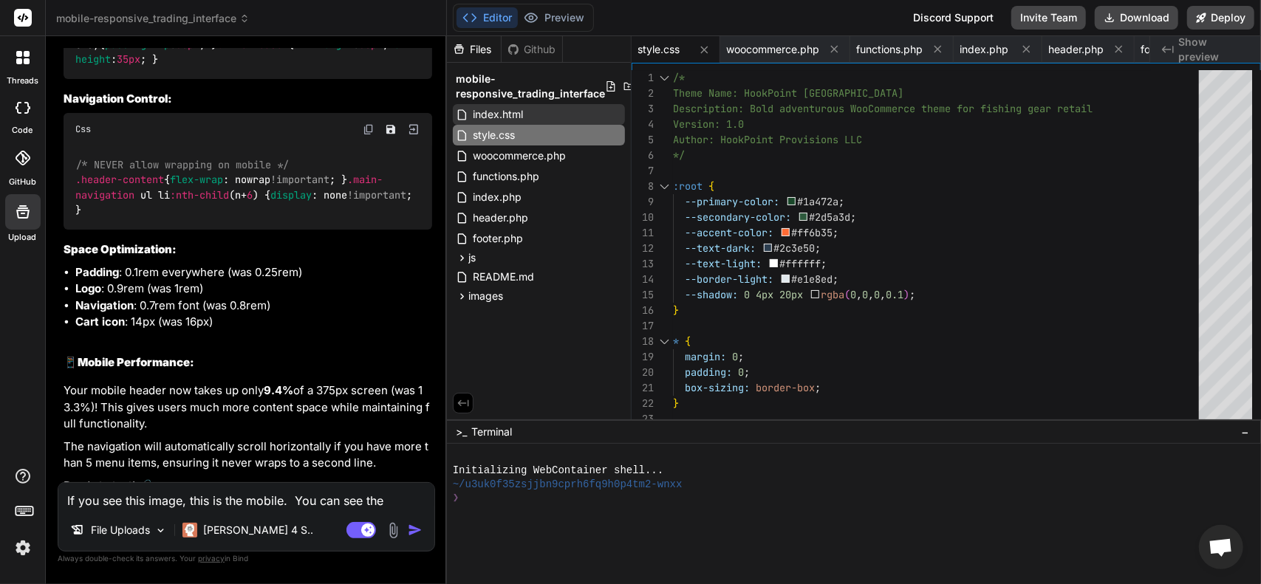
scroll to position [6330, 0]
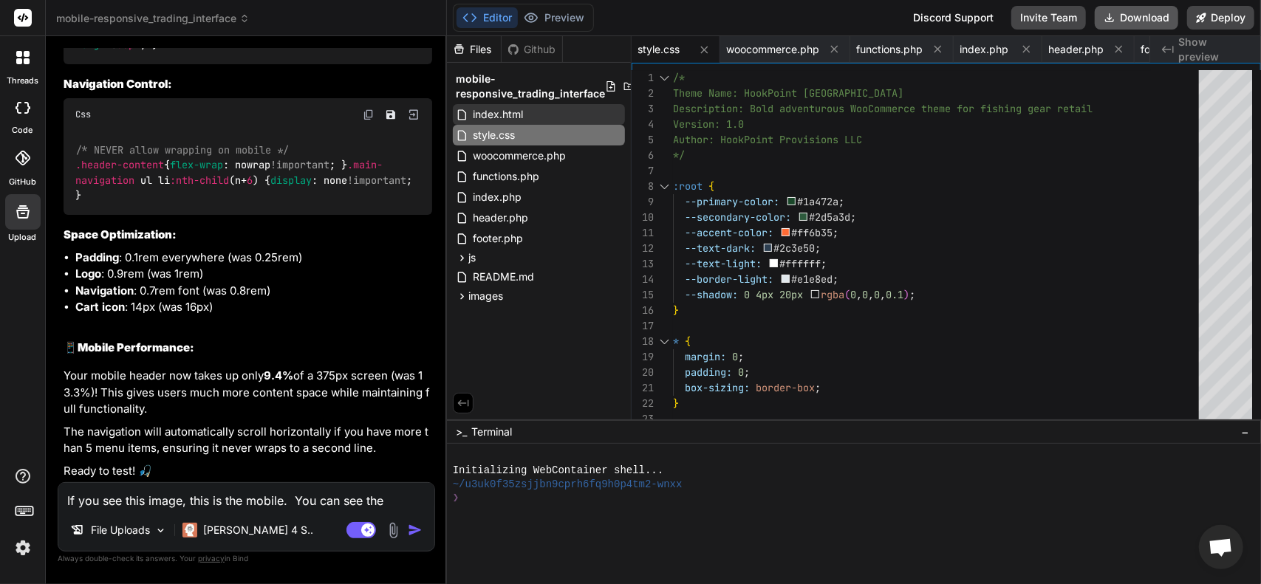
click at [1136, 17] on button "Download" at bounding box center [1136, 18] width 83 height 24
click at [257, 499] on textarea "If you see this image, this is the mobile. You can see the header is taking up …" at bounding box center [246, 496] width 376 height 27
click at [332, 503] on textarea "the menu in the header should be home, shop, cart" at bounding box center [246, 496] width 376 height 27
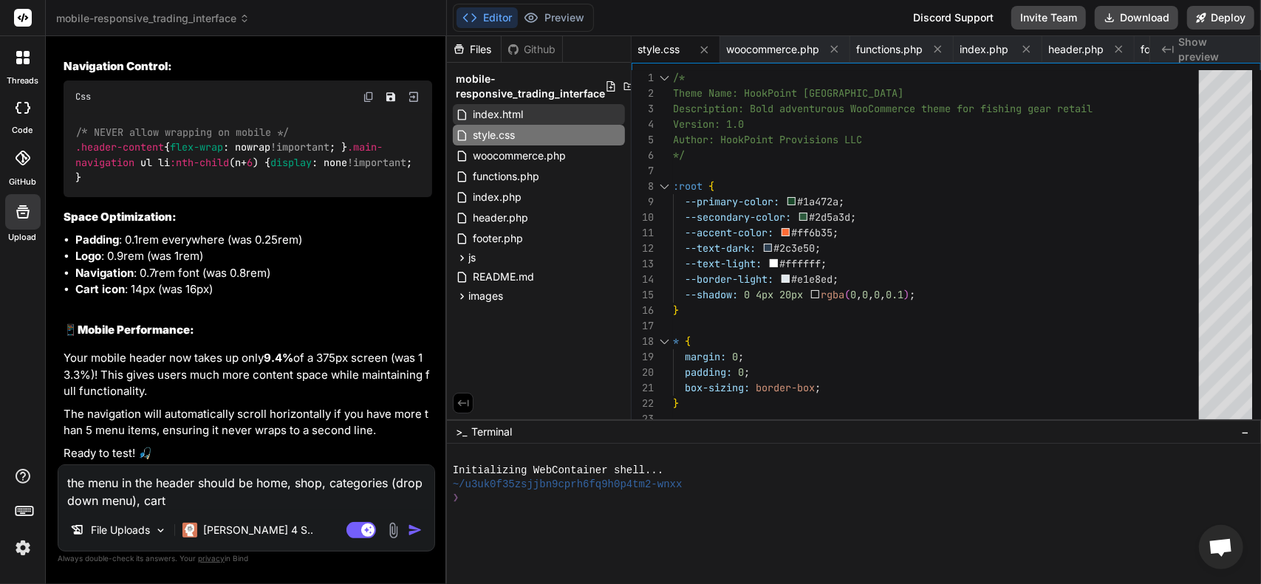
drag, startPoint x: 150, startPoint y: 501, endPoint x: 166, endPoint y: 503, distance: 16.4
click at [166, 503] on textarea "the menu in the header should be home, shop, categories (drop down menu), cart" at bounding box center [246, 487] width 376 height 44
drag, startPoint x: 321, startPoint y: 490, endPoint x: 329, endPoint y: 488, distance: 8.4
click at [329, 488] on textarea "the menu in the header should be home, shop, categories (drop down menu)" at bounding box center [246, 487] width 376 height 44
click at [326, 488] on textarea "the menu in the header should be home, shop categories (drop down menu)" at bounding box center [246, 487] width 376 height 44
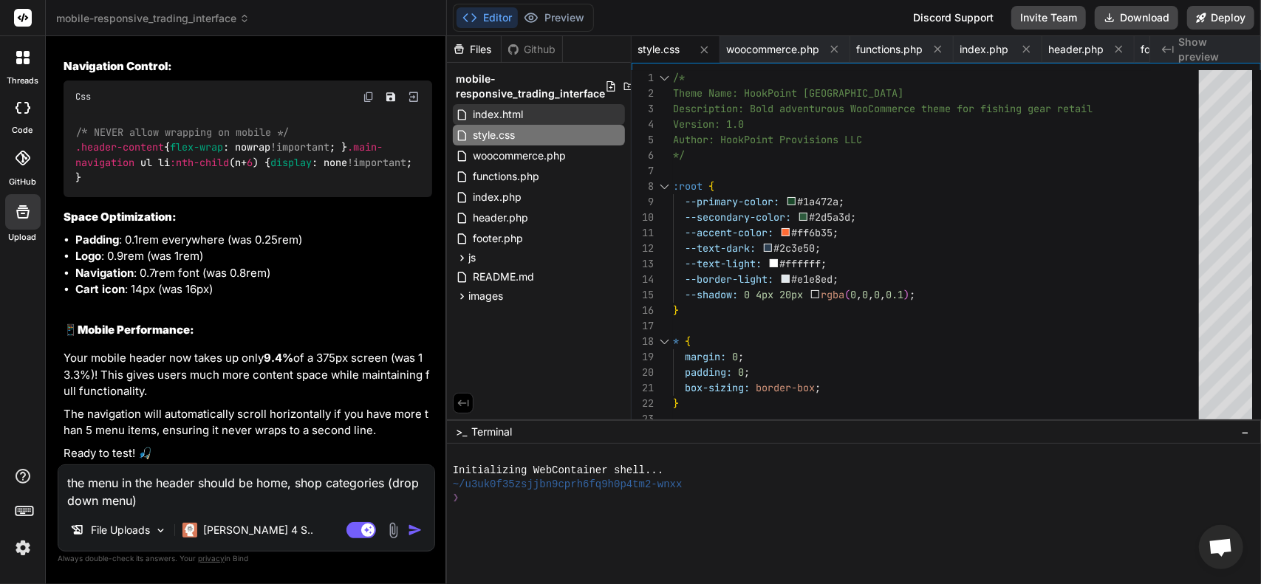
click at [325, 487] on textarea "the menu in the header should be home, shop categories (drop down menu)" at bounding box center [246, 487] width 376 height 44
click at [321, 485] on textarea "the menu in the header should be home, shop categories (drop down menu)" at bounding box center [246, 487] width 376 height 44
click at [235, 502] on textarea "the menu in the header should be home, shop, categories (drop down menu)" at bounding box center [246, 487] width 376 height 44
click at [150, 502] on textarea "the menu in the header should be home, shop, categories (drop down menu)" at bounding box center [246, 487] width 376 height 44
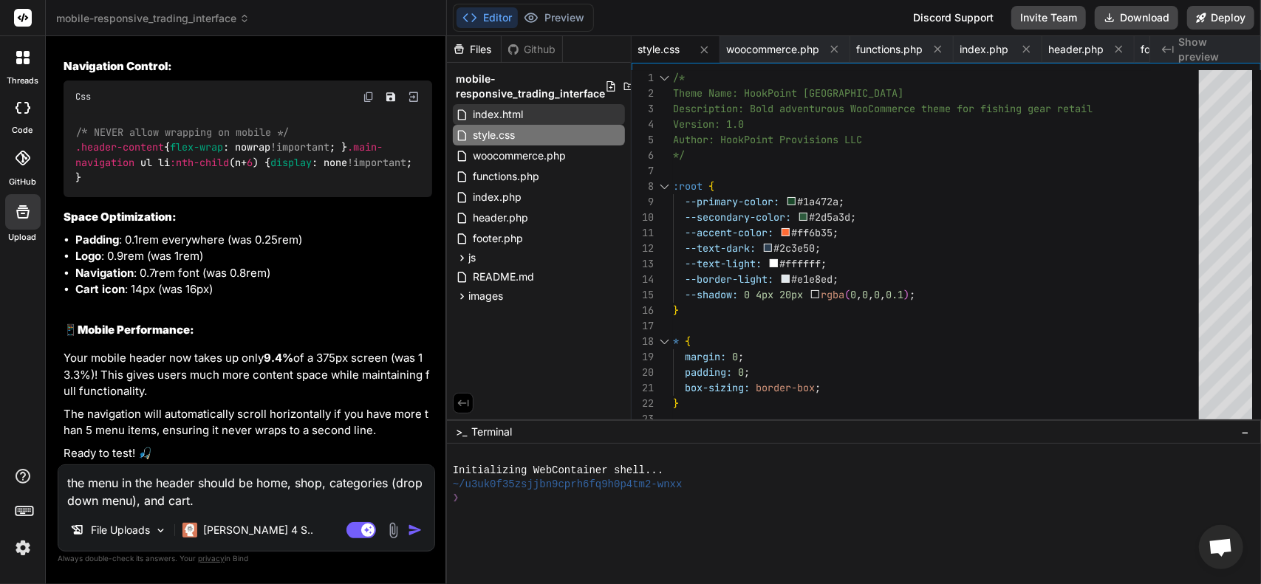
click at [411, 532] on img "button" at bounding box center [415, 530] width 15 height 15
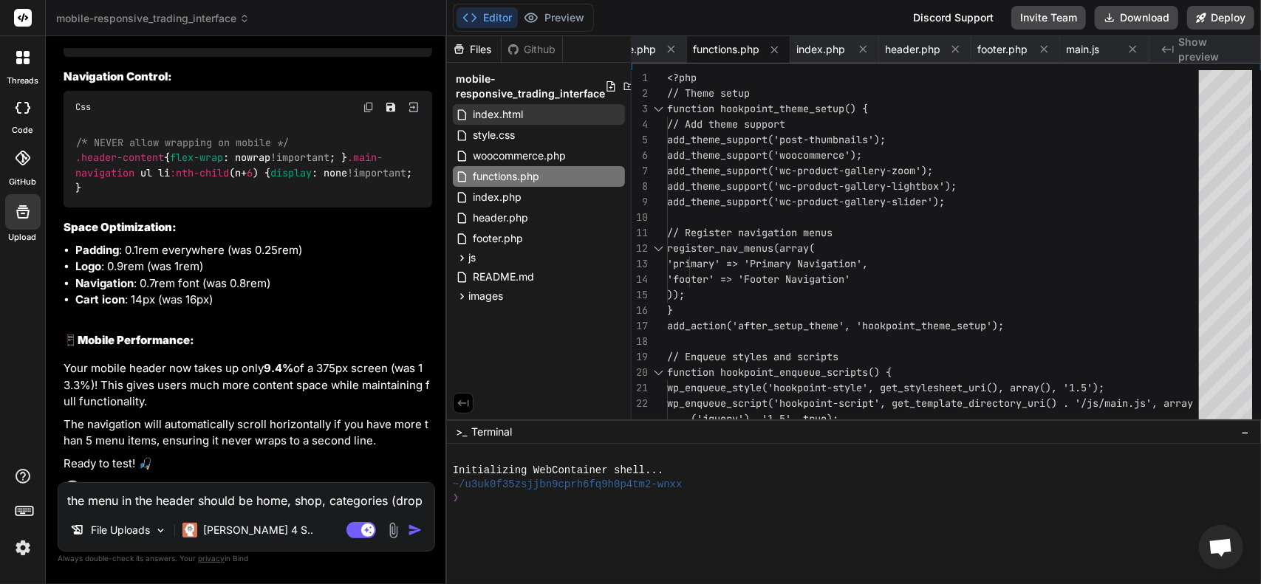
scroll to position [6081, 0]
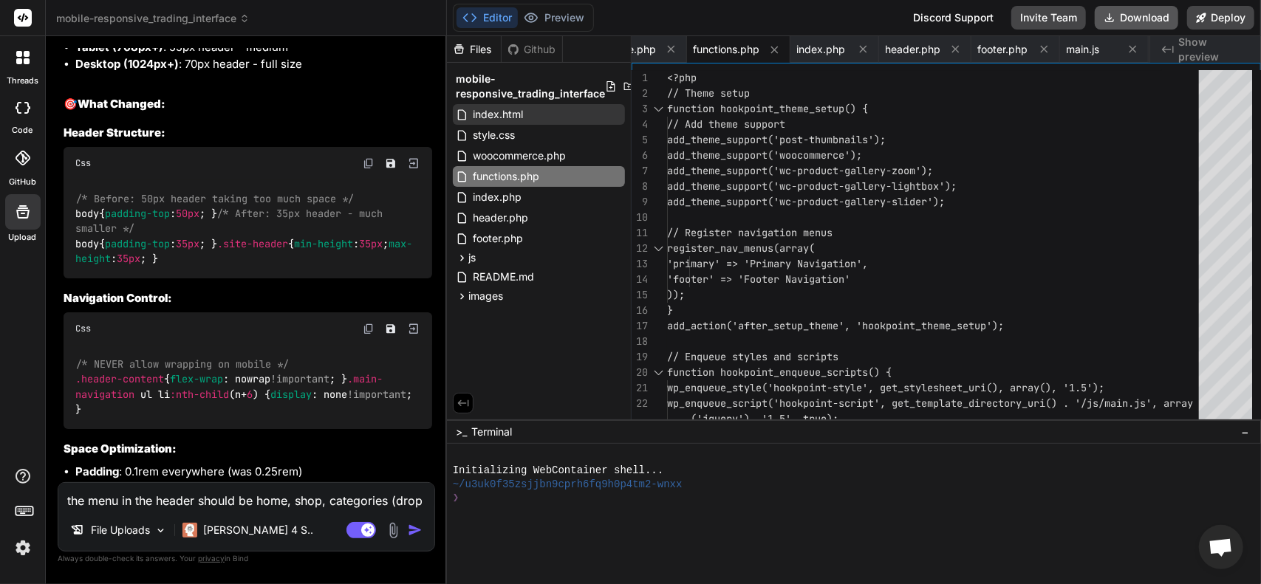
click at [1135, 18] on button "Download" at bounding box center [1136, 18] width 83 height 24
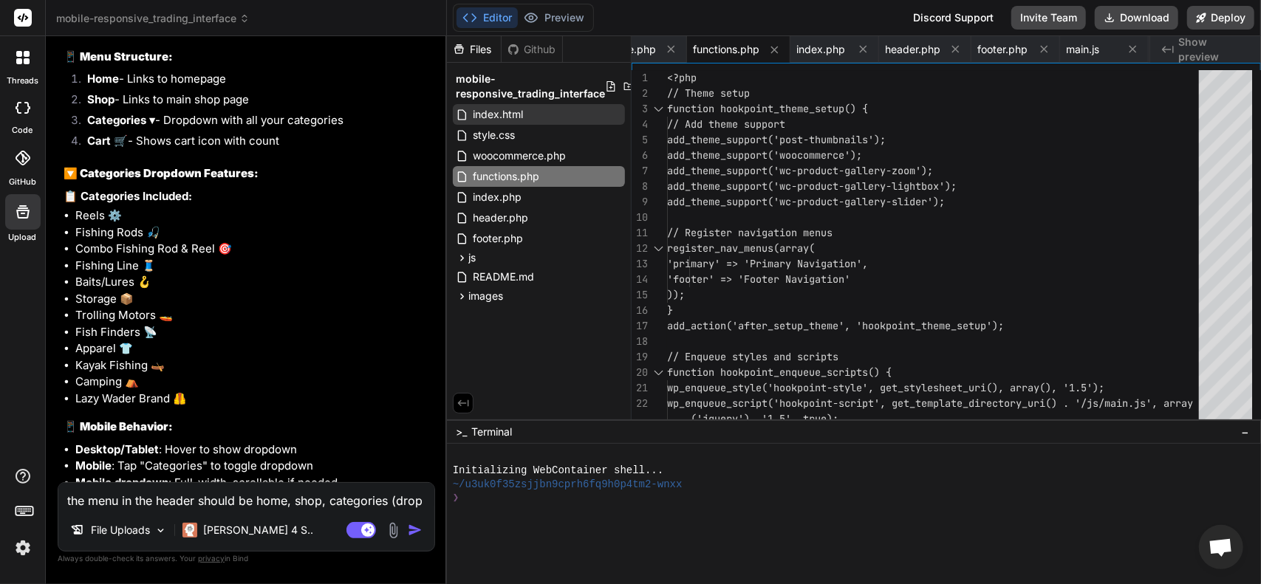
scroll to position [7116, 0]
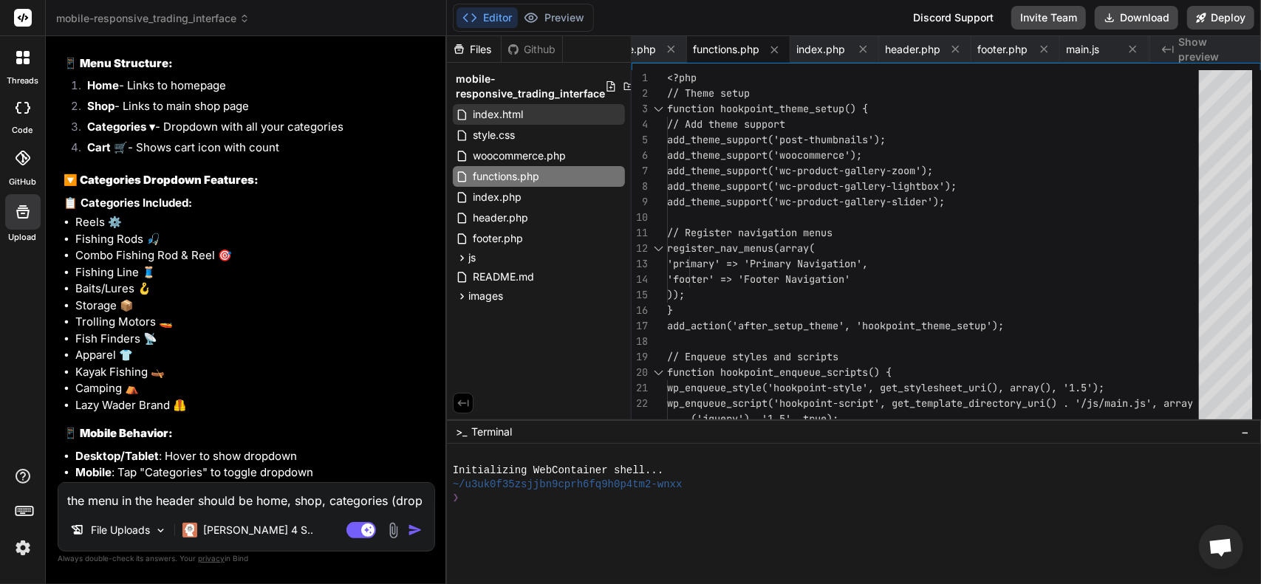
click at [230, 505] on textarea "the menu in the header should be home, shop, categories (drop down menu), and c…" at bounding box center [246, 496] width 376 height 27
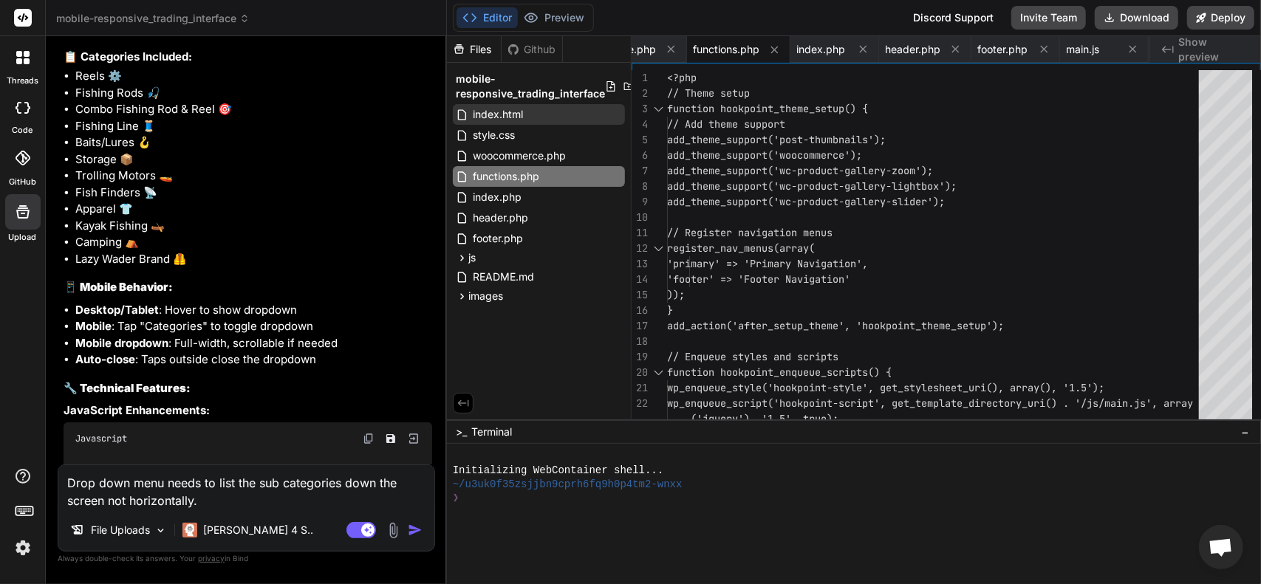
scroll to position [7263, 0]
click at [414, 533] on img "button" at bounding box center [415, 530] width 15 height 15
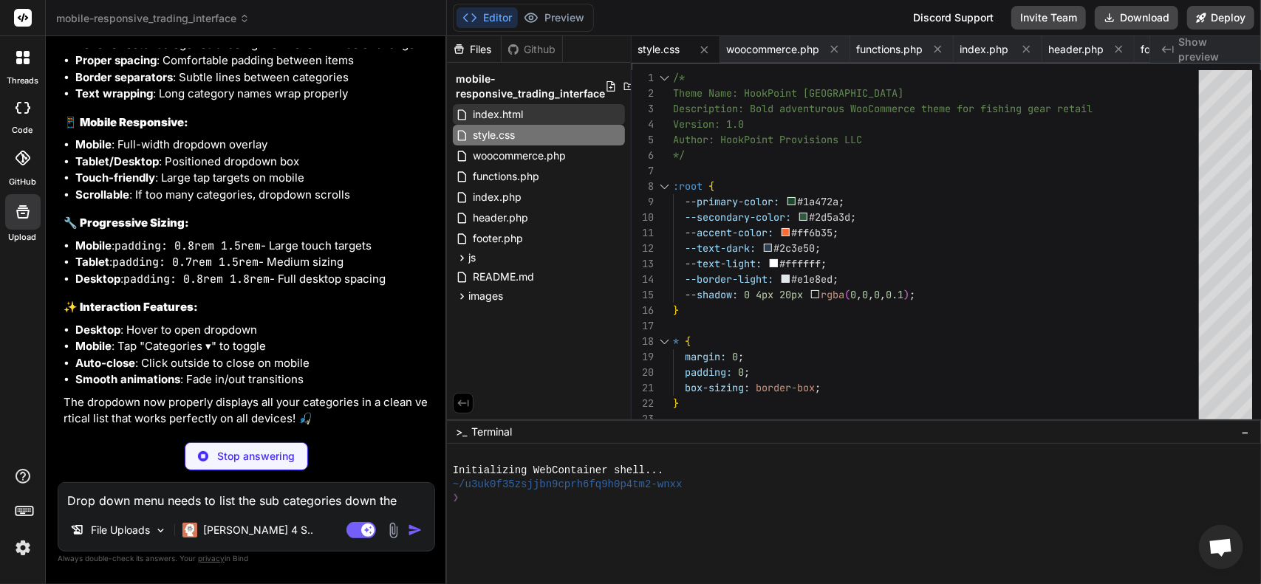
scroll to position [8725, 0]
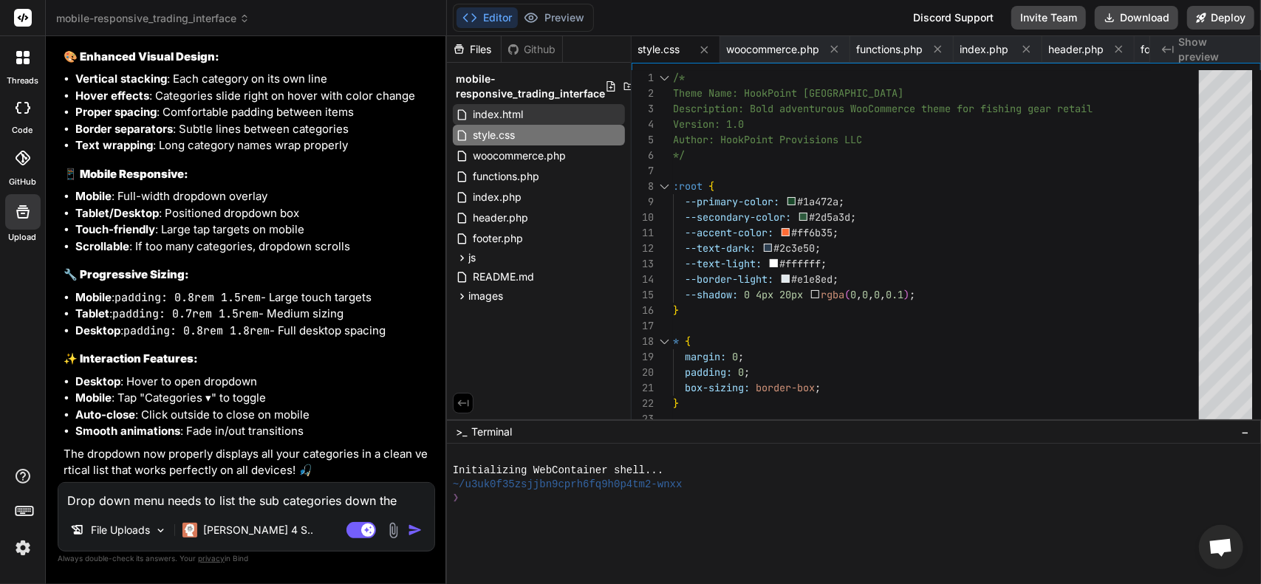
click at [249, 496] on textarea "Drop down menu needs to list the sub categories down the screen not horizontall…" at bounding box center [246, 496] width 376 height 27
click at [1135, 17] on button "Download" at bounding box center [1136, 18] width 83 height 24
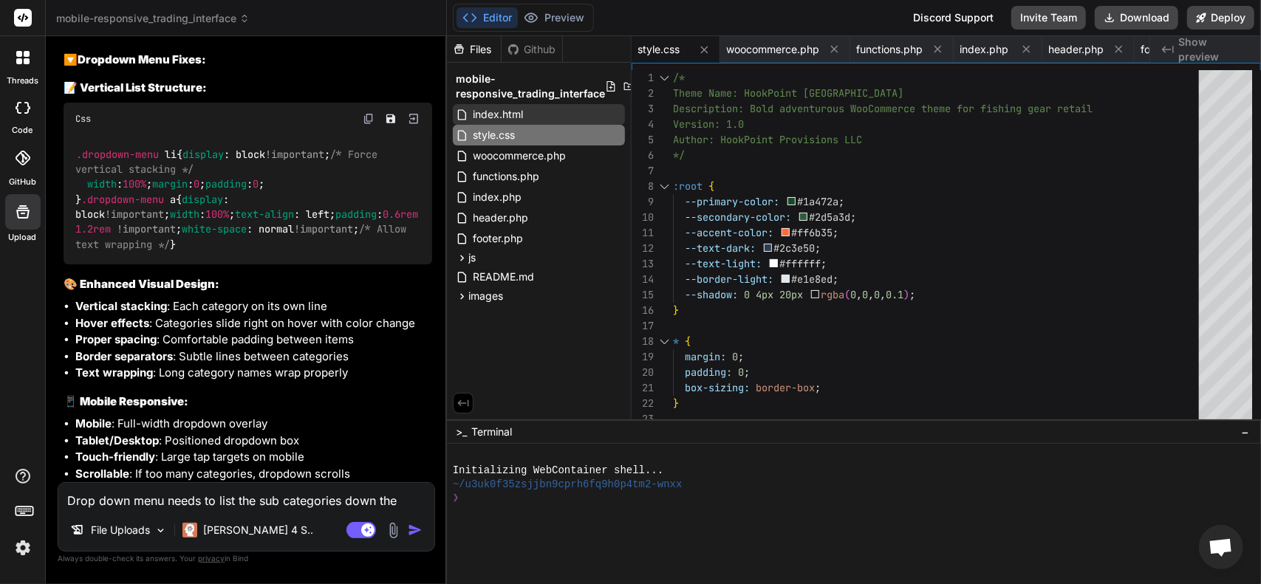
scroll to position [8281, 0]
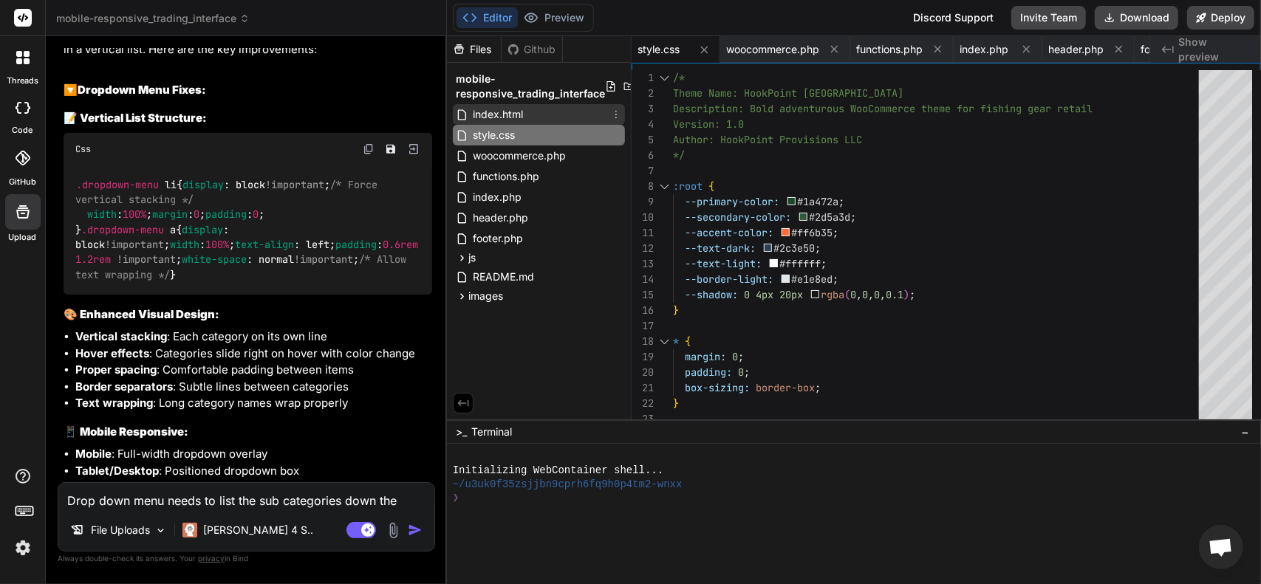
click at [507, 111] on span "index.html" at bounding box center [497, 115] width 53 height 18
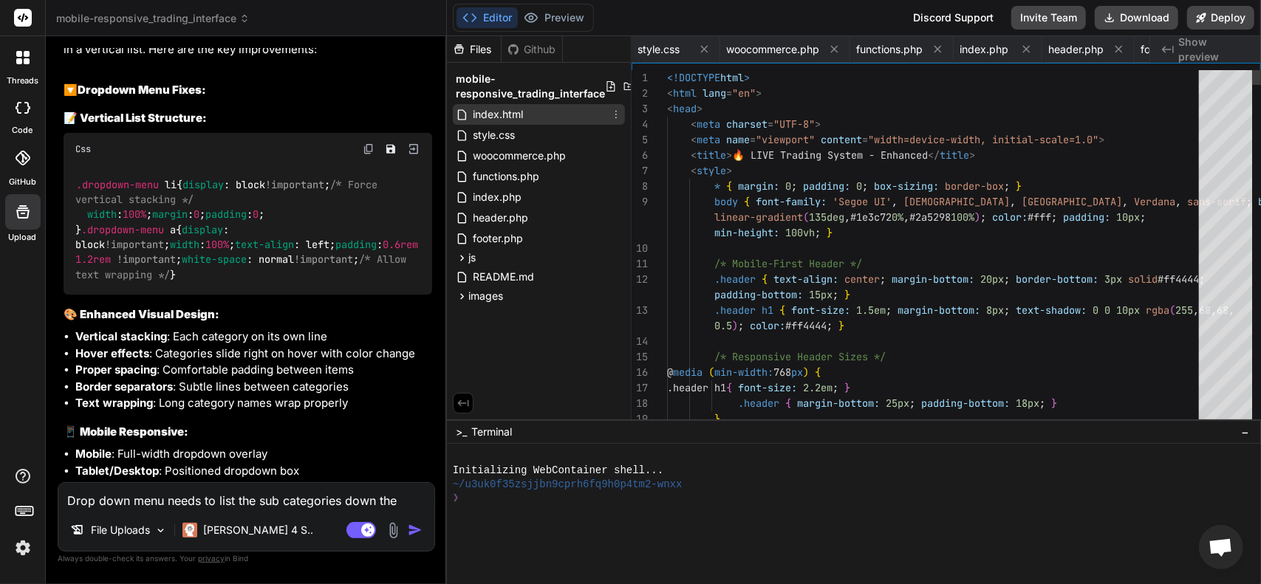
scroll to position [0, 0]
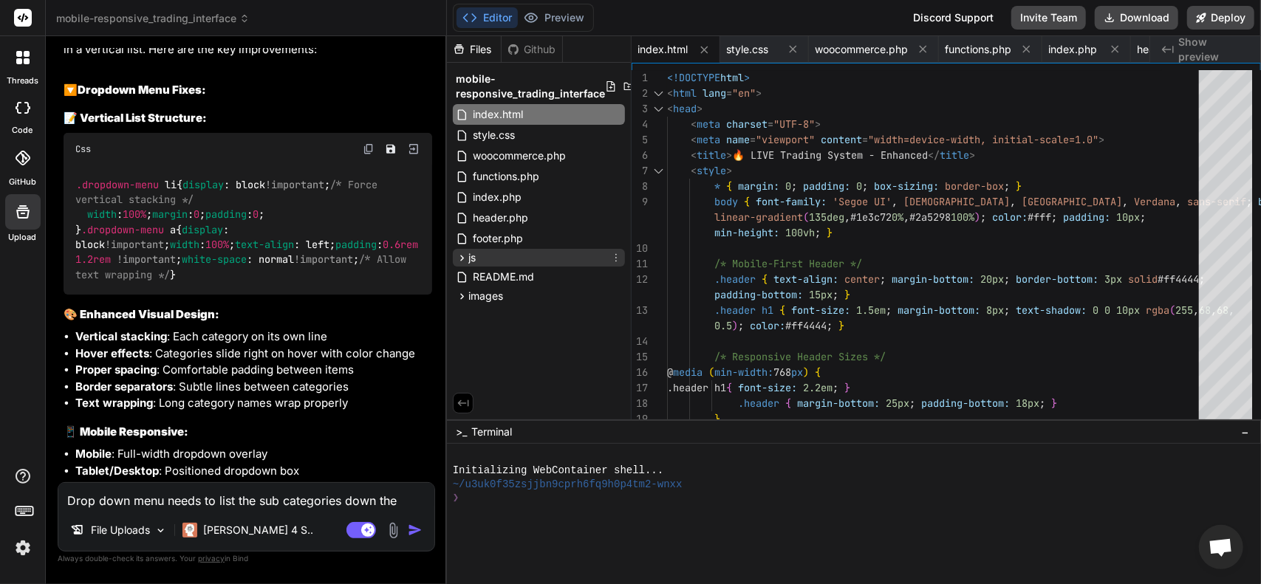
click at [481, 258] on div "js" at bounding box center [539, 258] width 172 height 18
click at [471, 320] on span "images" at bounding box center [485, 319] width 35 height 15
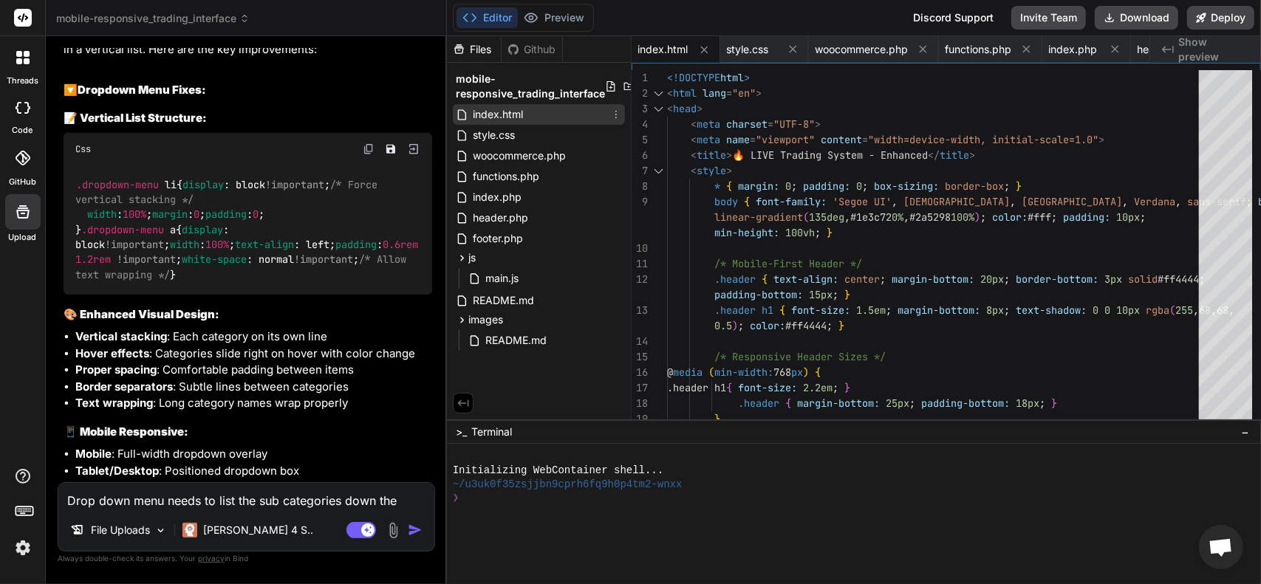
click at [616, 113] on icon at bounding box center [616, 115] width 12 height 12
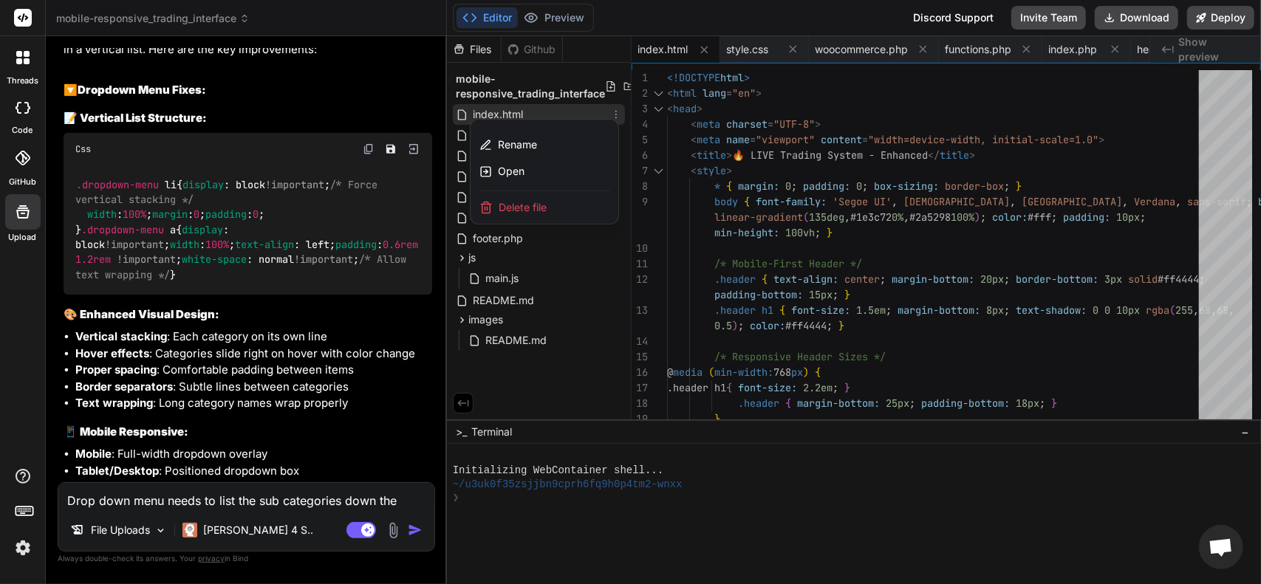
click at [612, 114] on div at bounding box center [854, 310] width 814 height 548
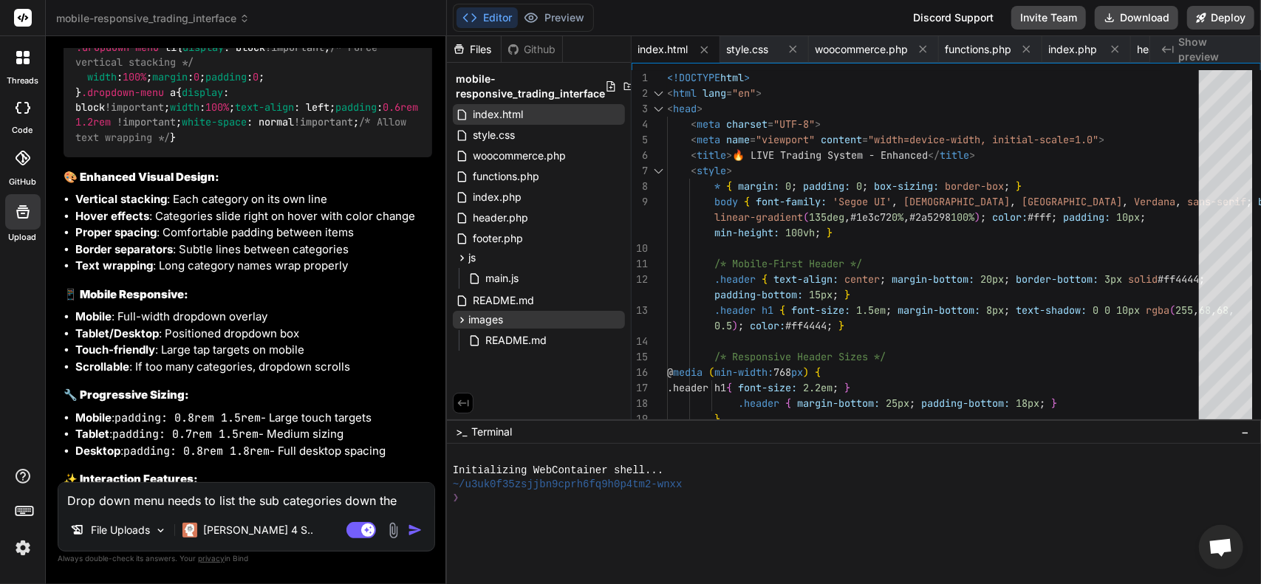
scroll to position [8429, 0]
